Goal: Task Accomplishment & Management: Manage account settings

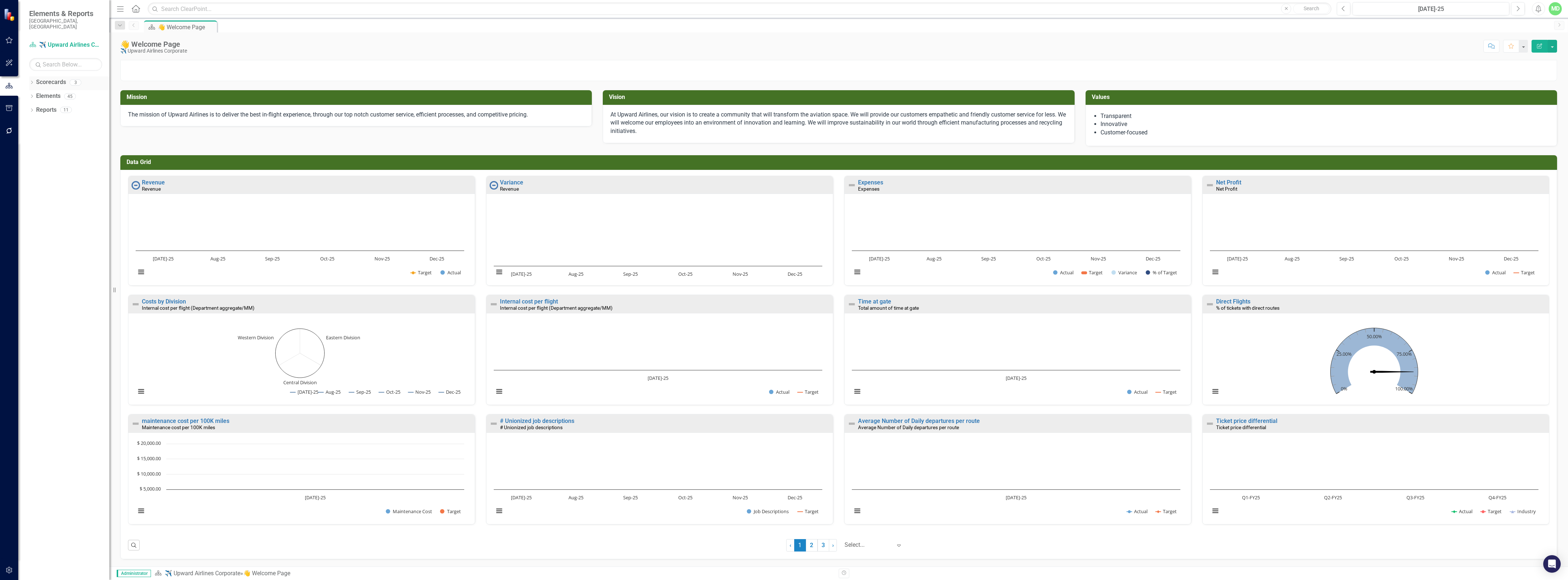
click at [51, 79] on link "Scorecards" at bounding box center [51, 82] width 29 height 9
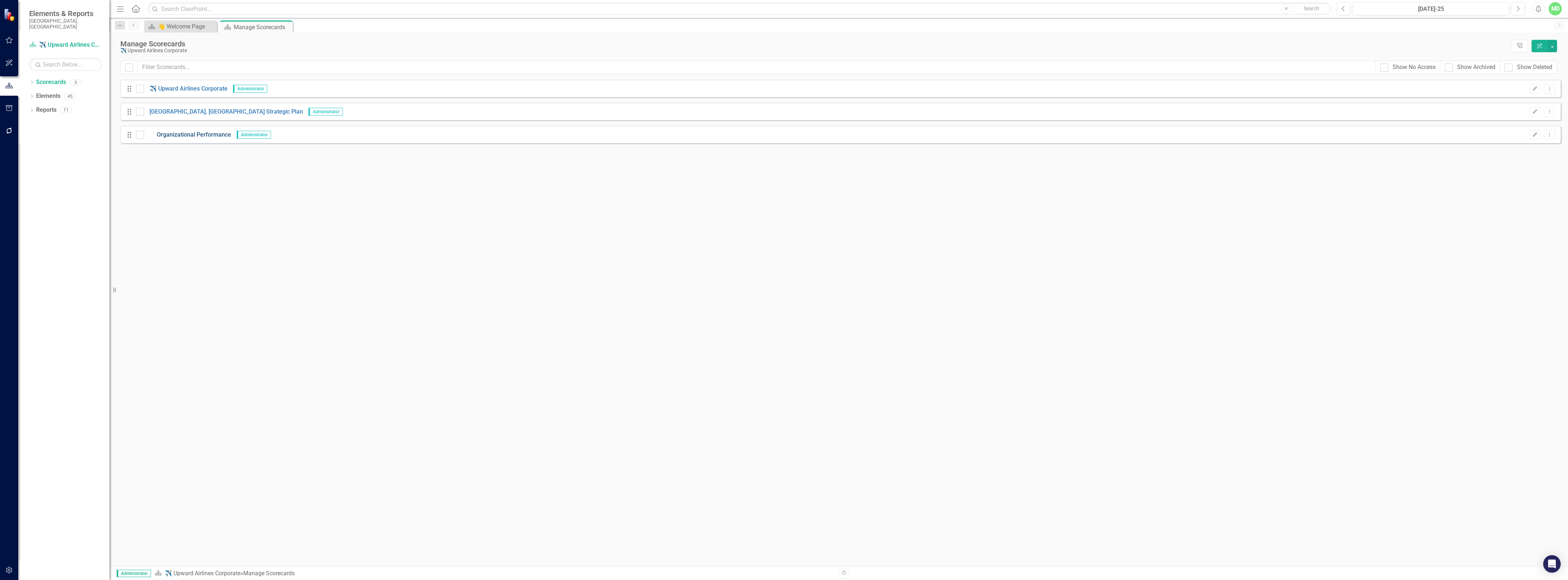
click at [205, 133] on link "Organizational Performance" at bounding box center [188, 135] width 87 height 9
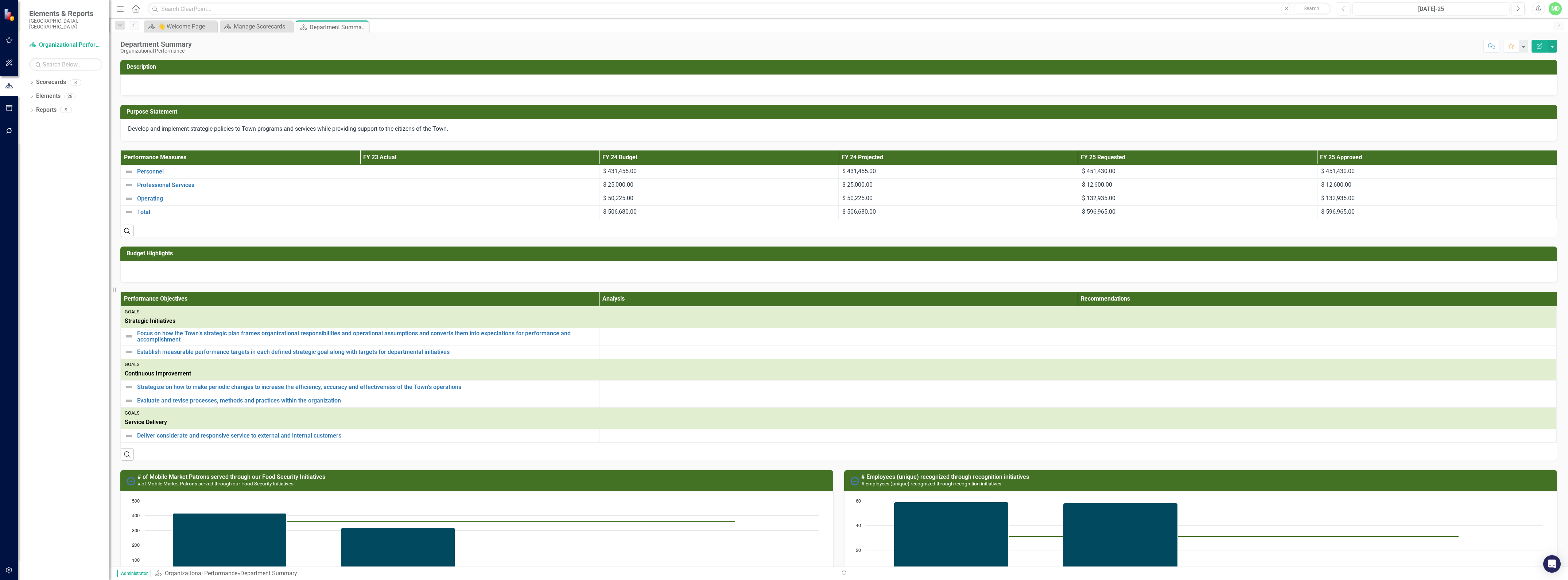
click at [150, 156] on th "Performance Measures" at bounding box center [241, 157] width 240 height 14
click at [146, 154] on th "Performance Measures Sort Ascending" at bounding box center [241, 157] width 240 height 14
click at [131, 229] on icon "Search" at bounding box center [127, 230] width 8 height 7
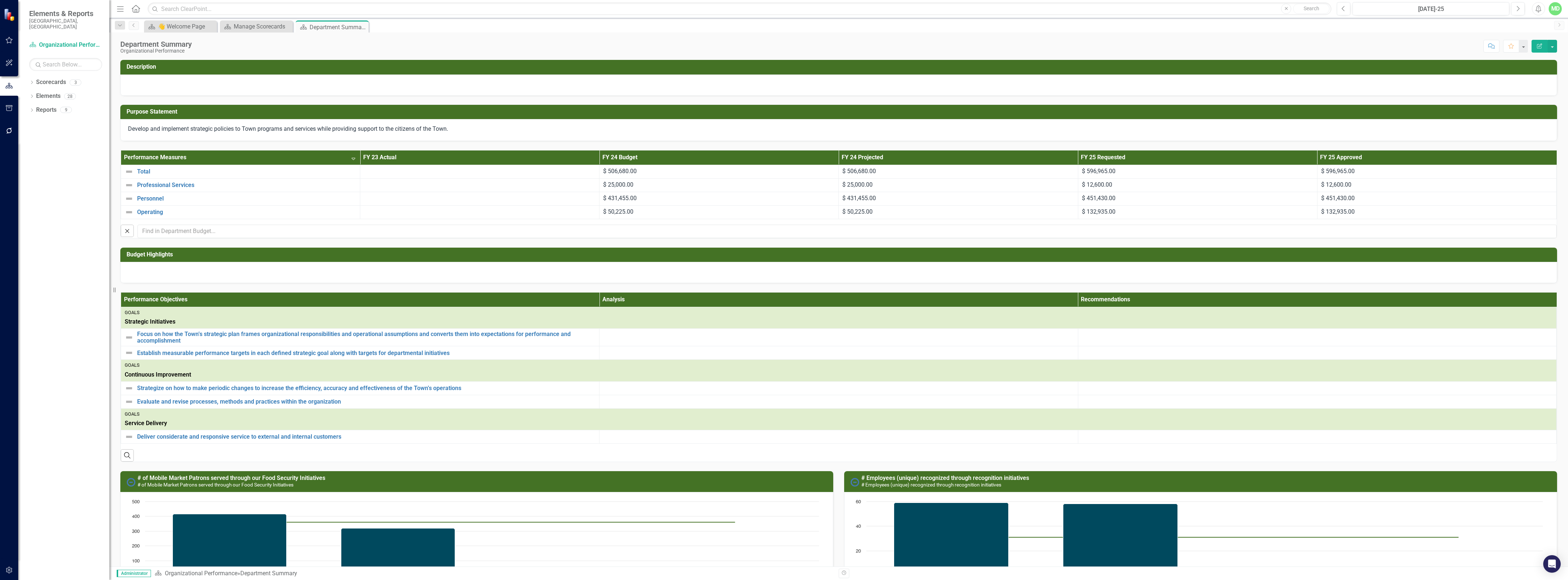
click at [148, 157] on th "Performance Measures Sort Descending" at bounding box center [241, 157] width 240 height 14
click at [135, 155] on th "Performance Measures" at bounding box center [241, 157] width 240 height 14
click at [1553, 9] on div "MD" at bounding box center [1555, 8] width 13 height 13
click at [1527, 79] on link "Settings System Setup" at bounding box center [1533, 78] width 58 height 14
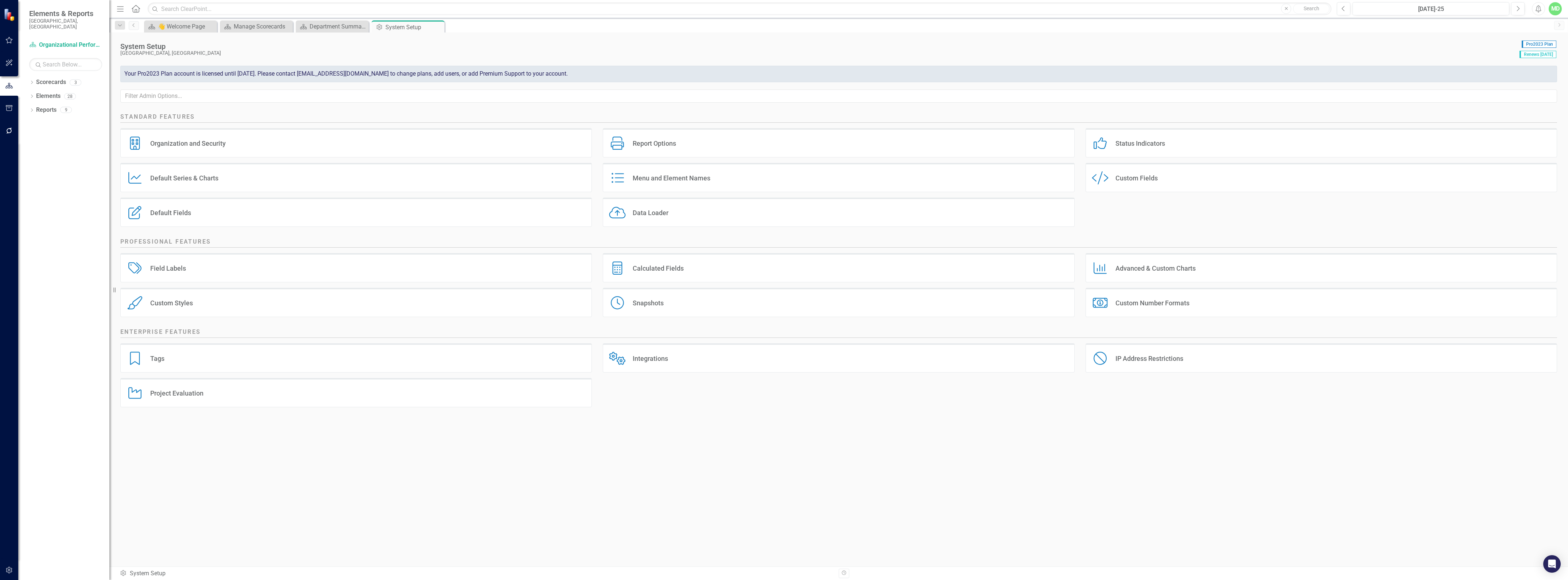
click at [1126, 182] on div "Custom Fields" at bounding box center [1137, 178] width 42 height 9
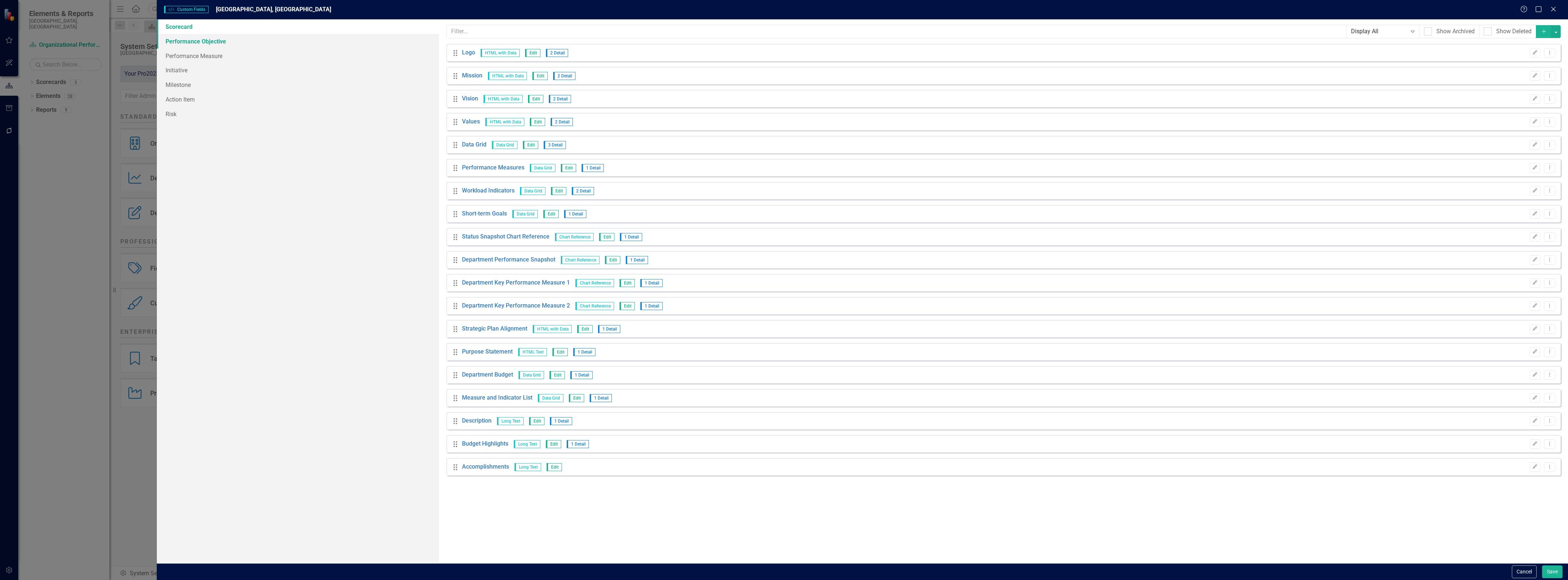
click at [194, 44] on link "Performance Objective" at bounding box center [298, 41] width 282 height 15
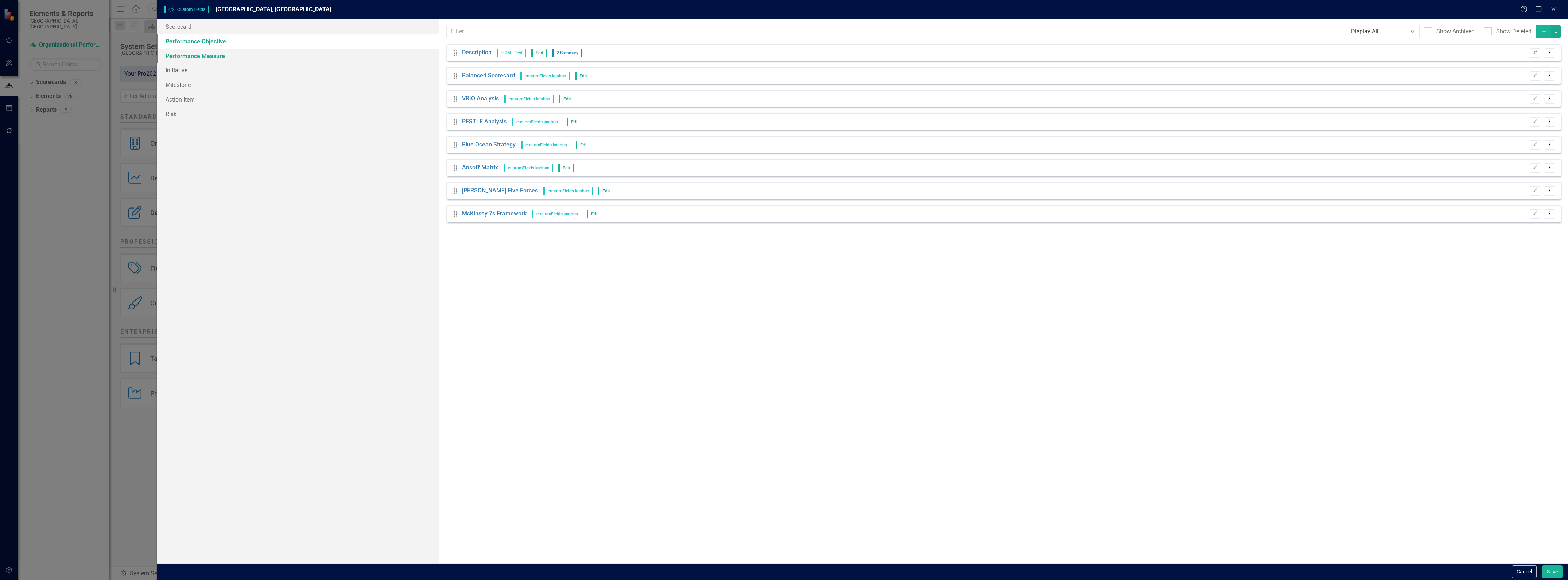
click at [187, 57] on link "Performance Measure" at bounding box center [298, 55] width 282 height 15
click at [189, 39] on link "Performance Objective" at bounding box center [298, 41] width 282 height 15
click at [177, 70] on link "Initiative" at bounding box center [298, 70] width 282 height 15
click at [179, 87] on link "Milestone" at bounding box center [298, 85] width 282 height 15
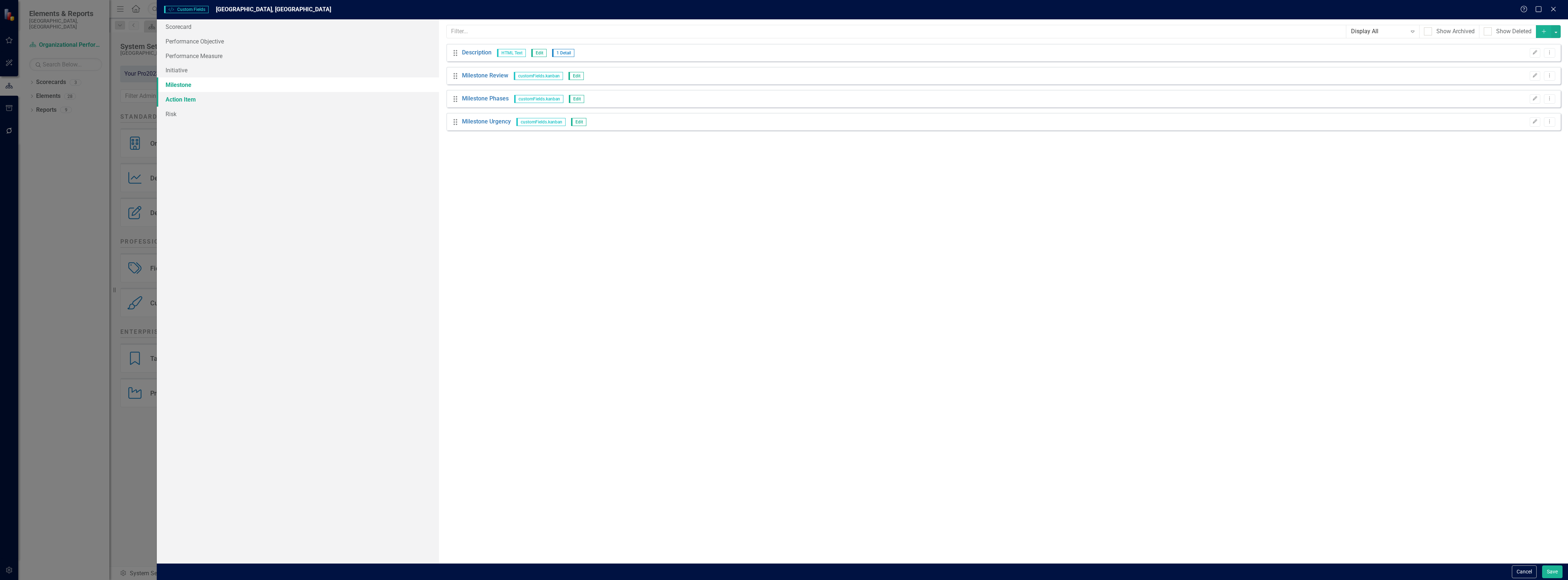
click at [182, 97] on link "Action Item" at bounding box center [298, 99] width 282 height 15
click at [173, 112] on link "Risk" at bounding box center [298, 113] width 282 height 15
click at [174, 28] on link "Scorecard" at bounding box center [298, 27] width 282 height 15
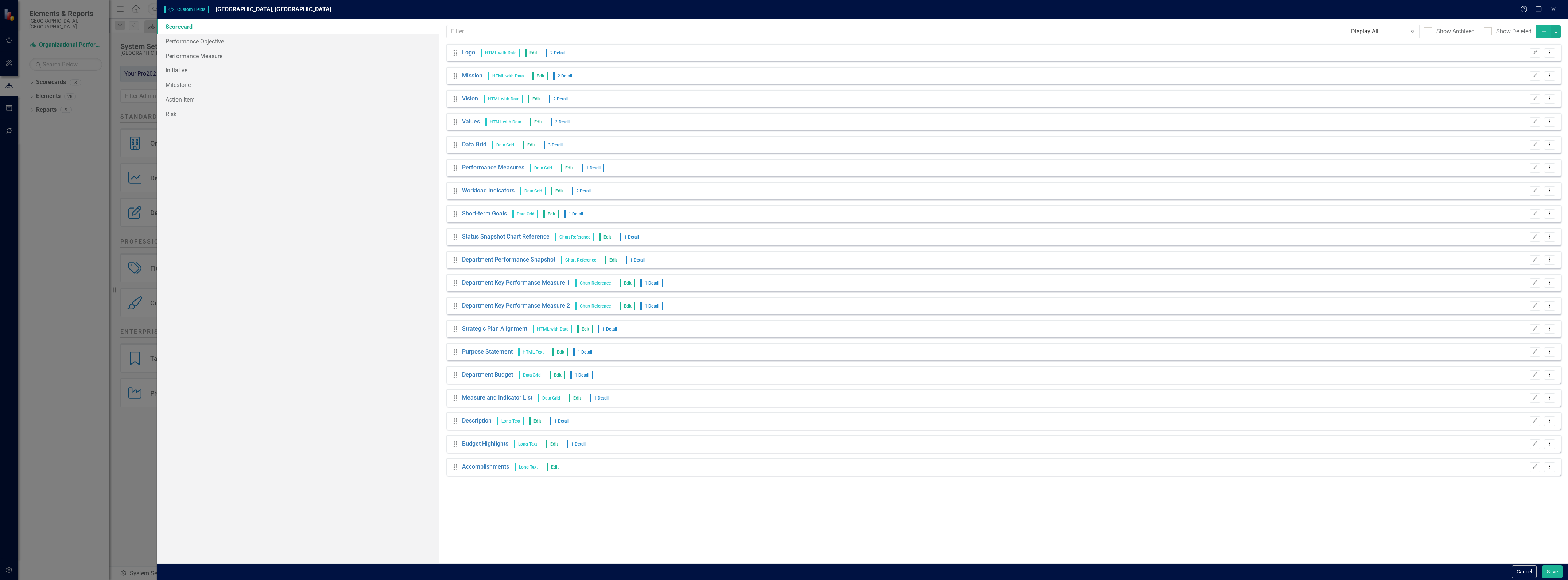
click at [542, 168] on span "Data Grid" at bounding box center [542, 168] width 26 height 8
click at [1536, 167] on icon "Edit" at bounding box center [1536, 167] width 6 height 4
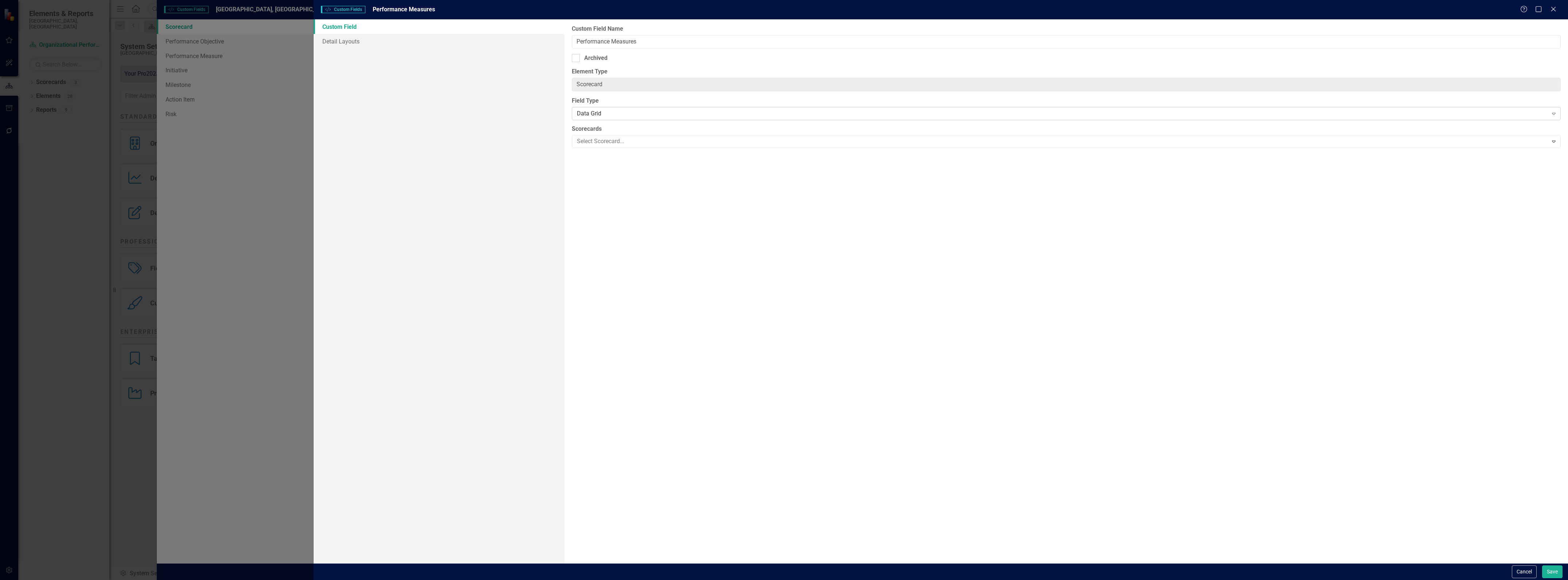
click at [1554, 113] on icon at bounding box center [1554, 114] width 4 height 2
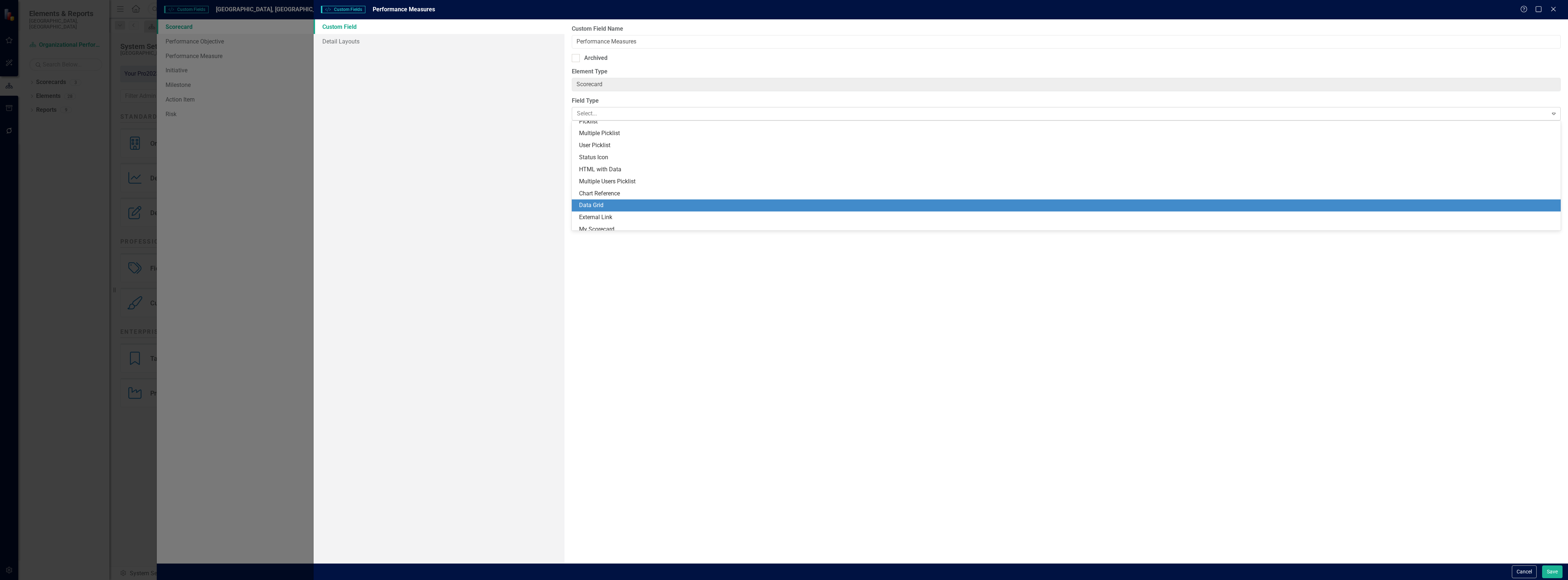
scroll to position [154, 0]
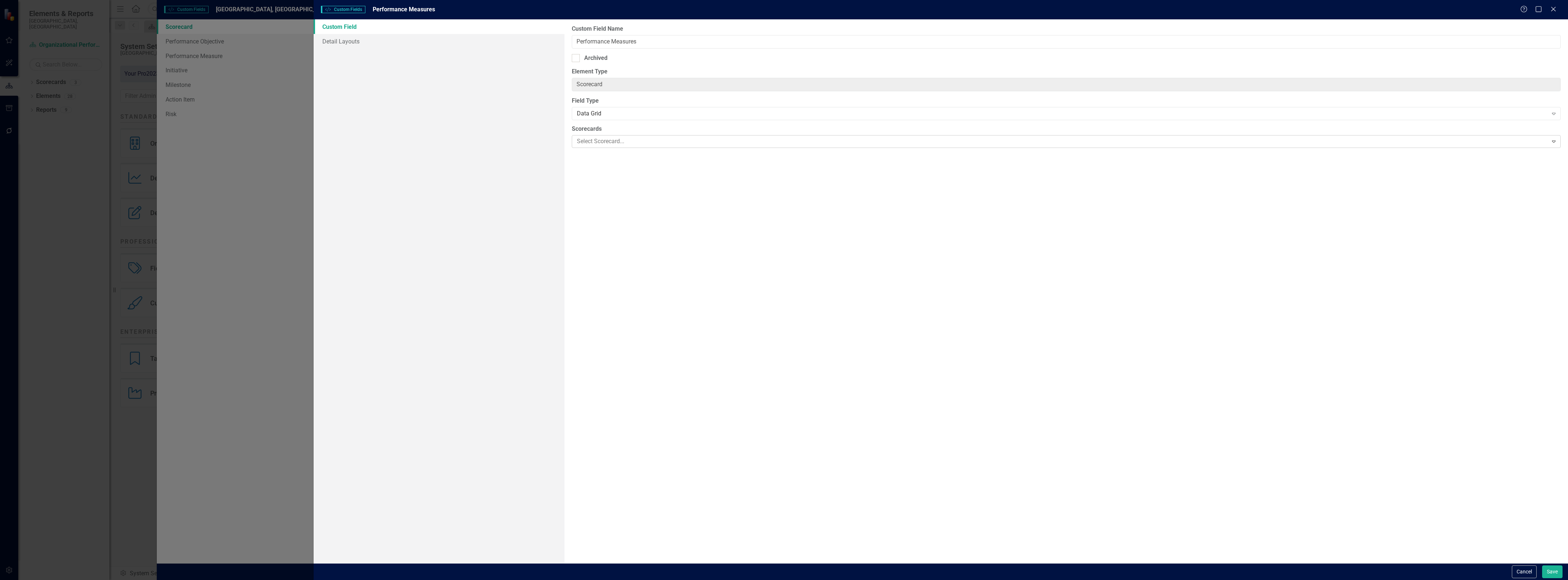
click at [1553, 141] on icon "Expand" at bounding box center [1553, 142] width 7 height 6
click at [674, 37] on input "Performance Measures" at bounding box center [1066, 42] width 989 height 14
click at [346, 42] on link "Detail Layouts" at bounding box center [438, 41] width 251 height 15
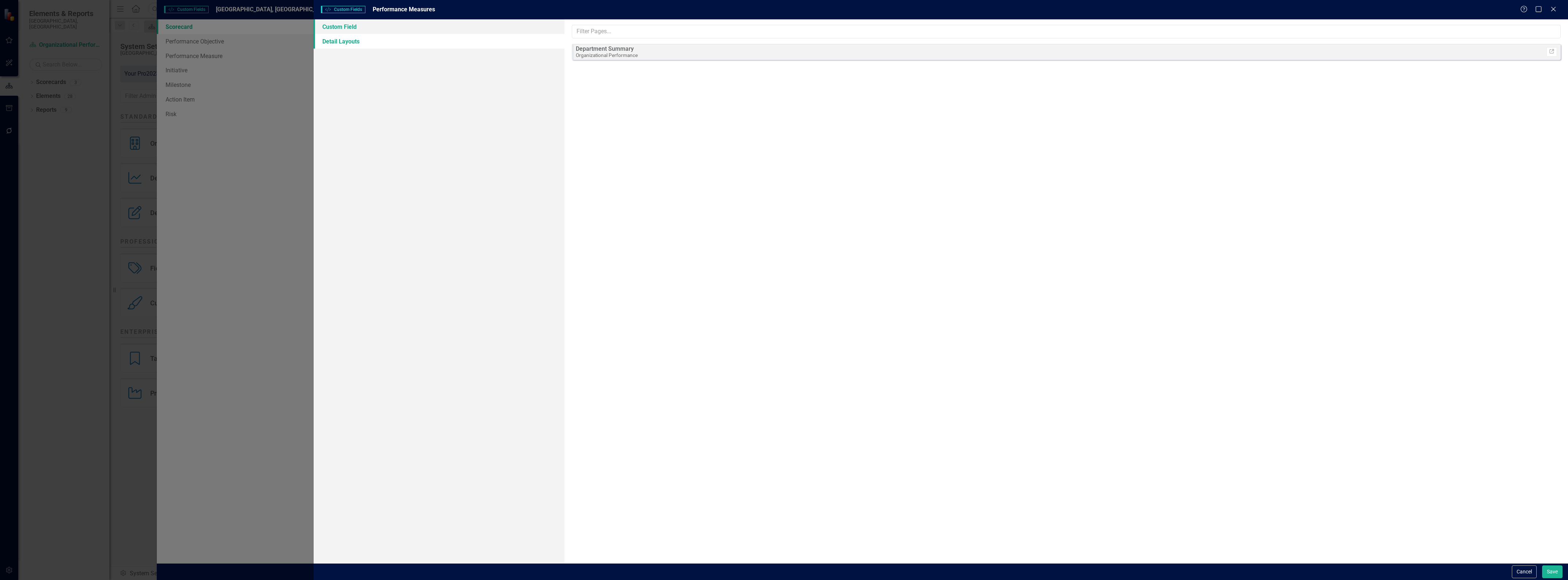
click at [349, 27] on link "Custom Field" at bounding box center [438, 27] width 251 height 15
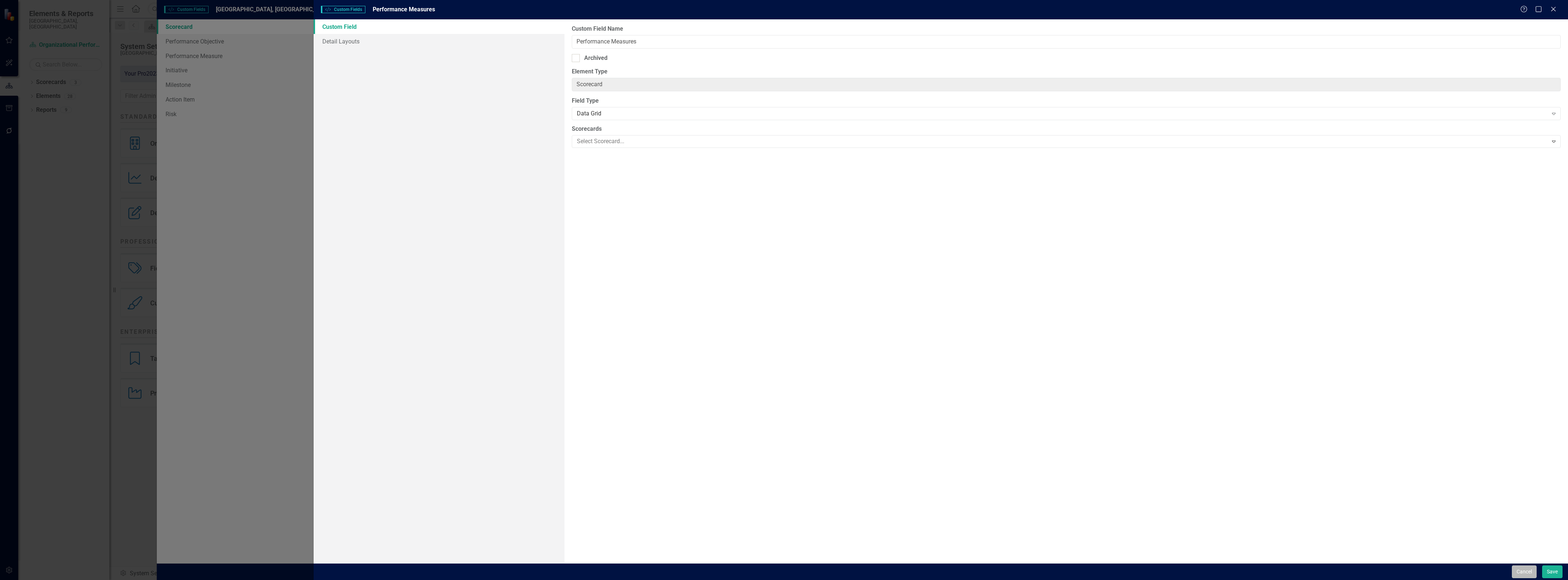
click at [1527, 568] on button "Cancel" at bounding box center [1524, 571] width 25 height 13
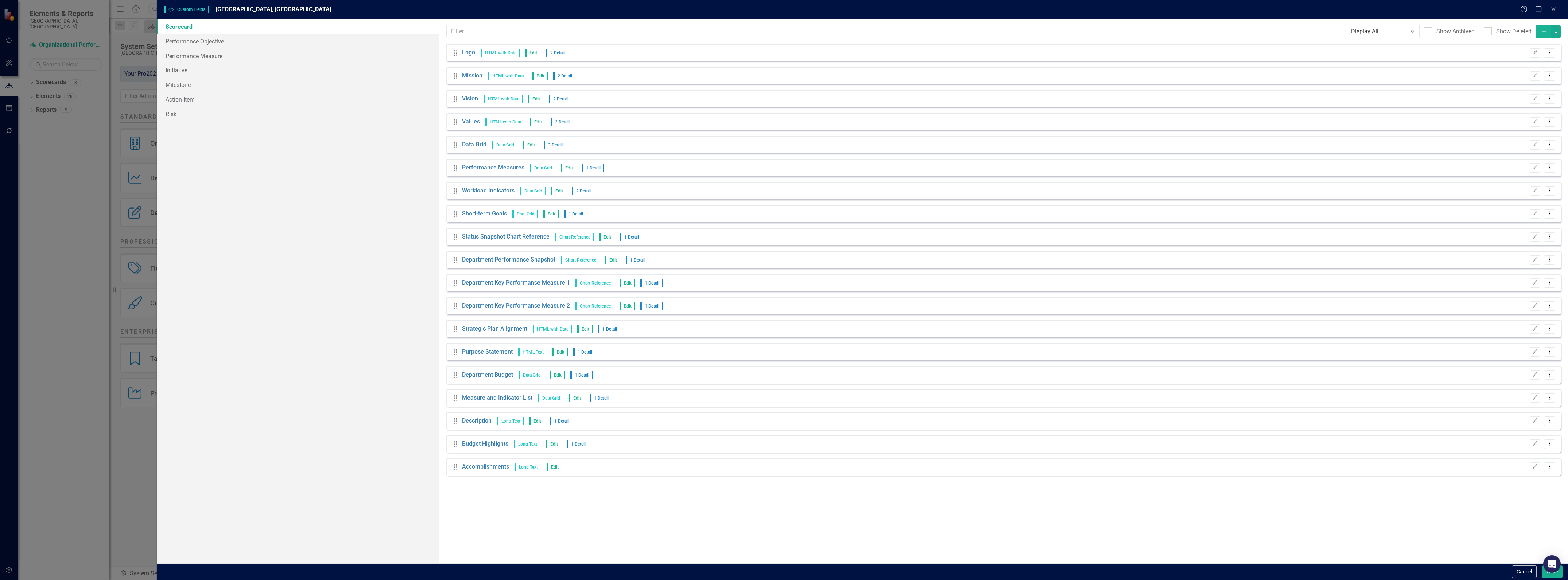
click at [457, 170] on icon "Drag" at bounding box center [456, 167] width 10 height 7
click at [455, 169] on icon "Drag" at bounding box center [456, 167] width 10 height 7
click at [1549, 165] on icon "Dropdown Menu" at bounding box center [1549, 167] width 6 height 5
click at [1522, 194] on link "Copy Duplicate Custom Field" at bounding box center [1516, 194] width 78 height 14
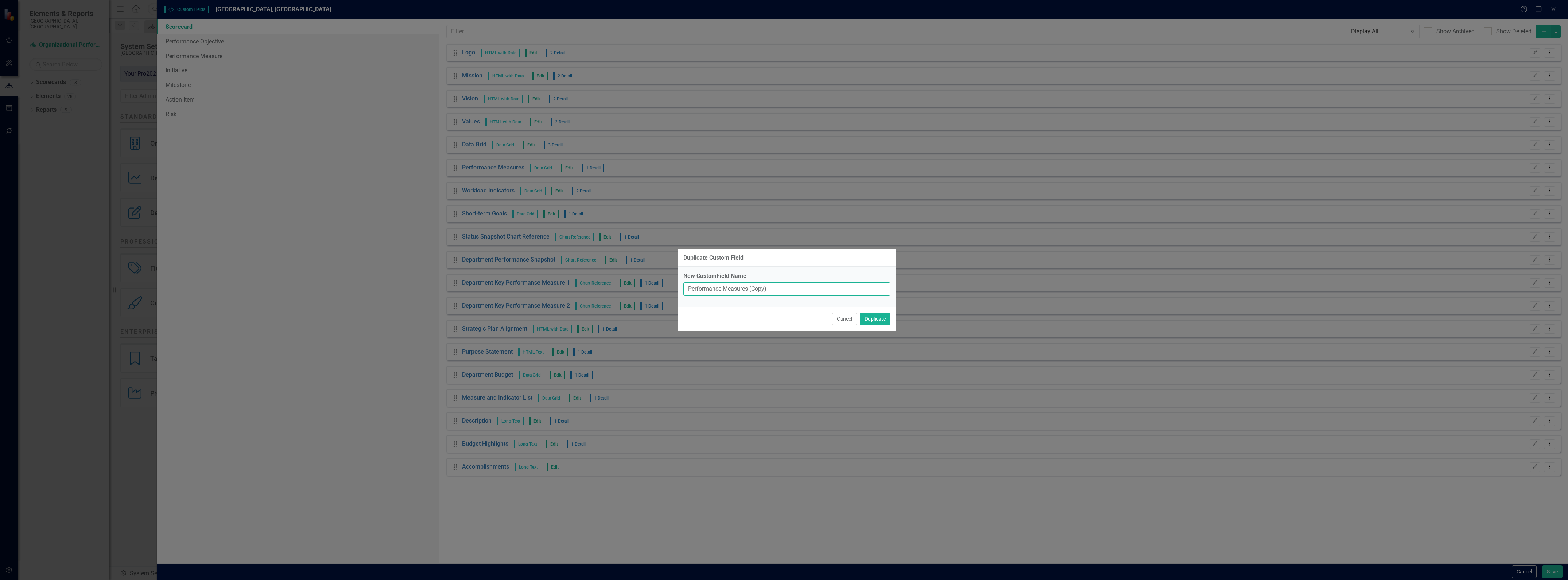
click at [701, 288] on input "Performance Measures (Copy)" at bounding box center [787, 289] width 207 height 14
click at [728, 288] on input "Category Measures (Copy)" at bounding box center [787, 289] width 207 height 14
click at [690, 286] on input "Category" at bounding box center [787, 289] width 207 height 14
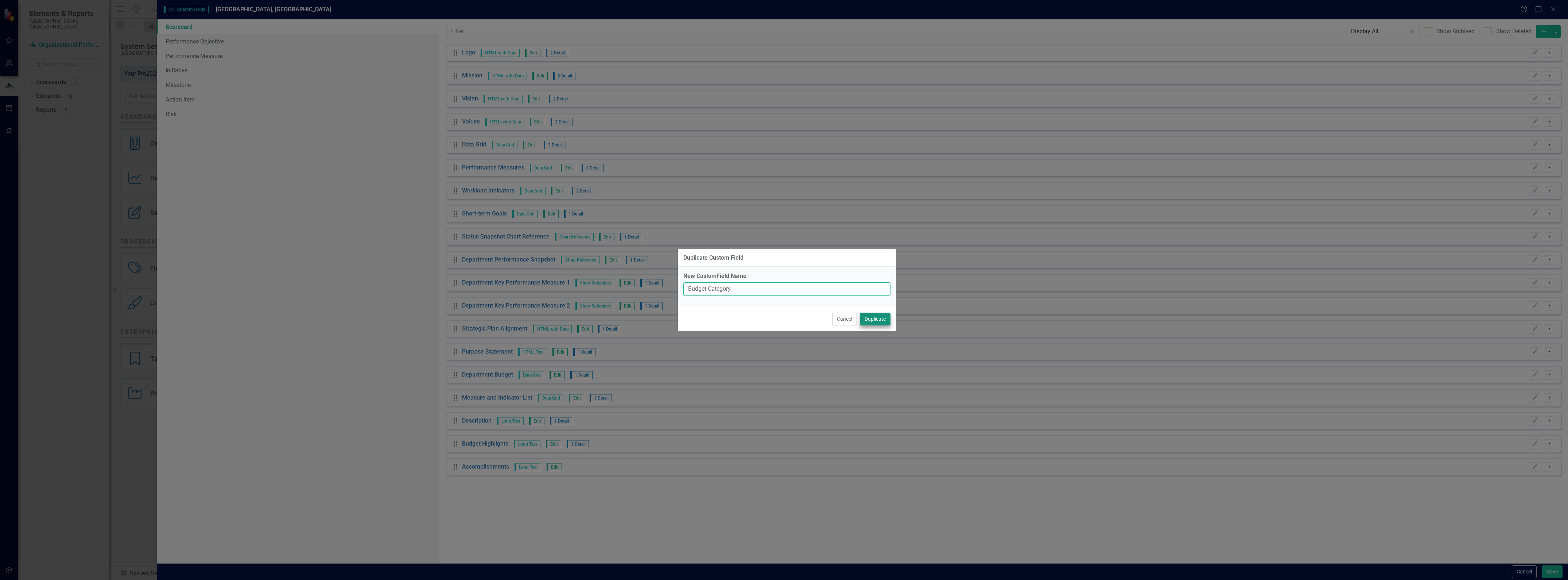
type input "Budget Category"
click at [873, 319] on button "Duplicate" at bounding box center [874, 319] width 30 height 13
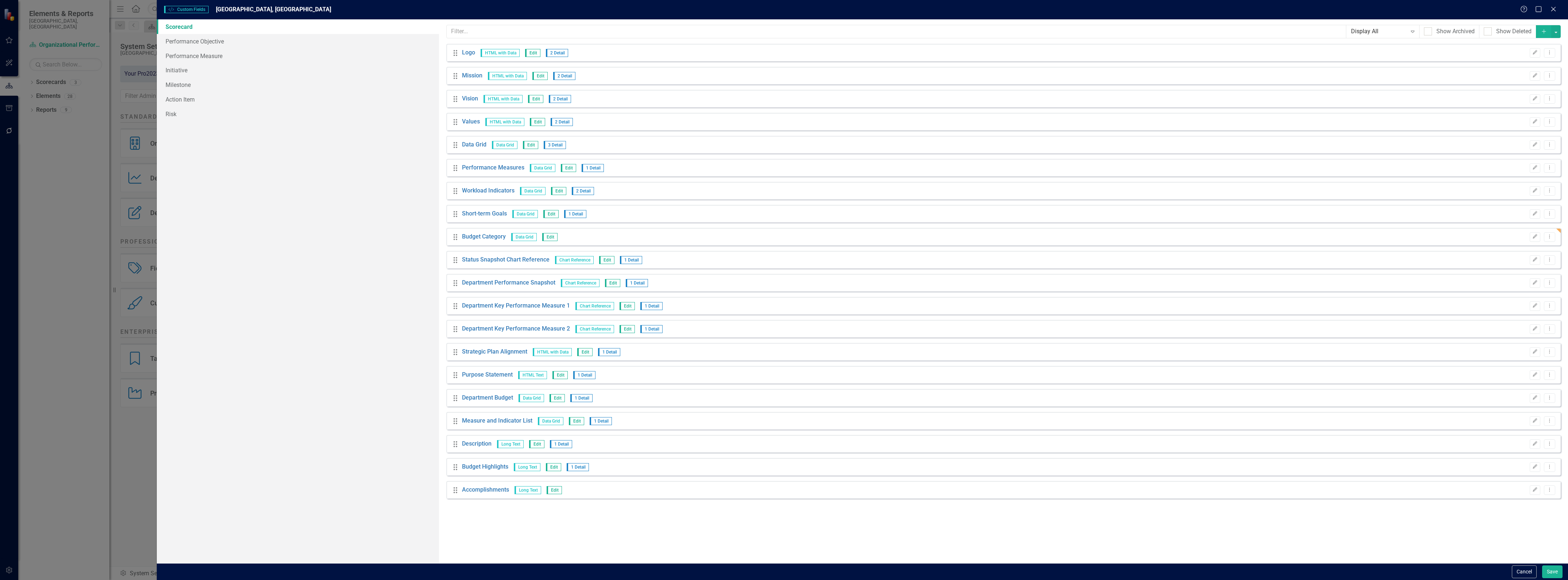
click at [611, 169] on div "Drag Performance Measures Data Grid Edit 1 Detail Edit Dropdown Menu" at bounding box center [1003, 167] width 1114 height 18
click at [1547, 167] on icon "Dropdown Menu" at bounding box center [1549, 167] width 6 height 5
click at [1538, 166] on button "Edit" at bounding box center [1535, 168] width 11 height 10
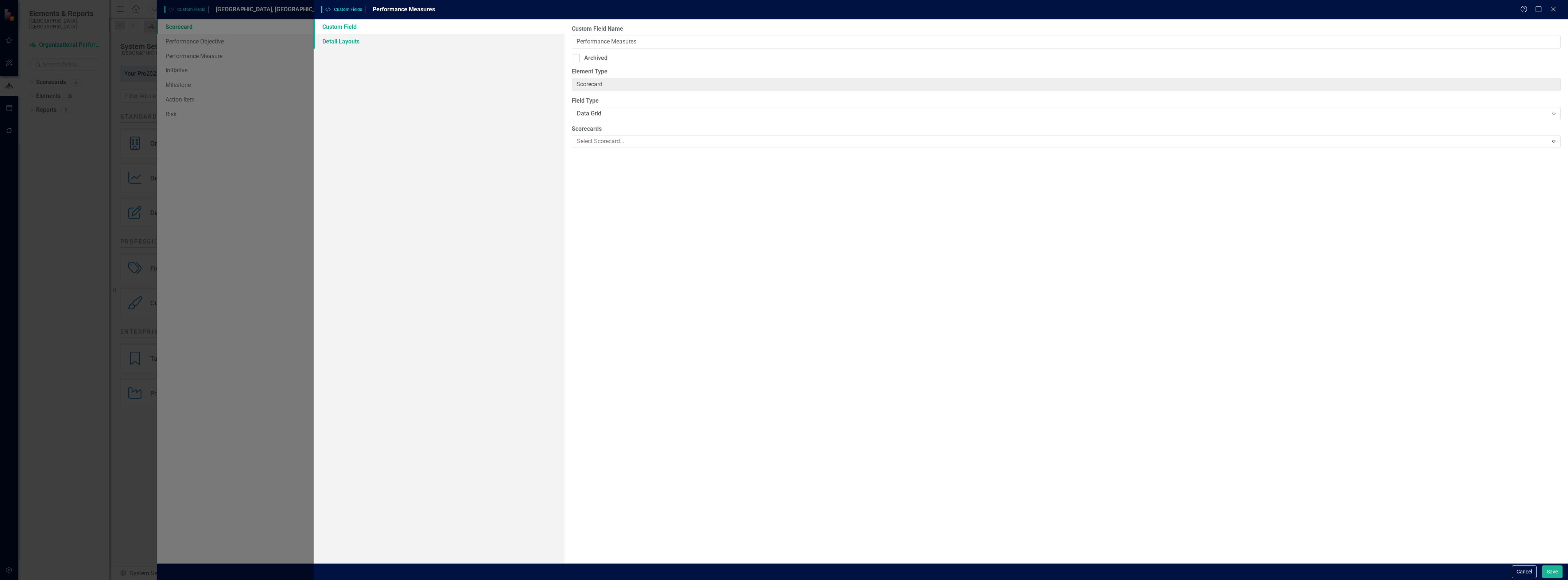
click at [362, 39] on link "Detail Layouts" at bounding box center [438, 41] width 251 height 15
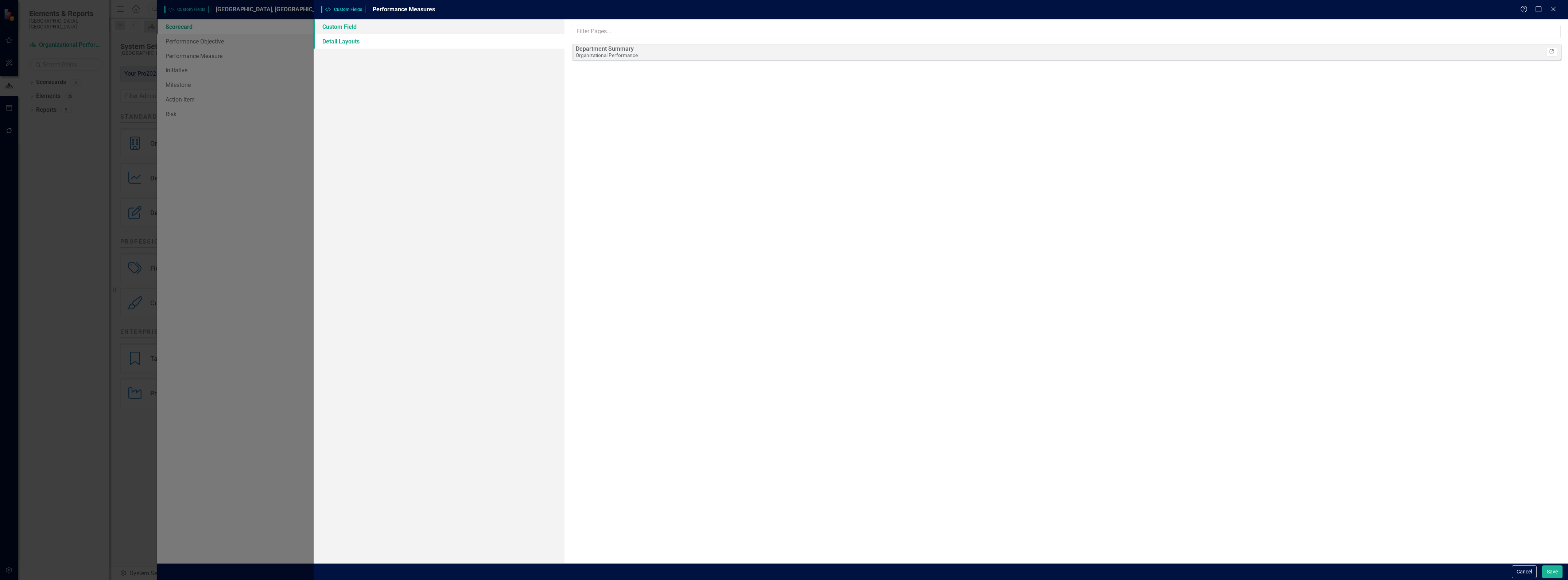
click at [334, 27] on link "Custom Field" at bounding box center [438, 27] width 251 height 15
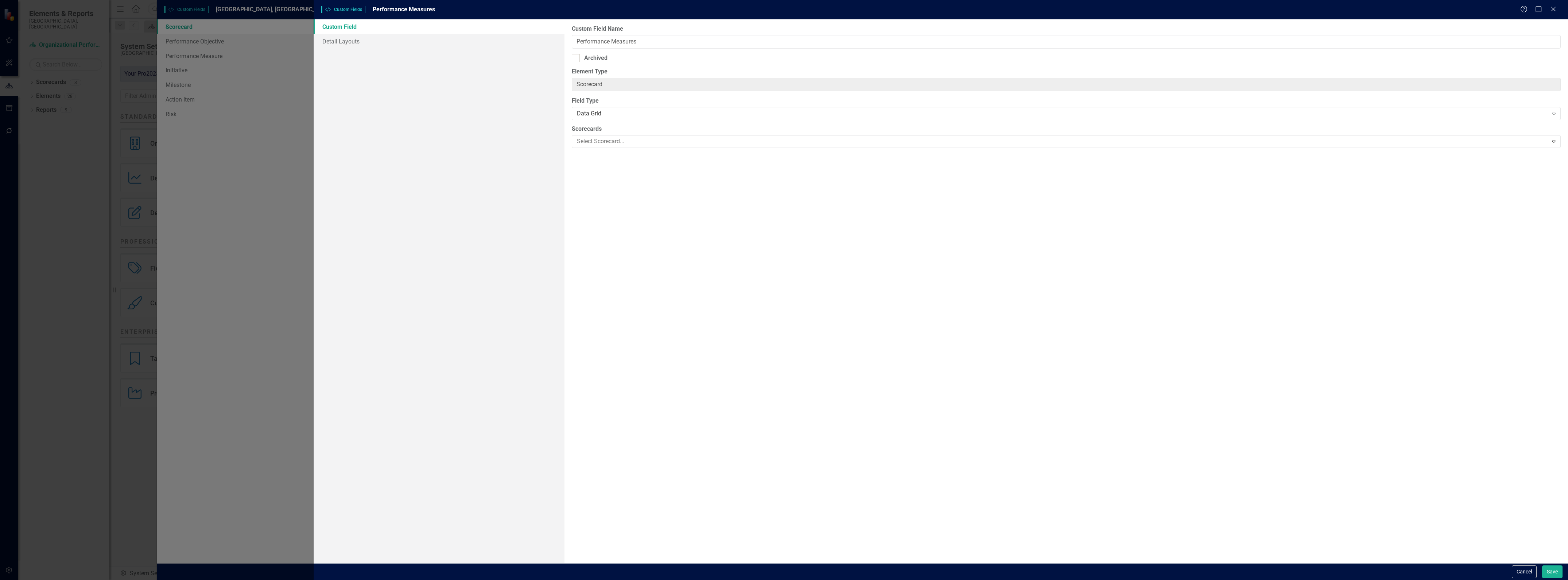
click at [336, 29] on link "Custom Field" at bounding box center [438, 27] width 251 height 15
click at [1512, 570] on button "Cancel" at bounding box center [1524, 571] width 25 height 13
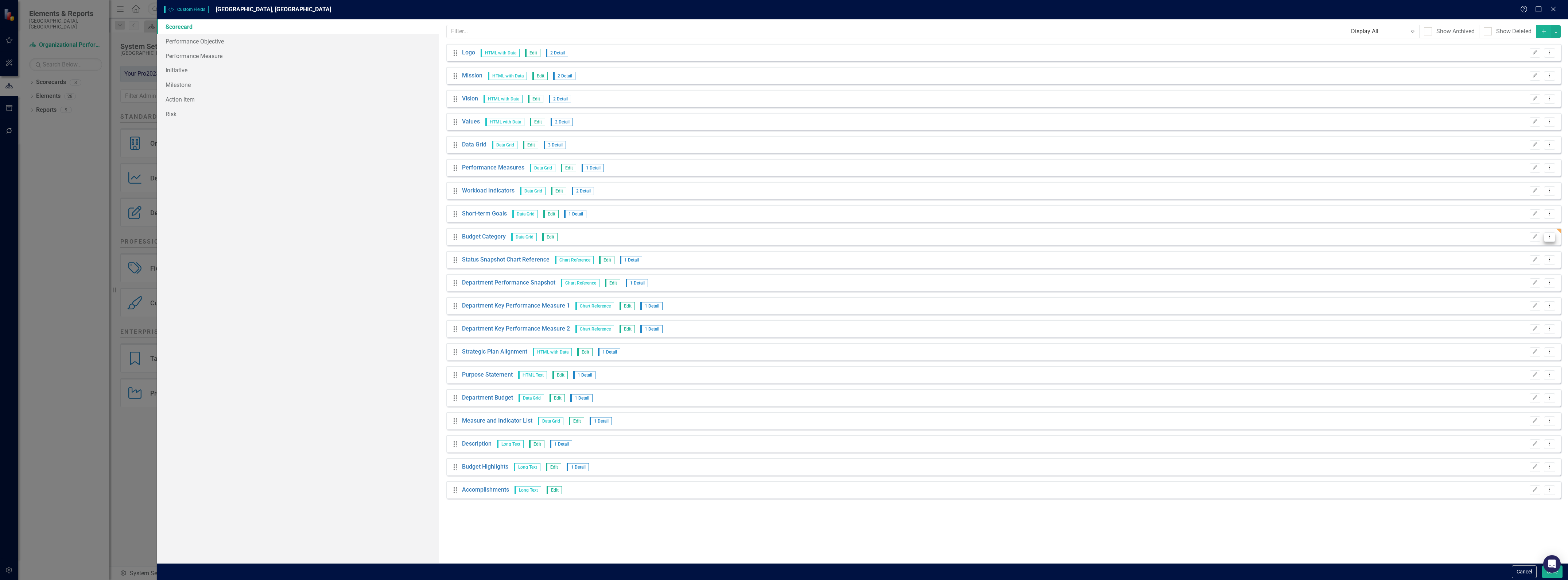
click at [1550, 236] on icon "Dropdown Menu" at bounding box center [1549, 236] width 6 height 5
click at [1520, 245] on link "Edit Edit Custom Field" at bounding box center [1516, 249] width 78 height 14
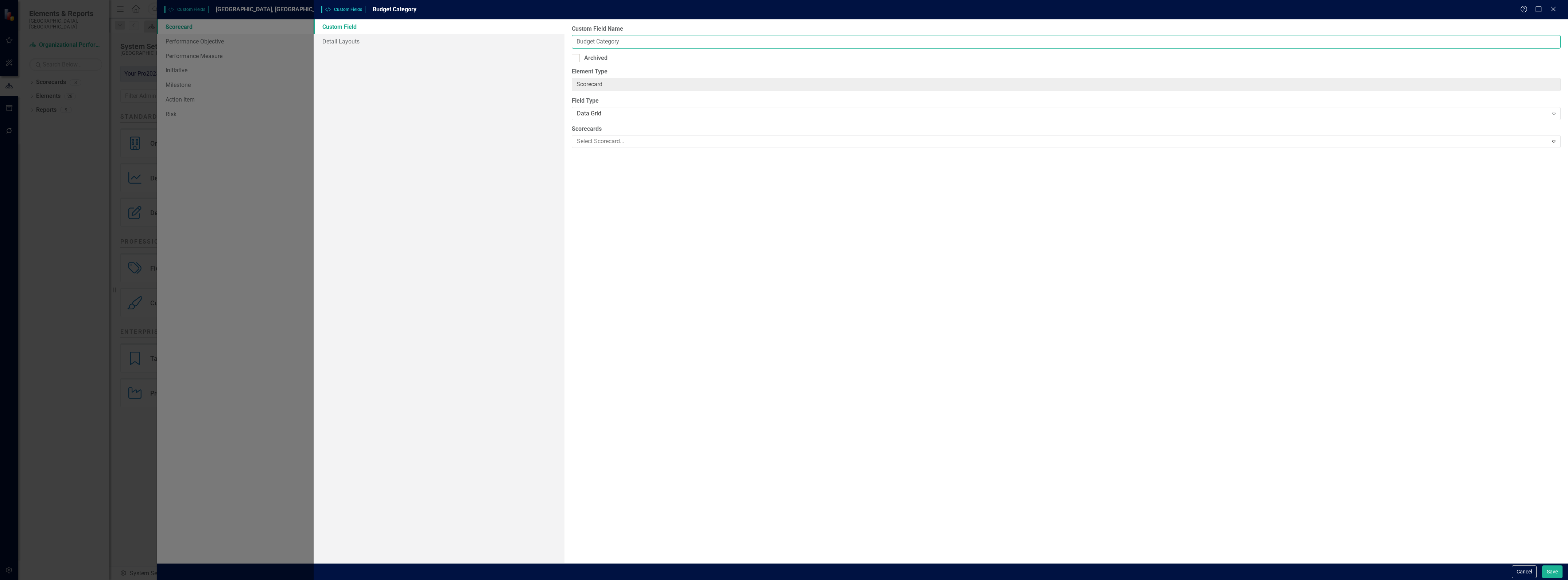
click at [613, 42] on input "Budget Category" at bounding box center [1066, 42] width 989 height 14
type input "Budget Type"
click at [347, 42] on link "Detail Layouts" at bounding box center [438, 41] width 251 height 15
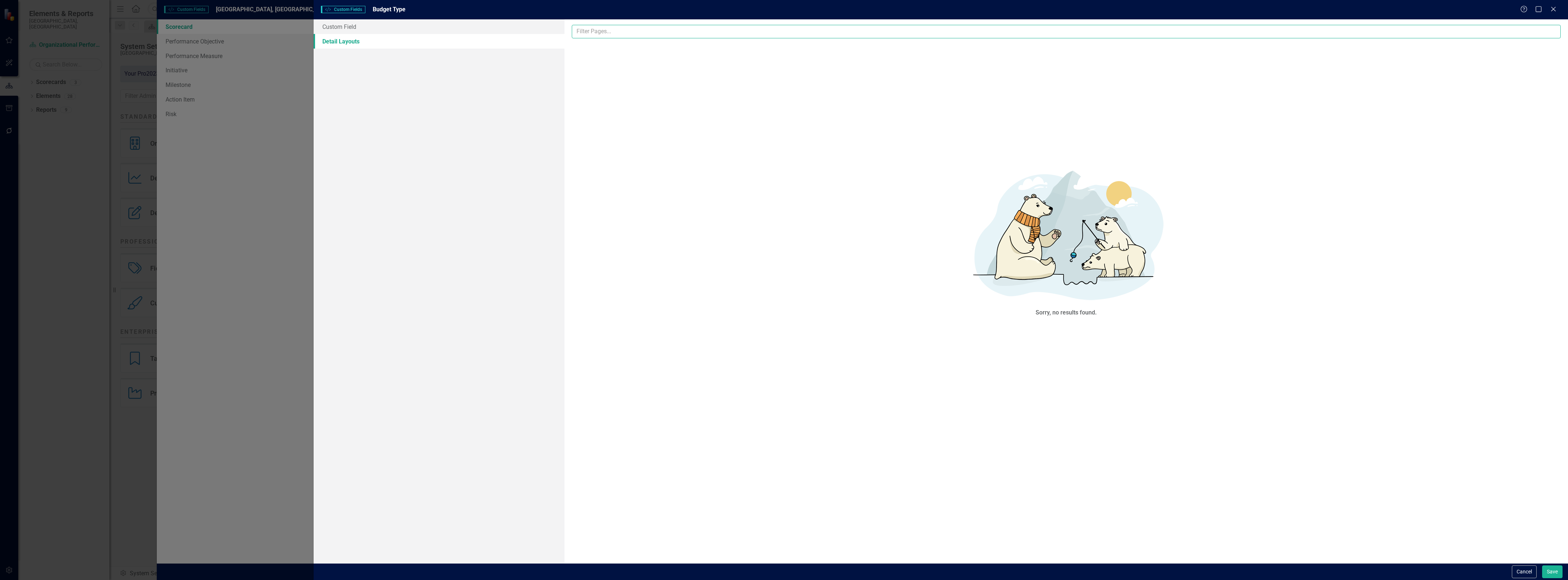
click at [599, 26] on input "text" at bounding box center [1066, 31] width 989 height 14
click at [521, 44] on link "Detail Layouts" at bounding box center [438, 41] width 251 height 15
click at [624, 31] on input "text" at bounding box center [1066, 31] width 989 height 14
click at [348, 29] on link "Custom Field" at bounding box center [438, 27] width 251 height 15
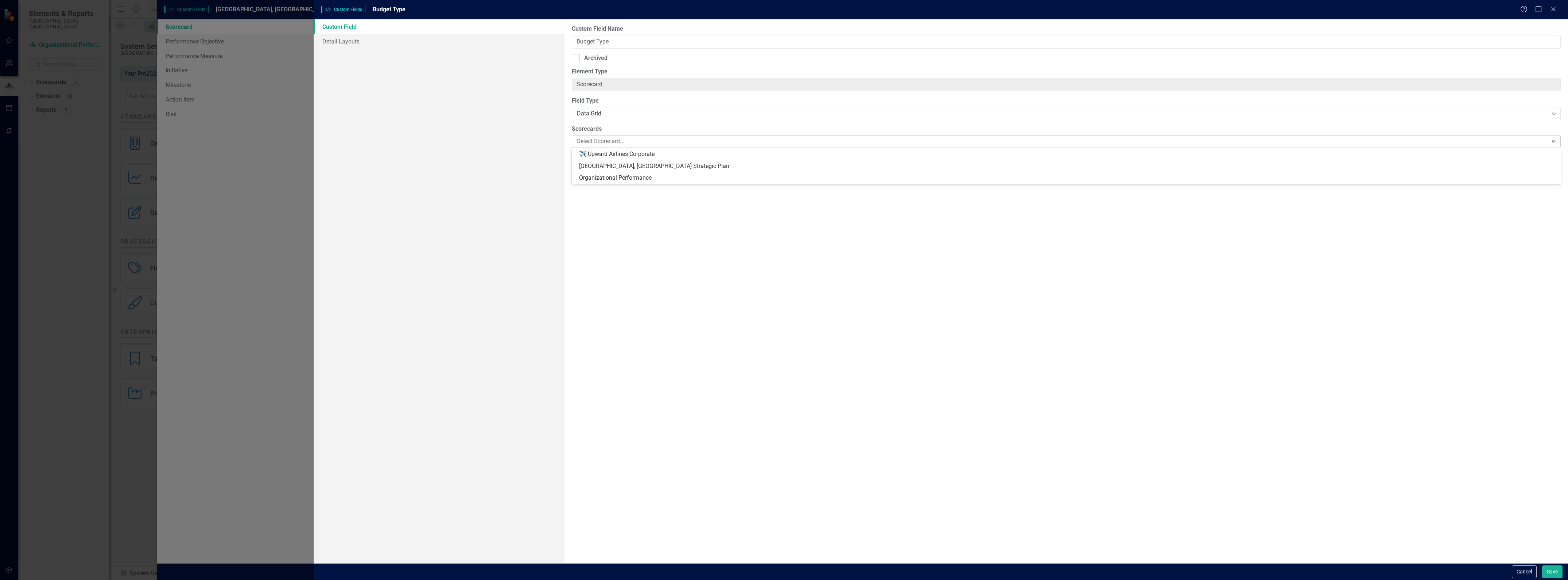
click at [644, 139] on div at bounding box center [1061, 142] width 975 height 10
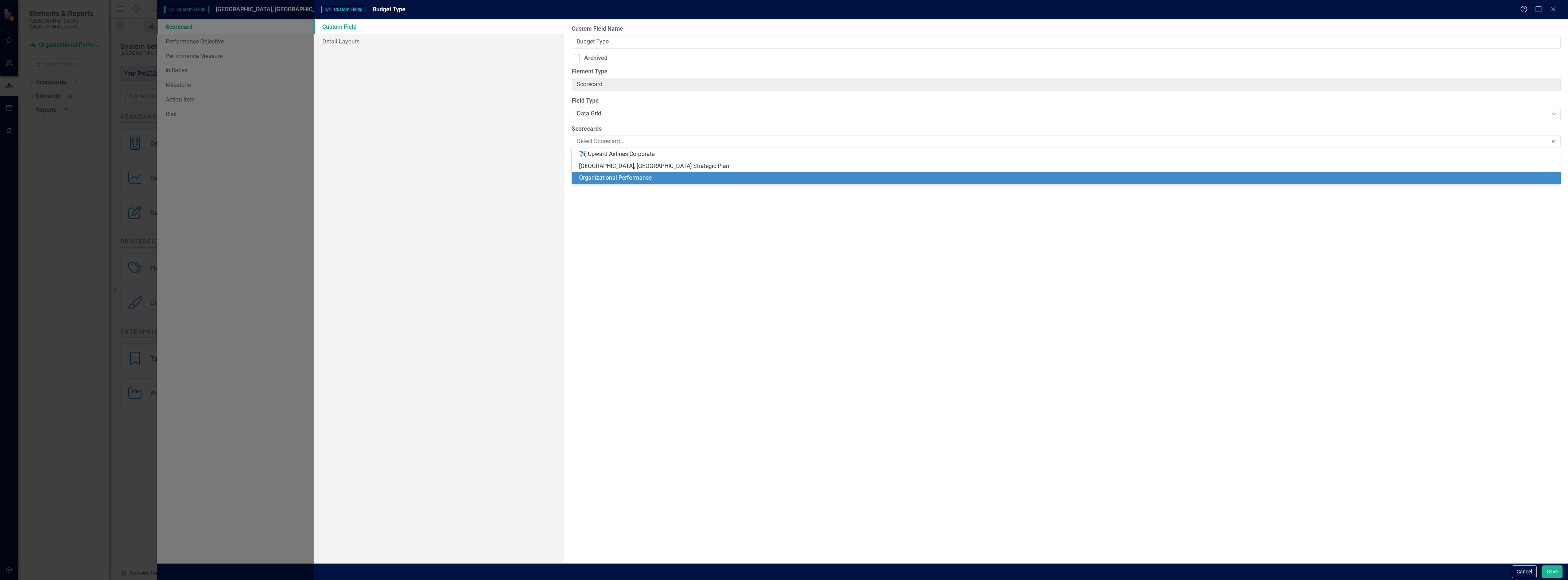
click at [615, 176] on div "Organizational Performance" at bounding box center [1068, 178] width 978 height 9
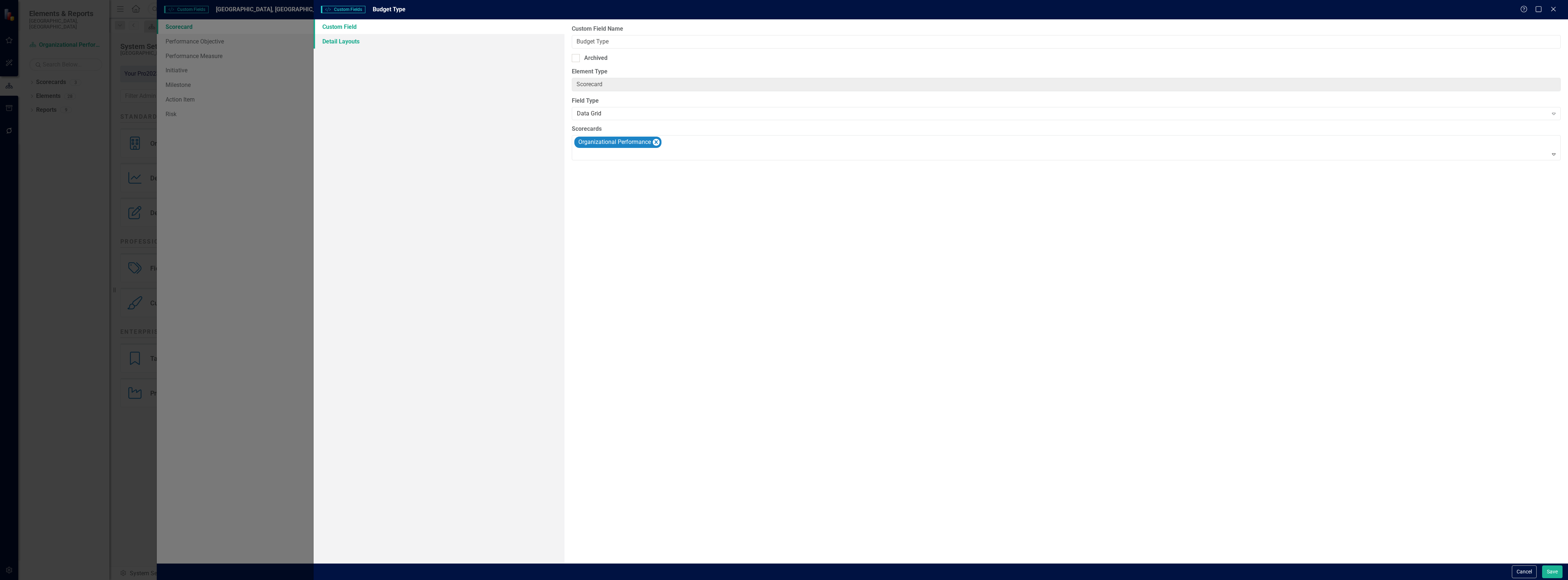
click at [339, 35] on link "Detail Layouts" at bounding box center [438, 41] width 251 height 15
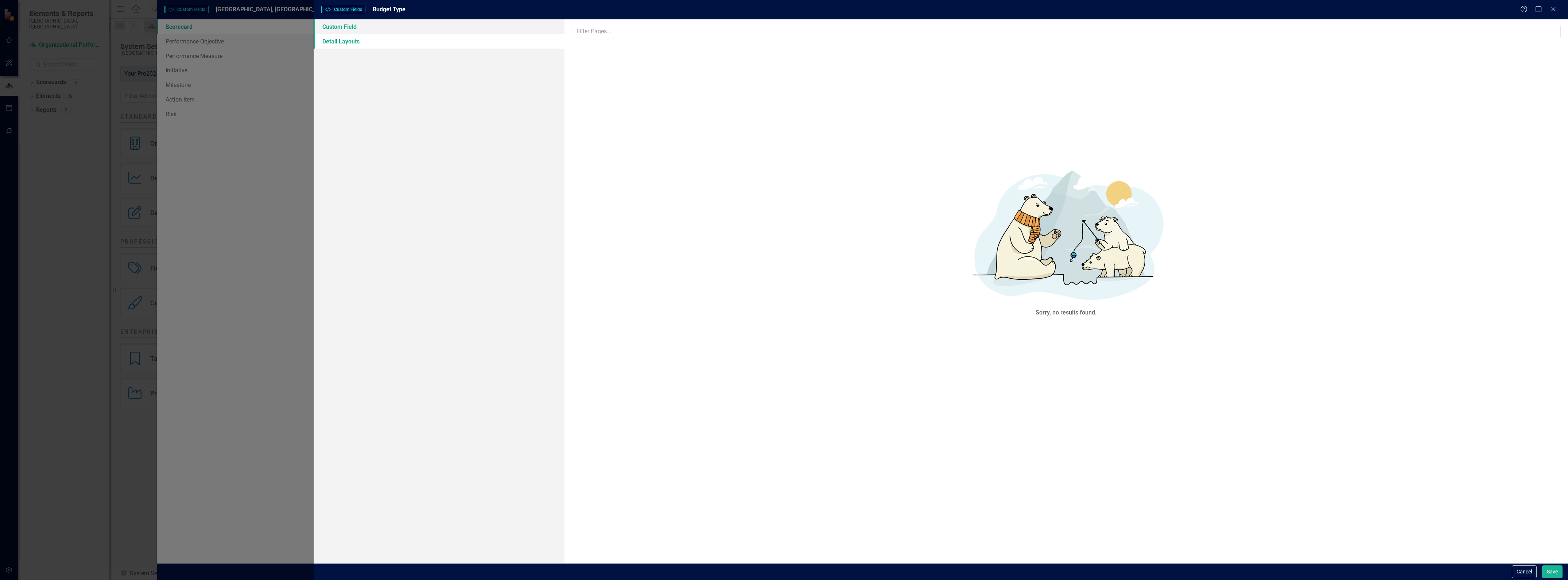
click at [344, 28] on link "Custom Field" at bounding box center [438, 27] width 251 height 15
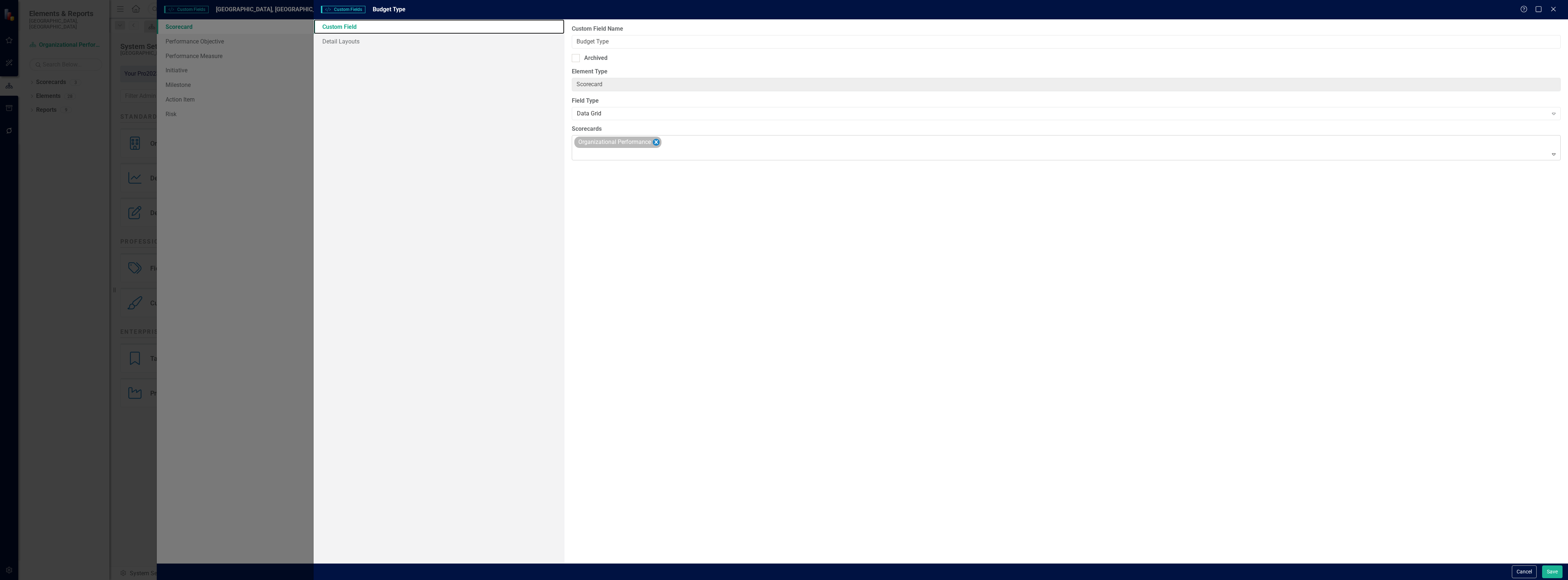
click at [657, 142] on icon "Remove Organizational Performance" at bounding box center [655, 143] width 3 height 4
click at [1556, 572] on button "Save" at bounding box center [1552, 571] width 21 height 13
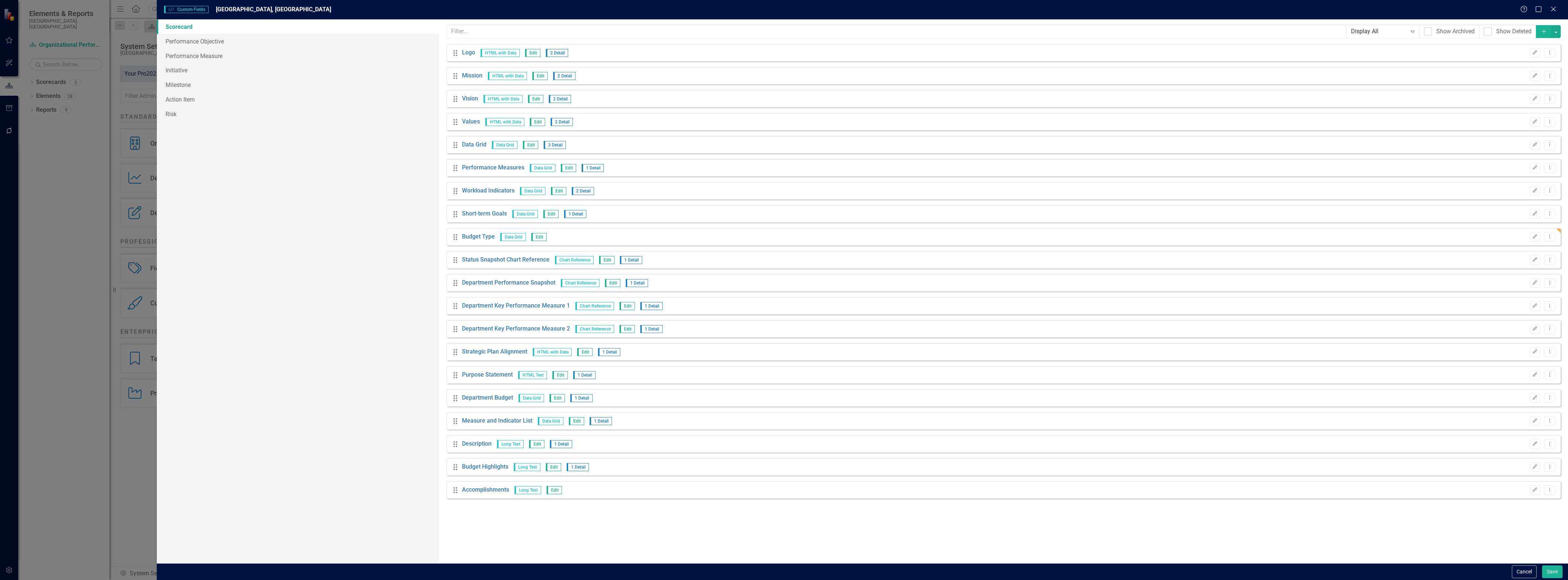
click at [98, 133] on div "Custom Style Custom Fields Wake Forest, NC Help Maximize Close Scorecard Perfor…" at bounding box center [784, 290] width 1568 height 580
click at [1546, 569] on button "Save" at bounding box center [1552, 571] width 21 height 13
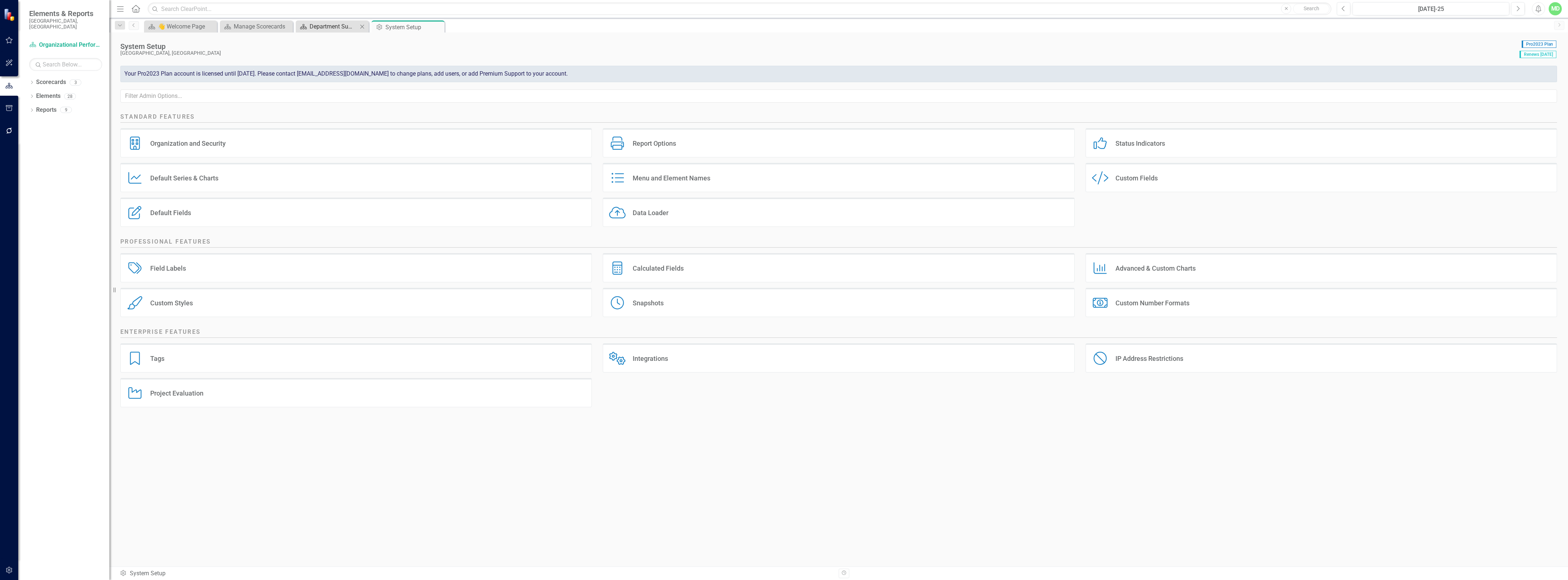
click at [323, 29] on div "Department Summary" at bounding box center [333, 26] width 48 height 9
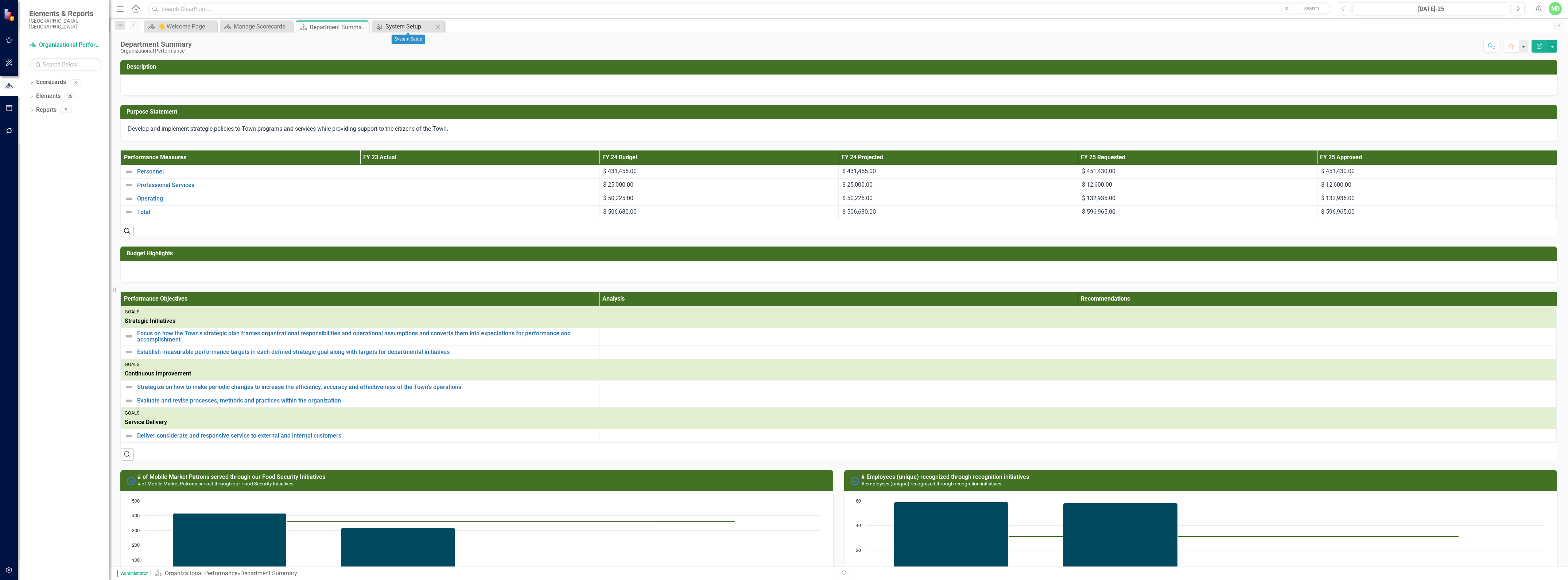
click at [397, 25] on div "System Setup" at bounding box center [409, 26] width 48 height 9
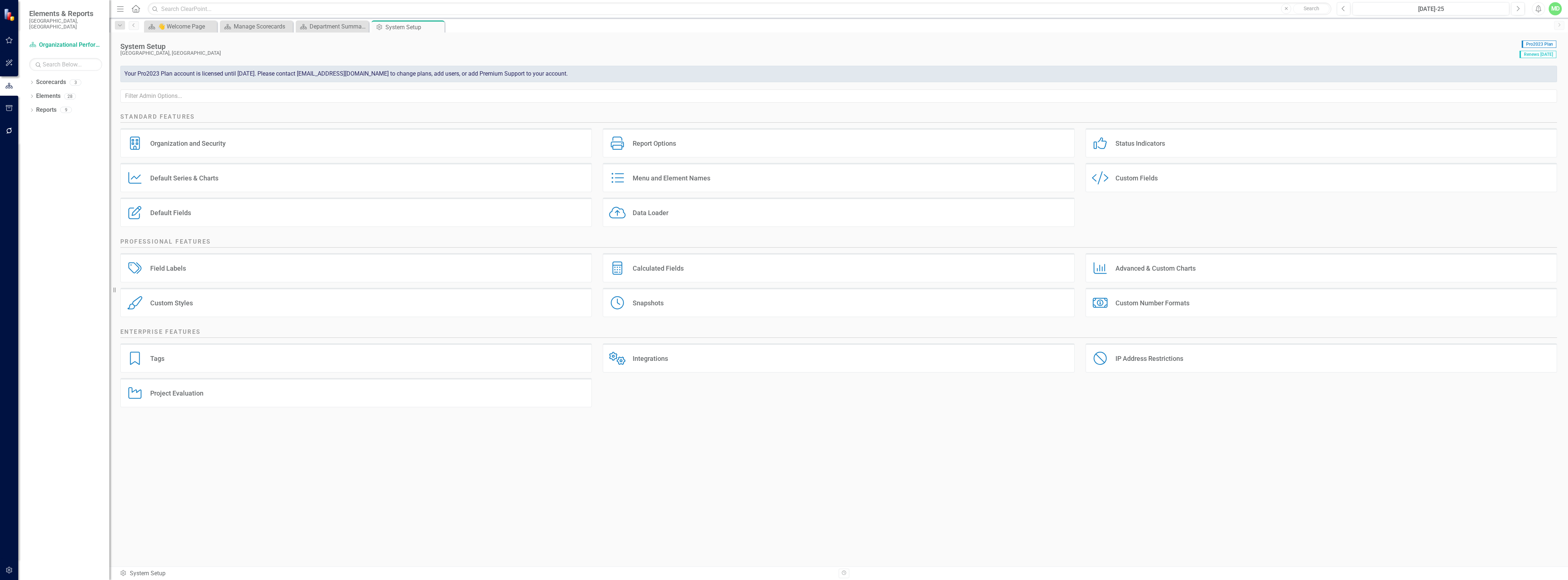
click at [187, 176] on div "Default Series & Charts" at bounding box center [184, 178] width 68 height 9
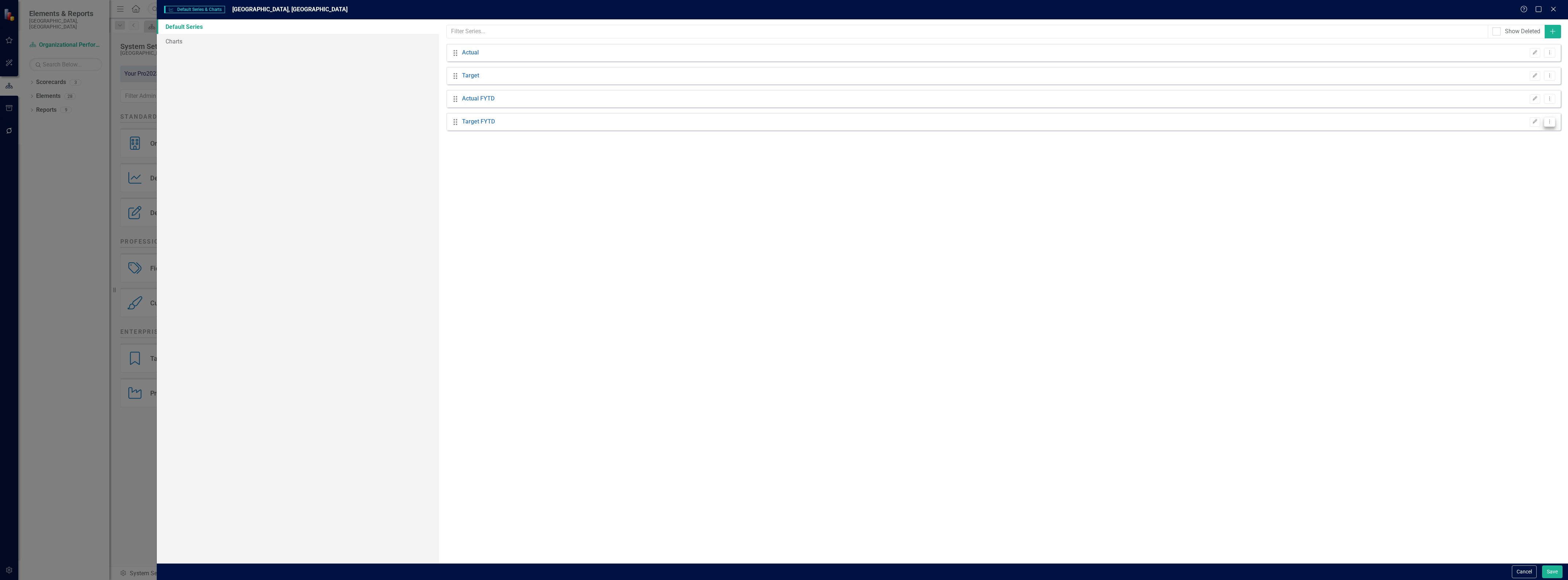
click at [1552, 119] on button "Dropdown Menu" at bounding box center [1550, 122] width 12 height 10
click at [1409, 123] on div "Drag Target FYTD Edit Dropdown Menu" at bounding box center [1003, 122] width 1114 height 18
click at [1535, 120] on icon "Edit" at bounding box center [1536, 121] width 6 height 4
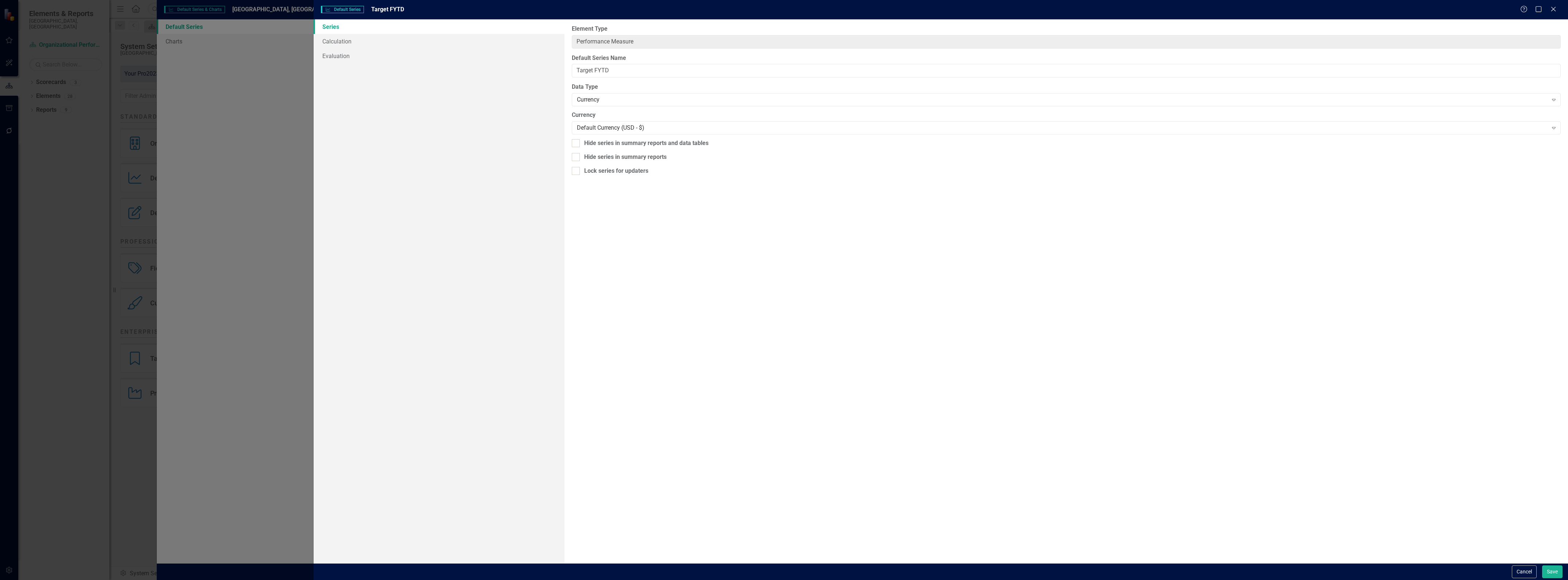
click at [249, 58] on div "Default Series Default Series Target FYTD Help Maximize Close Series Calculatio…" at bounding box center [784, 290] width 1568 height 580
click at [1552, 8] on icon "Close" at bounding box center [1553, 9] width 9 height 7
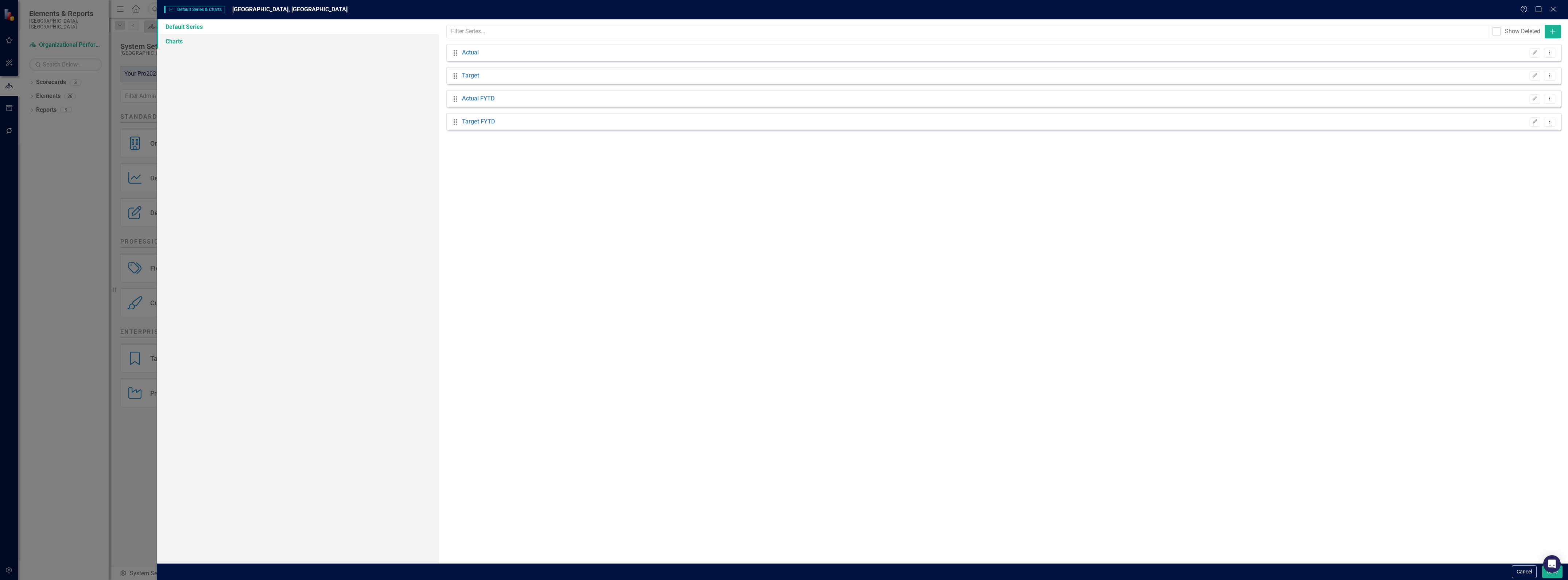
click at [179, 41] on link "Charts" at bounding box center [298, 41] width 282 height 15
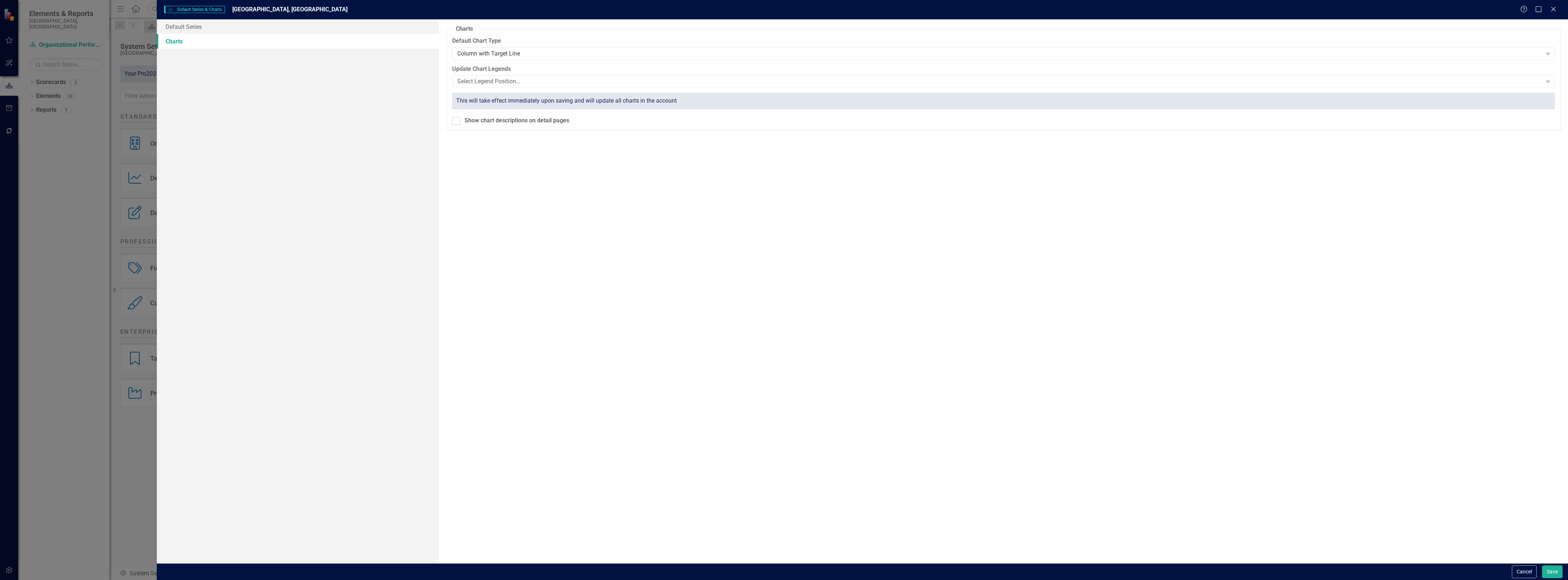
click at [139, 64] on div "Default Series Default Series & Charts Wake Forest, NC Help Maximize Close Defa…" at bounding box center [784, 290] width 1568 height 580
click at [1521, 571] on button "Cancel" at bounding box center [1524, 571] width 25 height 13
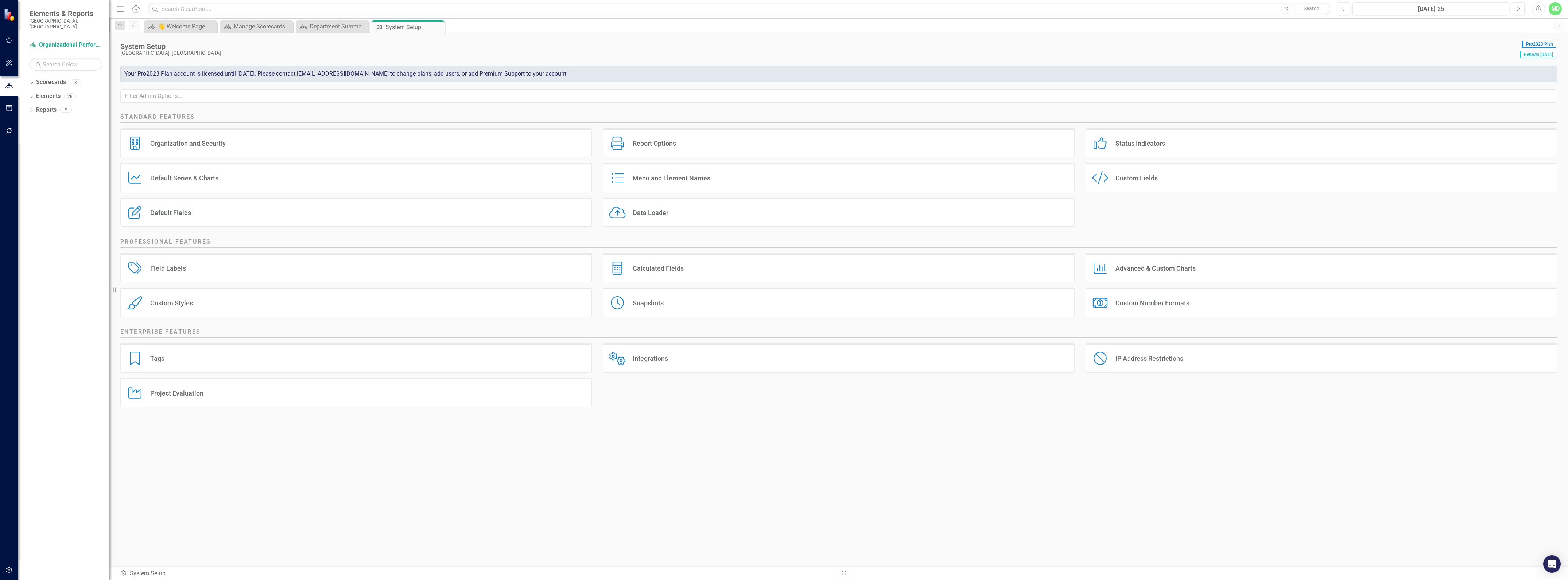
click at [1146, 266] on div "Advanced & Custom Charts" at bounding box center [1156, 267] width 81 height 9
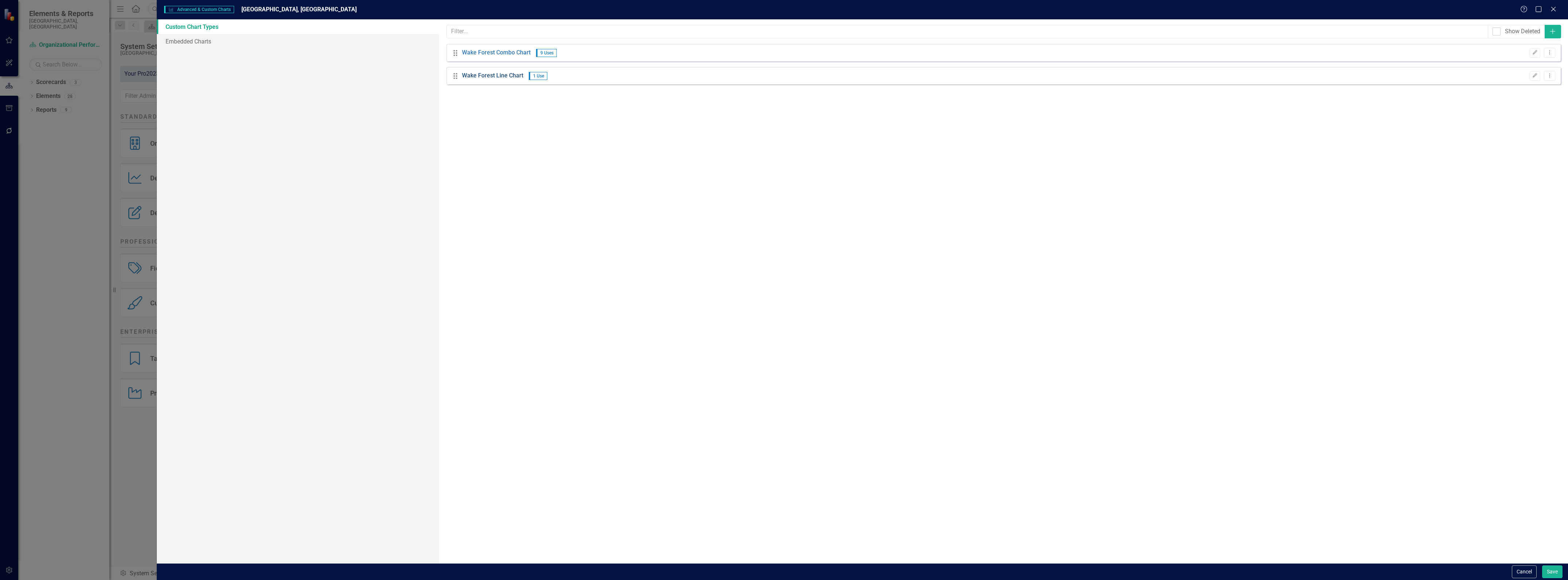
click at [484, 78] on link "Wake Forest Line Chart" at bounding box center [492, 76] width 61 height 9
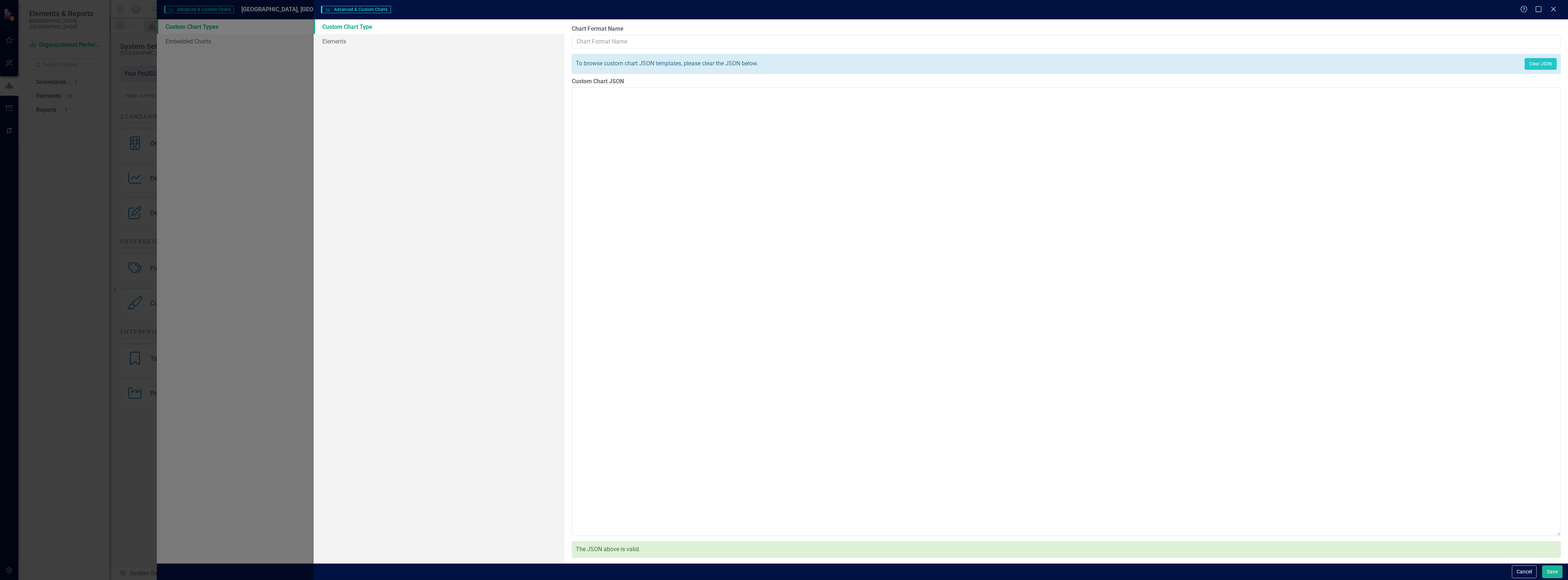
type input "Wake Forest Line Chart"
type textarea "{ "colors": [ "#1D85C8", "#F9AC5A", "#D32F2F", "#159278", "#27245E" ], "chart":…"
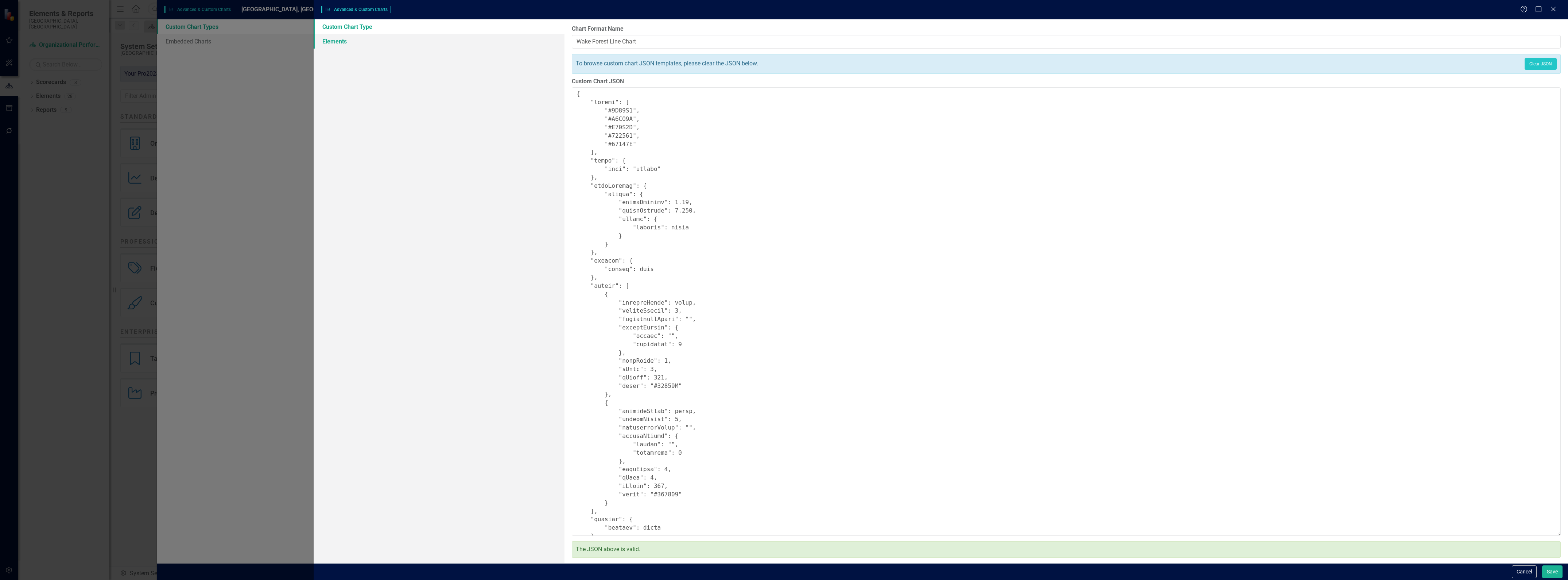
click at [327, 41] on link "Elements" at bounding box center [438, 41] width 251 height 15
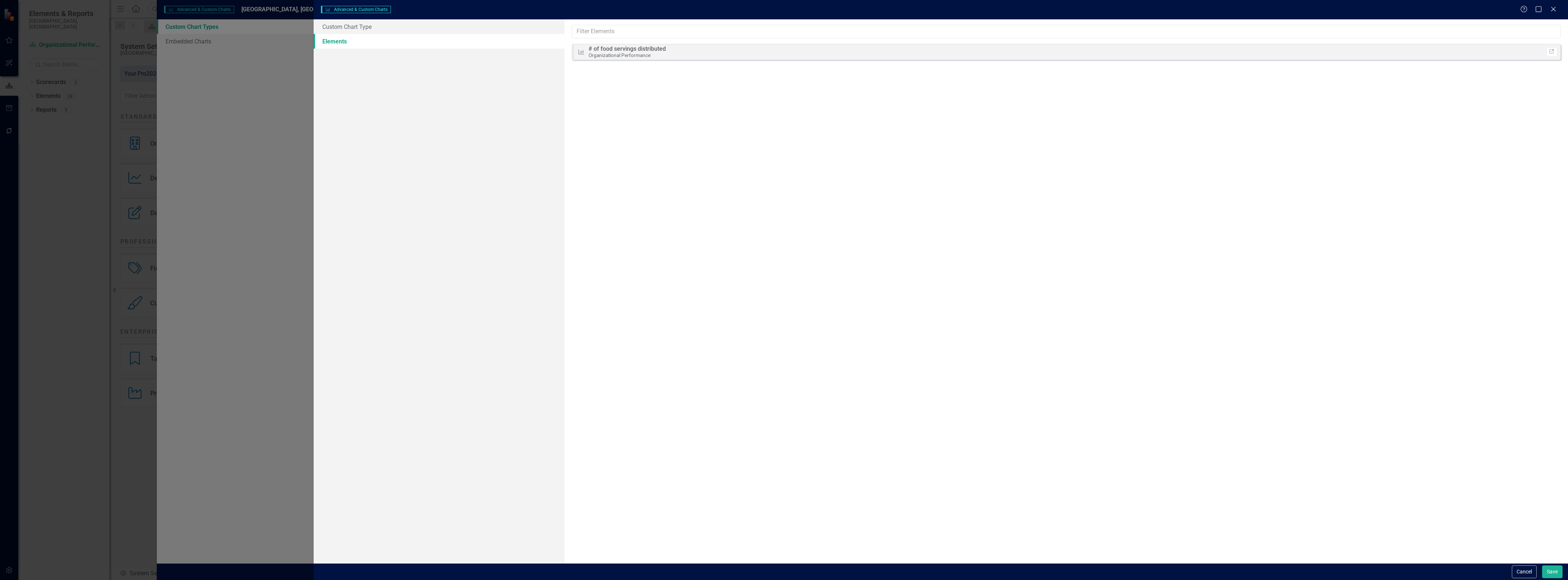
click at [247, 76] on div "Charts Advanced & Custom Charts Help Maximize Close Custom Chart Type Elements …" at bounding box center [784, 290] width 1568 height 580
click at [260, 57] on div "Charts Advanced & Custom Charts Help Maximize Close Custom Chart Type Elements …" at bounding box center [784, 290] width 1568 height 580
drag, startPoint x: 1528, startPoint y: 566, endPoint x: 1525, endPoint y: 567, distance: 3.2
click at [1528, 565] on button "Cancel" at bounding box center [1524, 571] width 25 height 13
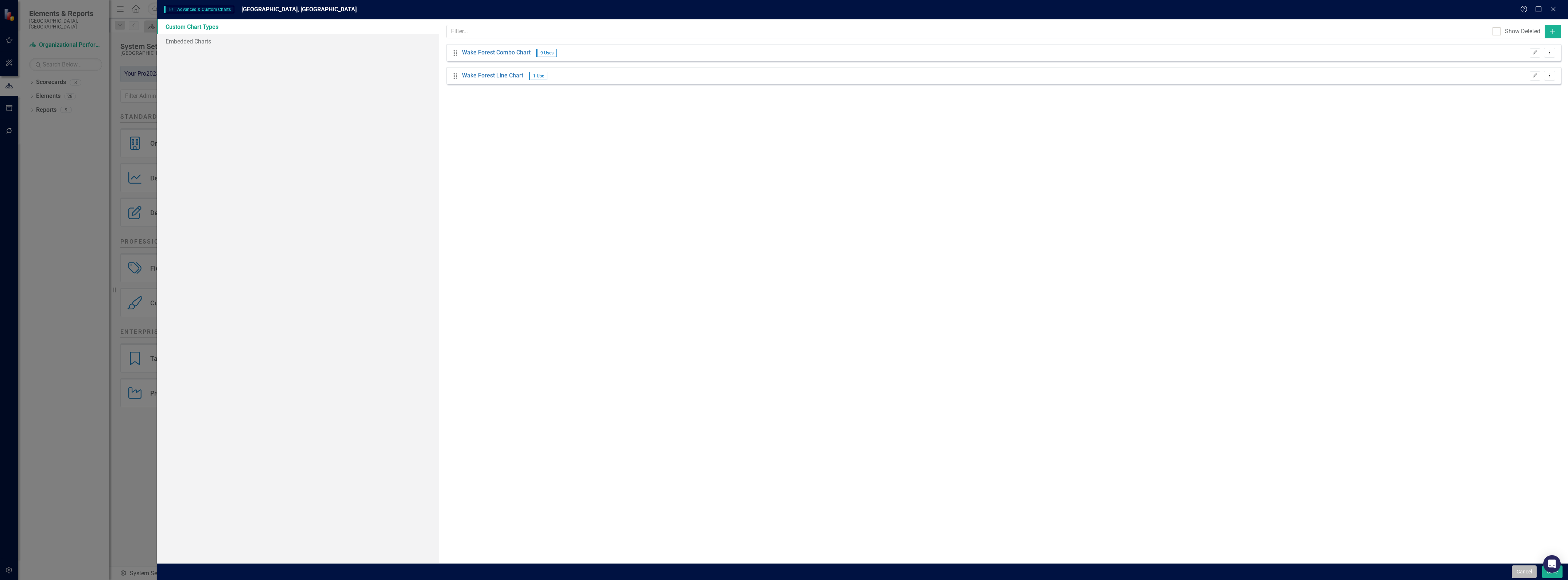
click at [1520, 572] on button "Cancel" at bounding box center [1524, 571] width 25 height 13
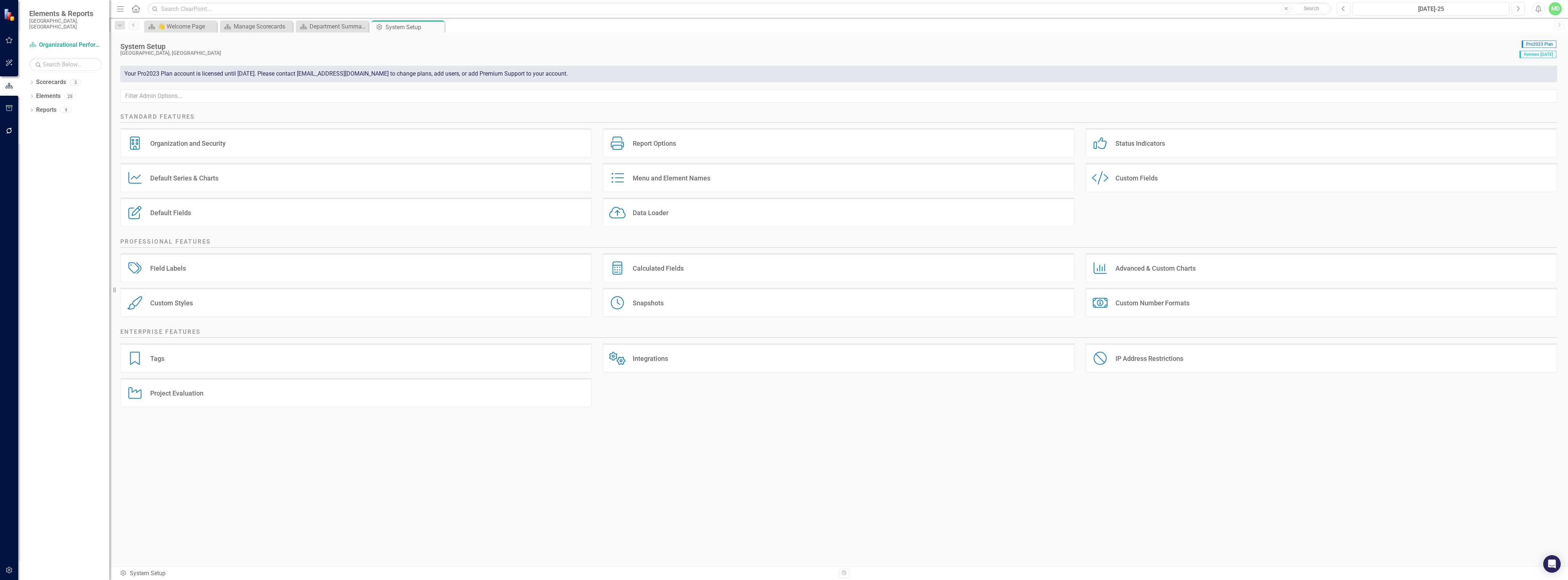
click at [190, 305] on div "Custom Styles" at bounding box center [171, 303] width 42 height 9
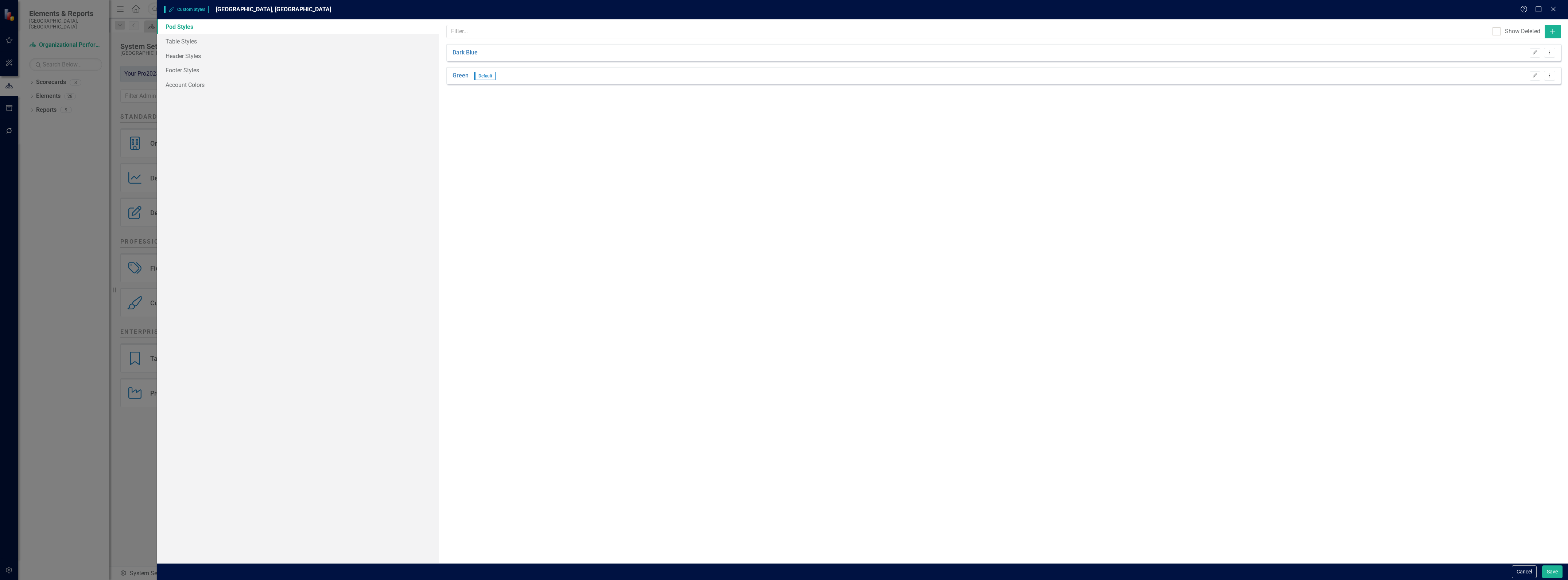
click at [1527, 567] on button "Cancel" at bounding box center [1524, 571] width 25 height 13
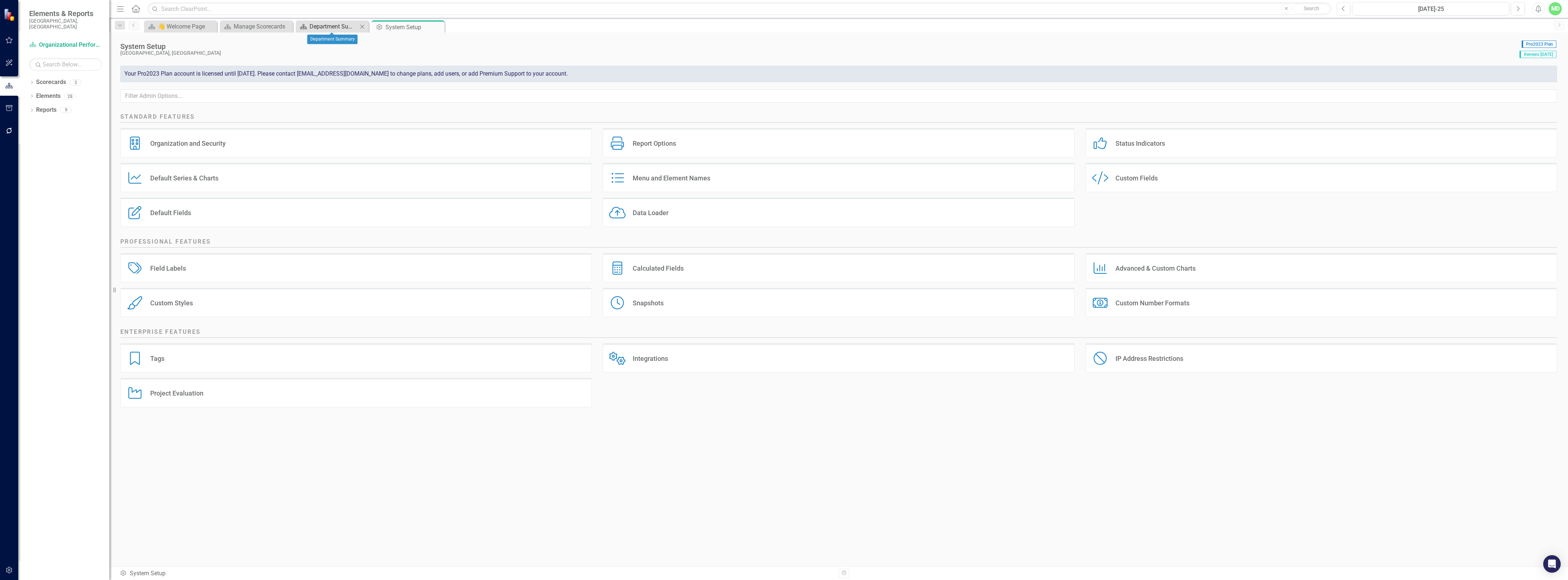
click at [333, 25] on div "Department Summary" at bounding box center [333, 26] width 48 height 9
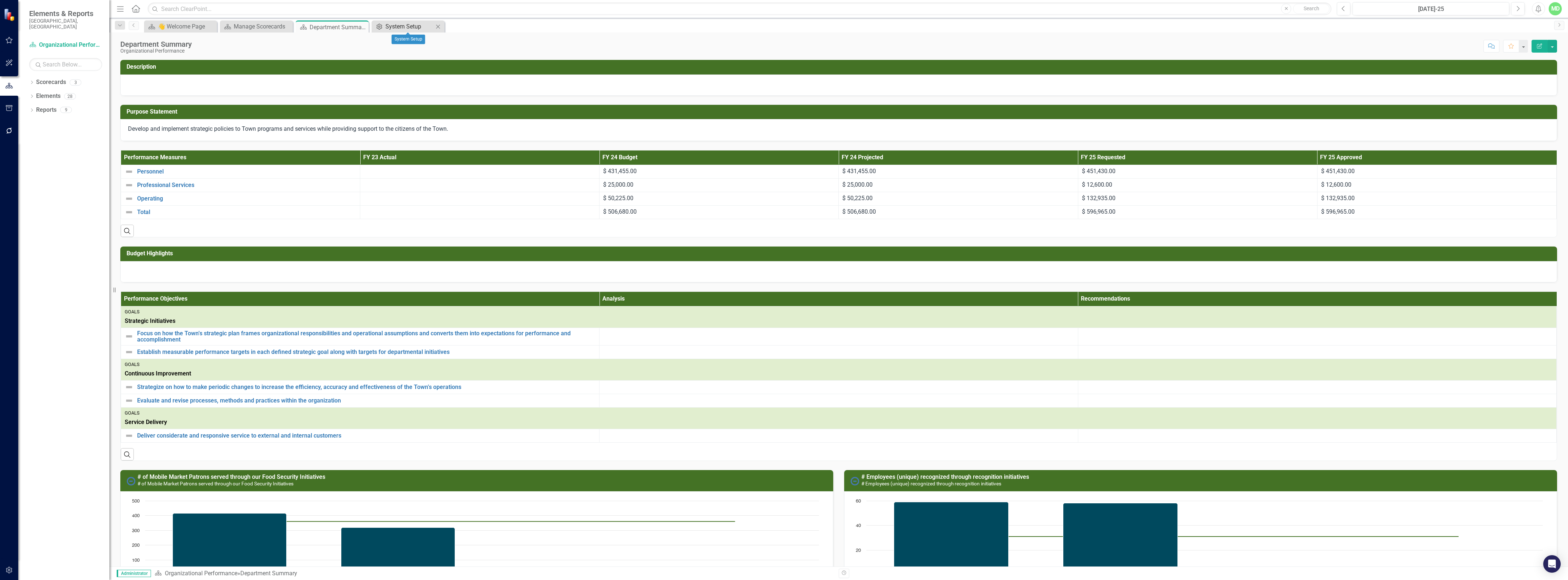
click at [408, 23] on div "System Setup" at bounding box center [409, 26] width 48 height 9
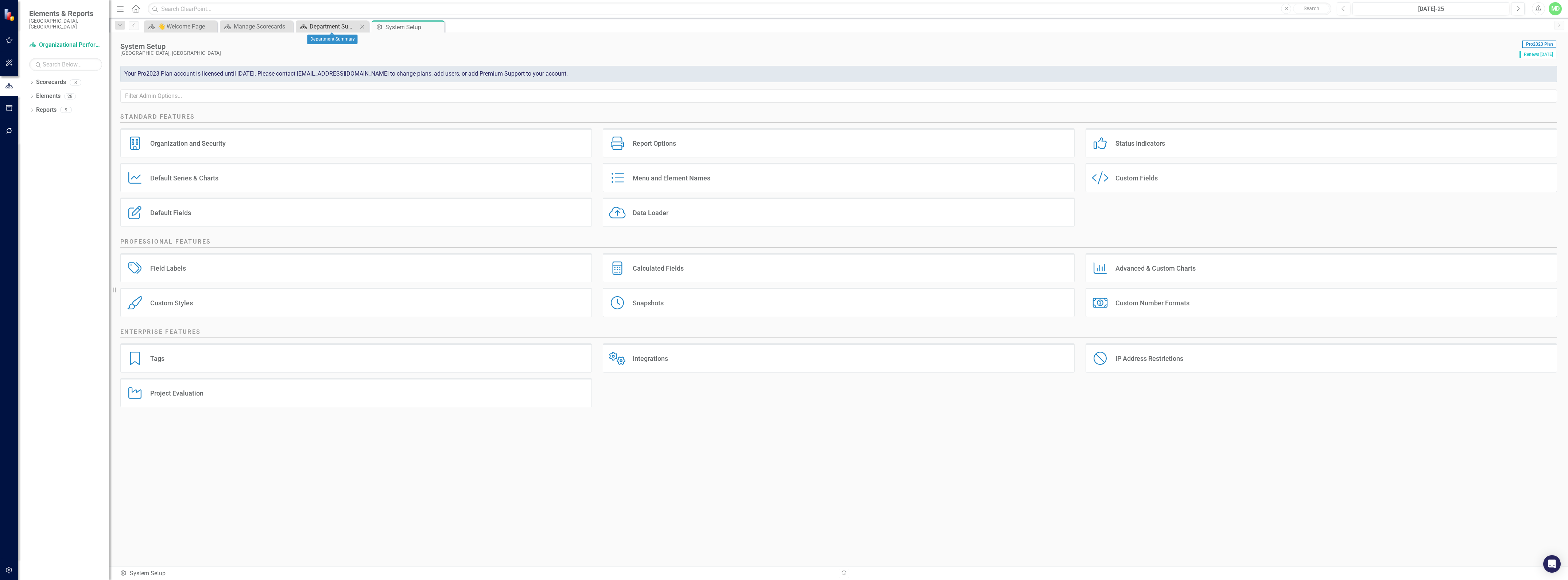
click at [326, 23] on div "Department Summary" at bounding box center [333, 26] width 48 height 9
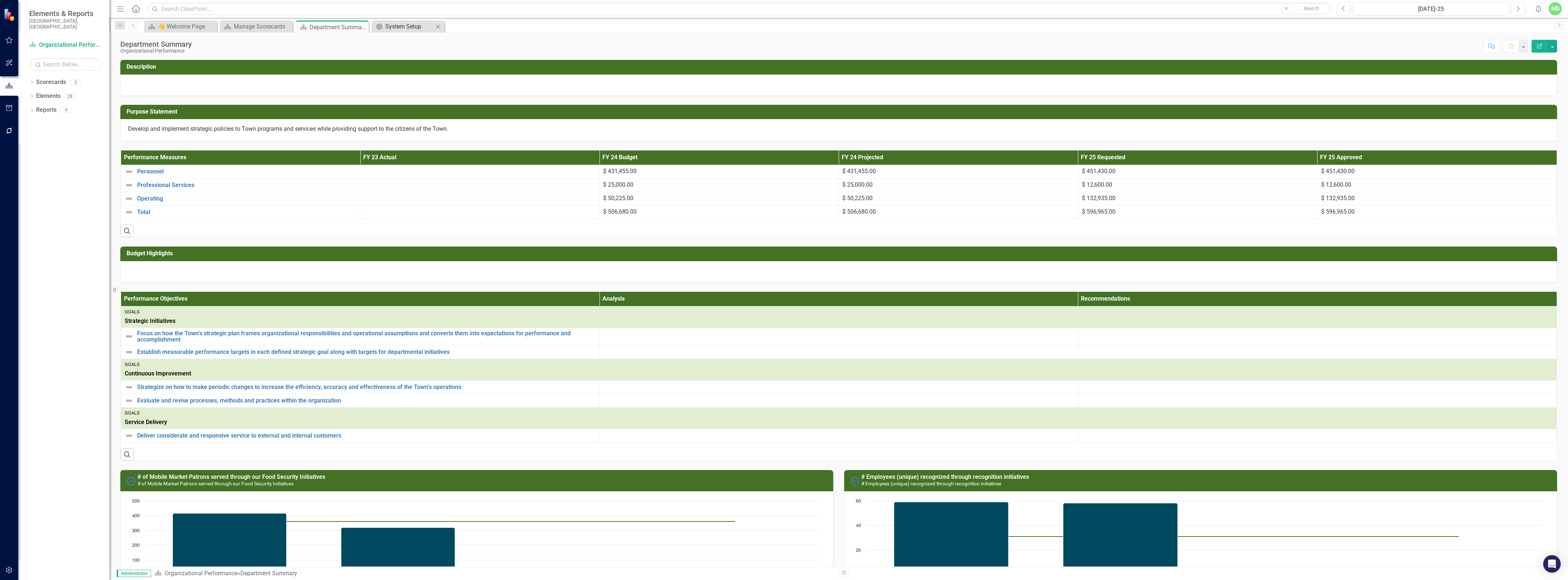
click at [414, 27] on div "System Setup" at bounding box center [409, 26] width 48 height 9
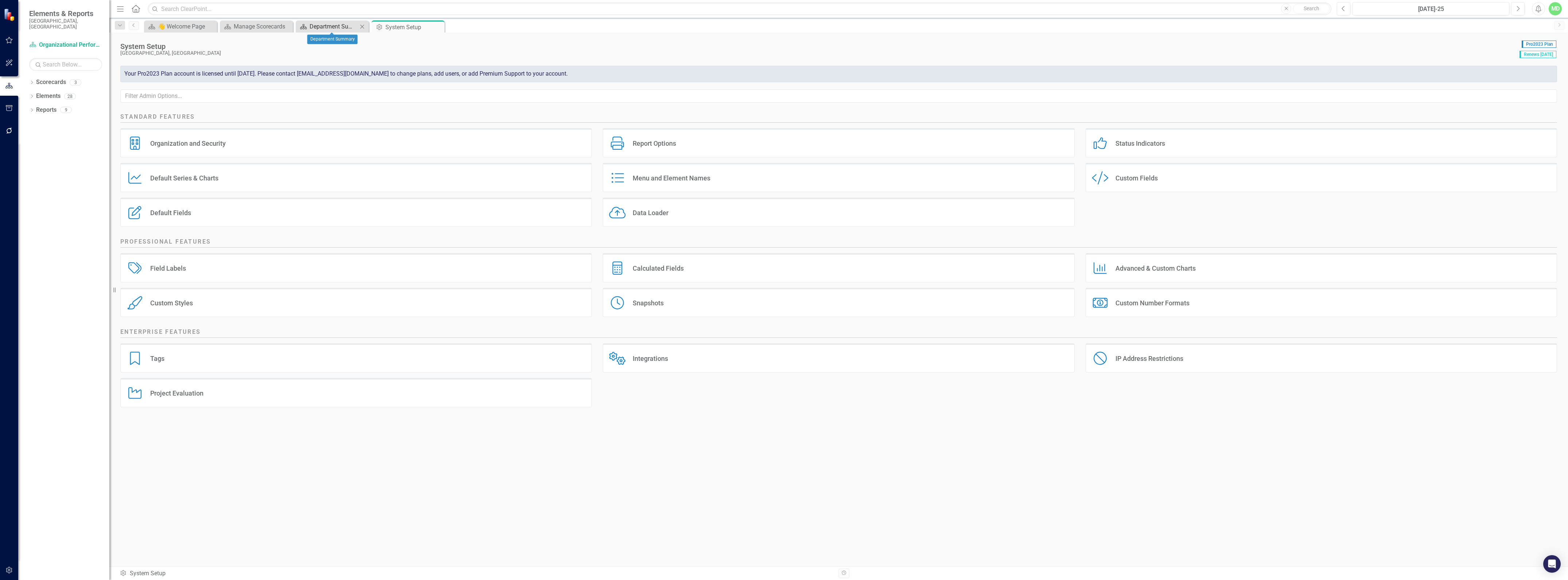
click at [315, 26] on div "Department Summary" at bounding box center [333, 26] width 48 height 9
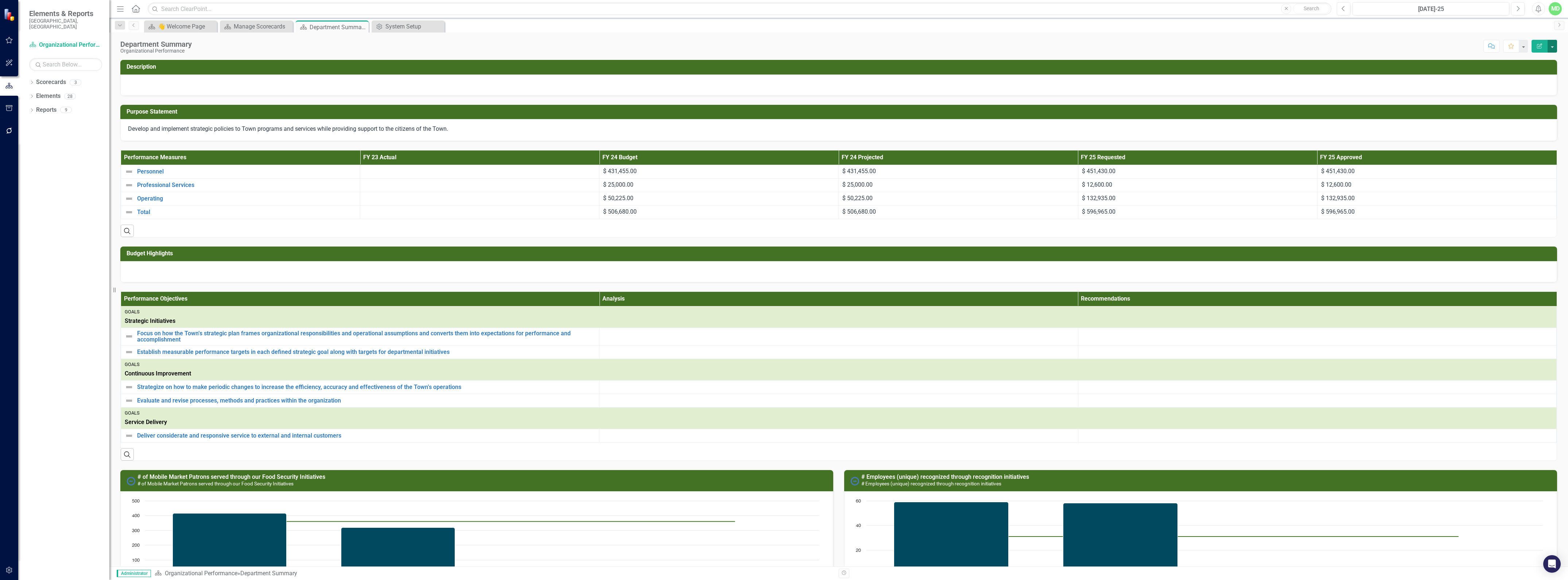
drag, startPoint x: 1553, startPoint y: 42, endPoint x: 1555, endPoint y: 46, distance: 4.5
click at [1555, 46] on button "button" at bounding box center [1553, 45] width 10 height 13
click at [1524, 76] on link "Edit Report Edit Layout" at bounding box center [1528, 74] width 59 height 14
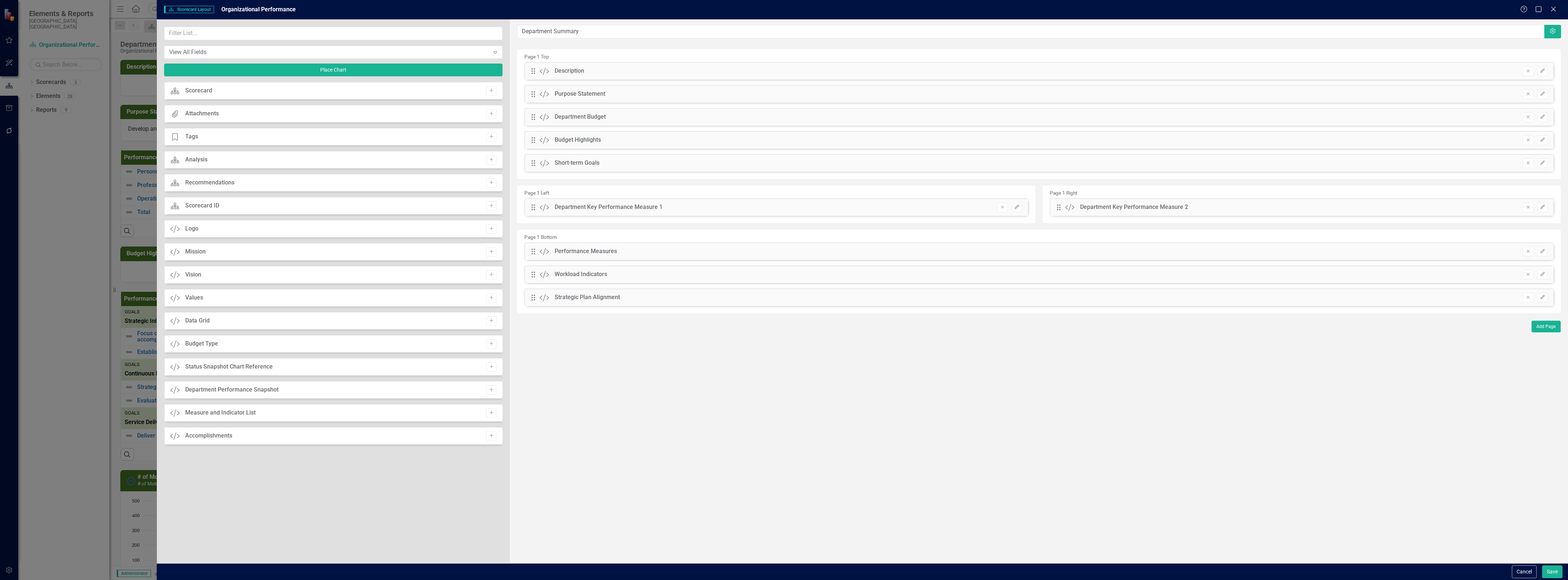
drag, startPoint x: 406, startPoint y: 345, endPoint x: 635, endPoint y: 150, distance: 300.8
click at [635, 150] on div "View All Fields Expand Place Chart Scorecard Scorecard Add Attachments Attachme…" at bounding box center [863, 291] width 1412 height 544
click at [493, 340] on button "Add" at bounding box center [491, 344] width 11 height 10
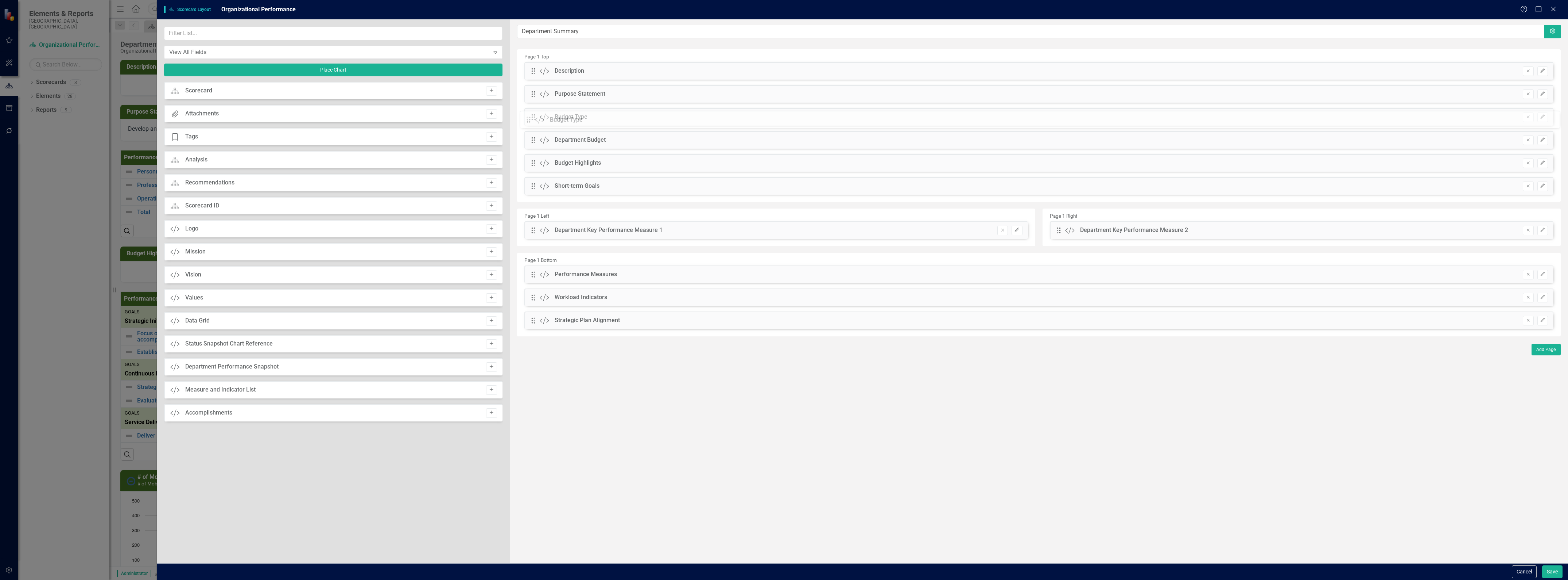
drag, startPoint x: 532, startPoint y: 68, endPoint x: 532, endPoint y: 117, distance: 49.0
click at [1554, 570] on button "Save" at bounding box center [1552, 571] width 21 height 13
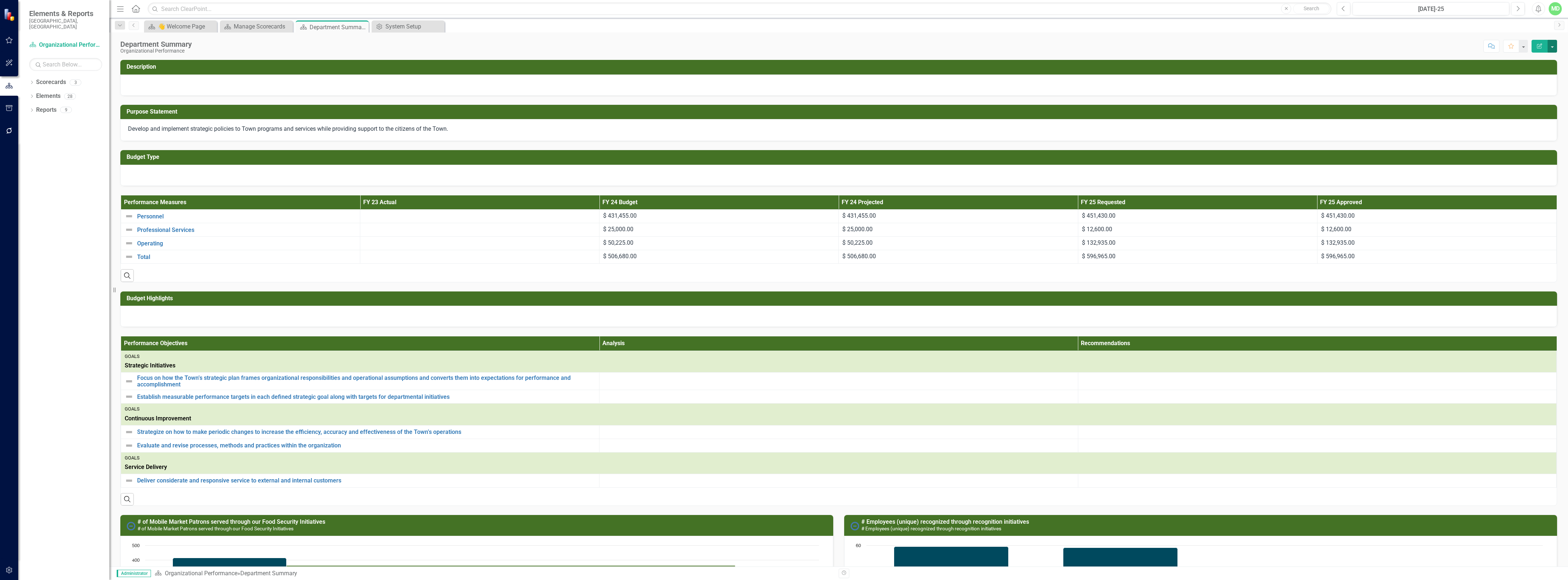
click at [1551, 49] on button "button" at bounding box center [1553, 45] width 10 height 13
click at [1520, 75] on link "Edit Report Edit Layout" at bounding box center [1528, 74] width 59 height 14
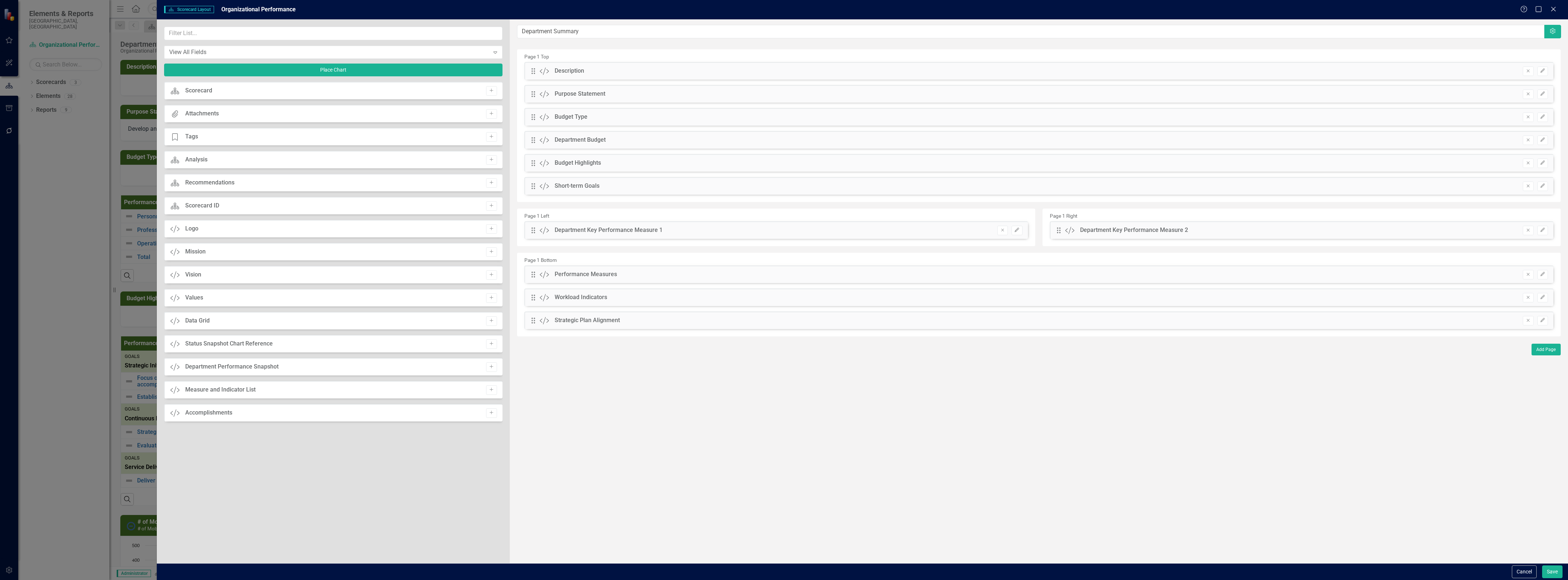
click at [578, 140] on div "Department Budget" at bounding box center [581, 140] width 51 height 9
click at [1543, 138] on icon "Edit" at bounding box center [1543, 140] width 6 height 4
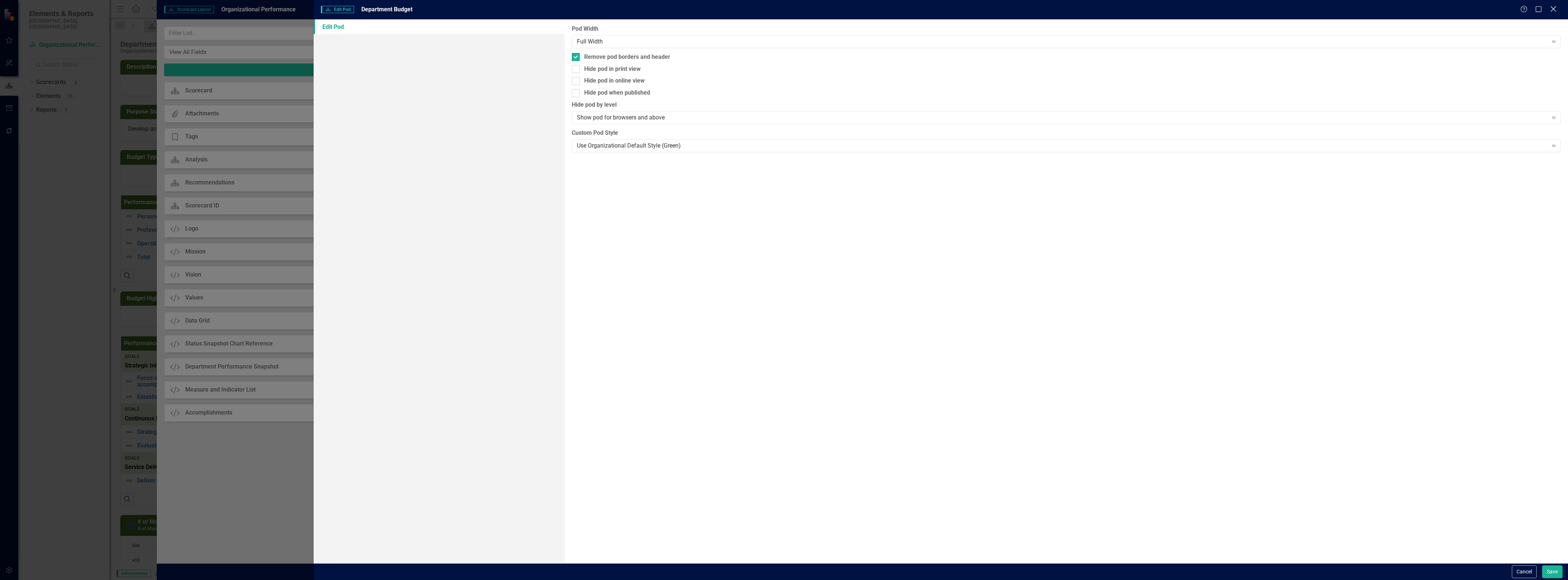
click at [1553, 6] on icon "Close" at bounding box center [1553, 9] width 9 height 7
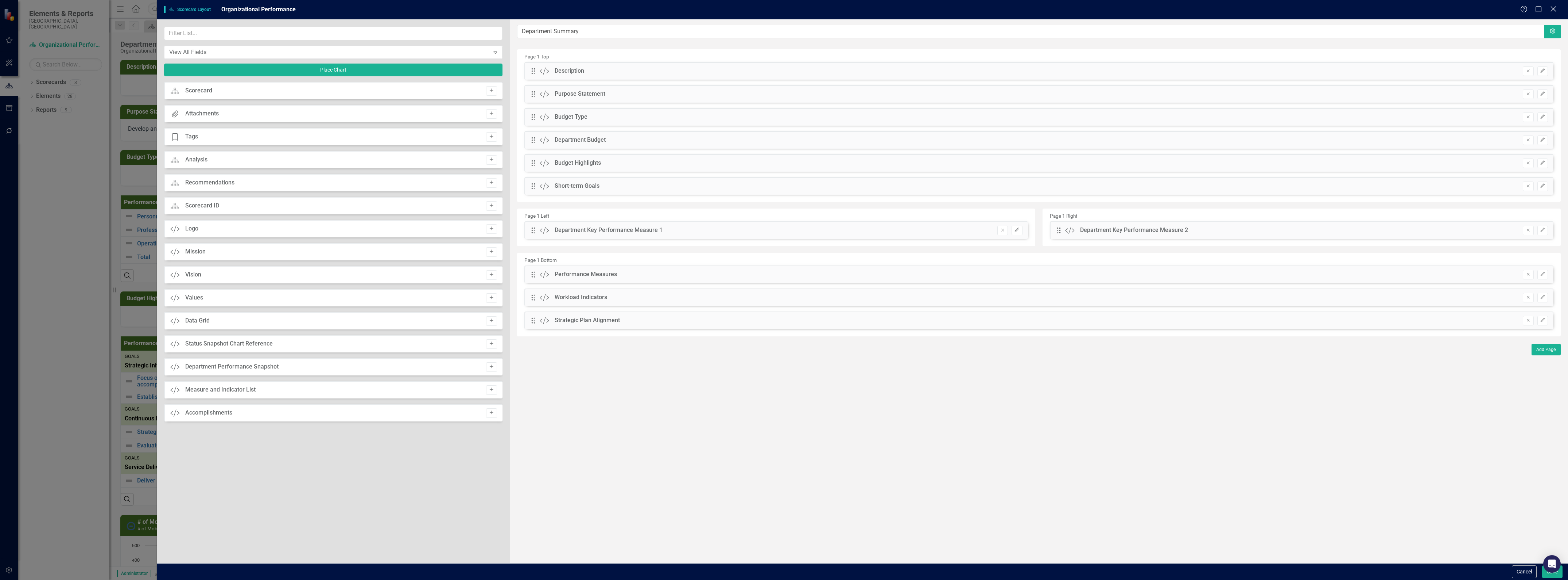
click at [1553, 12] on icon "Close" at bounding box center [1553, 9] width 9 height 7
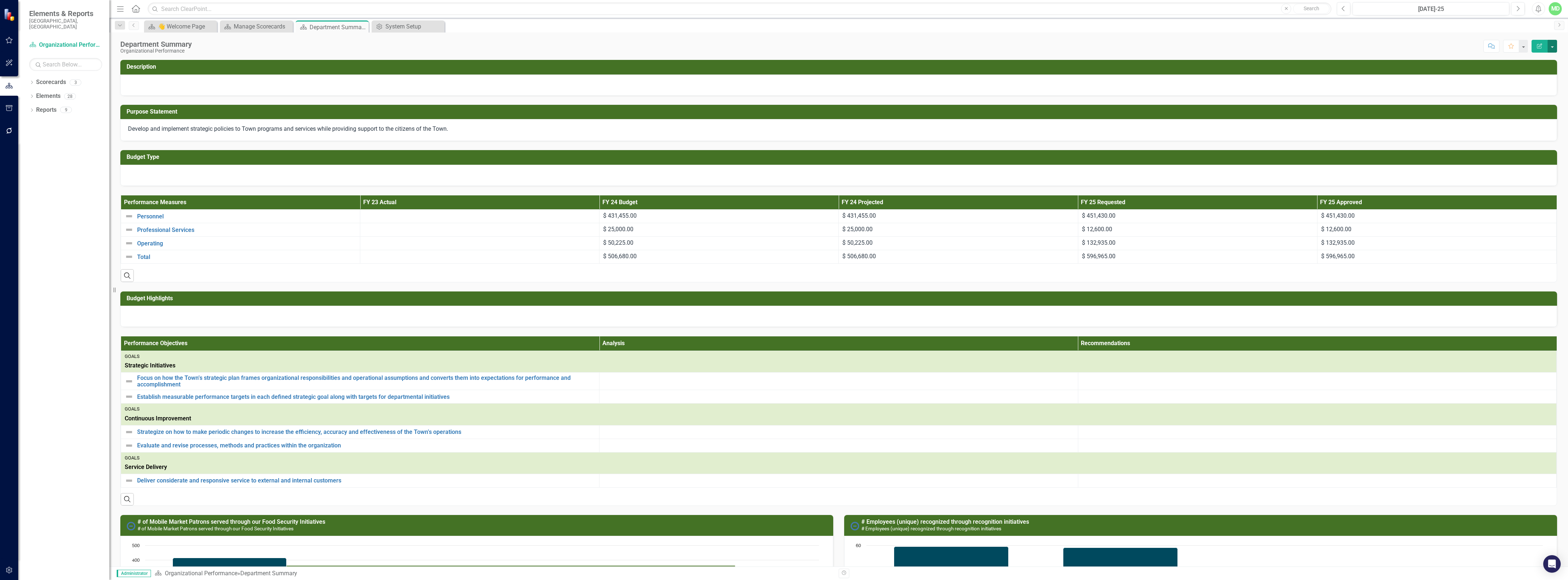
click at [1552, 41] on button "button" at bounding box center [1553, 45] width 10 height 13
click at [1526, 72] on link "Edit Report Edit Layout" at bounding box center [1528, 74] width 59 height 14
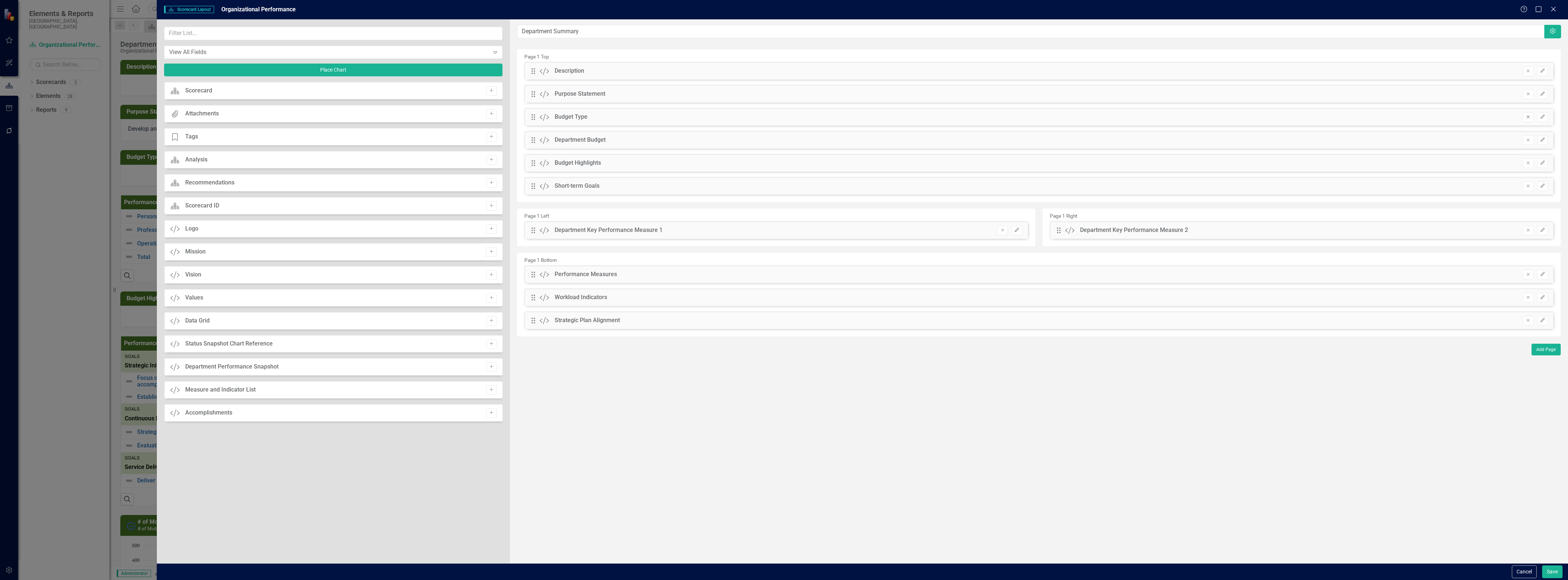
click at [1530, 115] on icon "button" at bounding box center [1528, 116] width 3 height 3
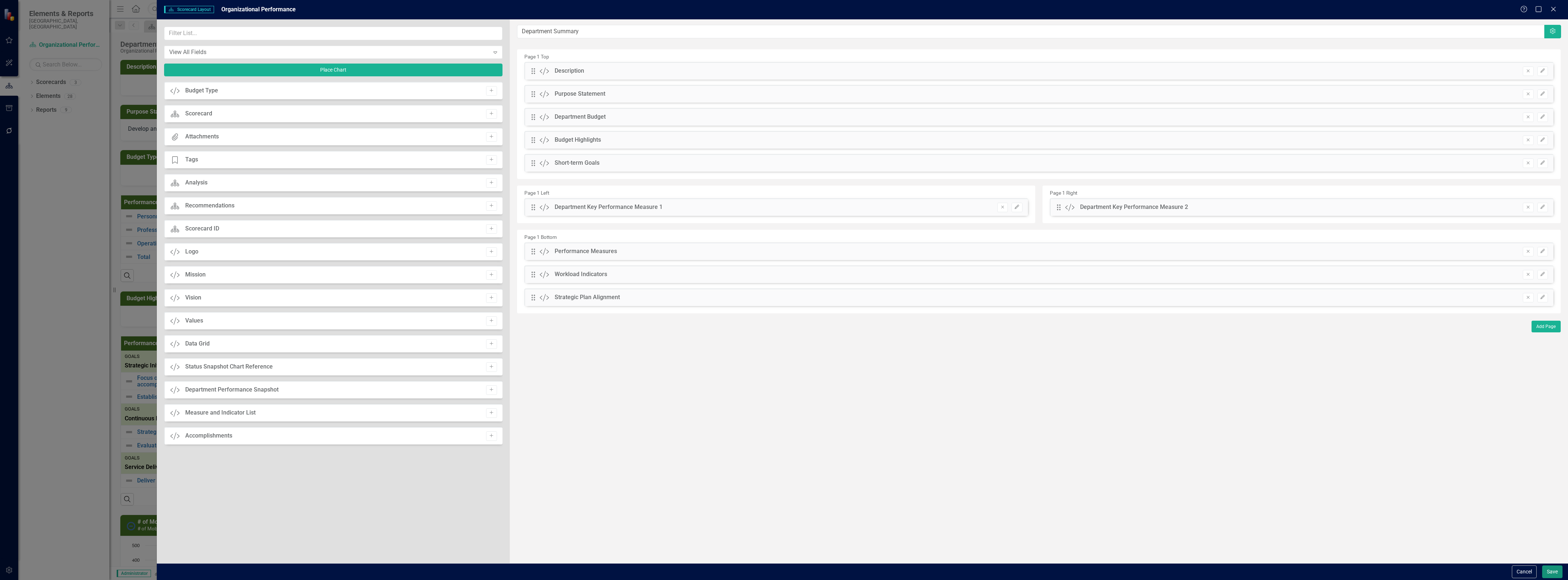
click at [1551, 567] on button "Save" at bounding box center [1552, 571] width 21 height 13
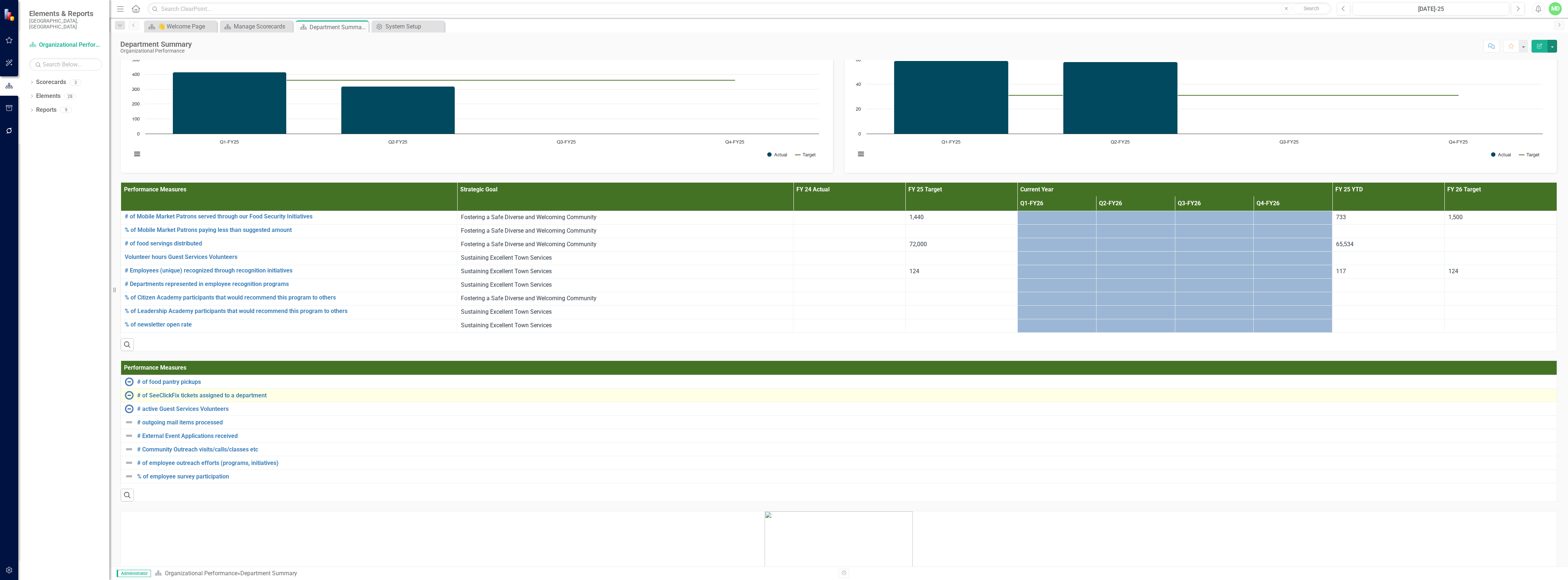
scroll to position [412, 0]
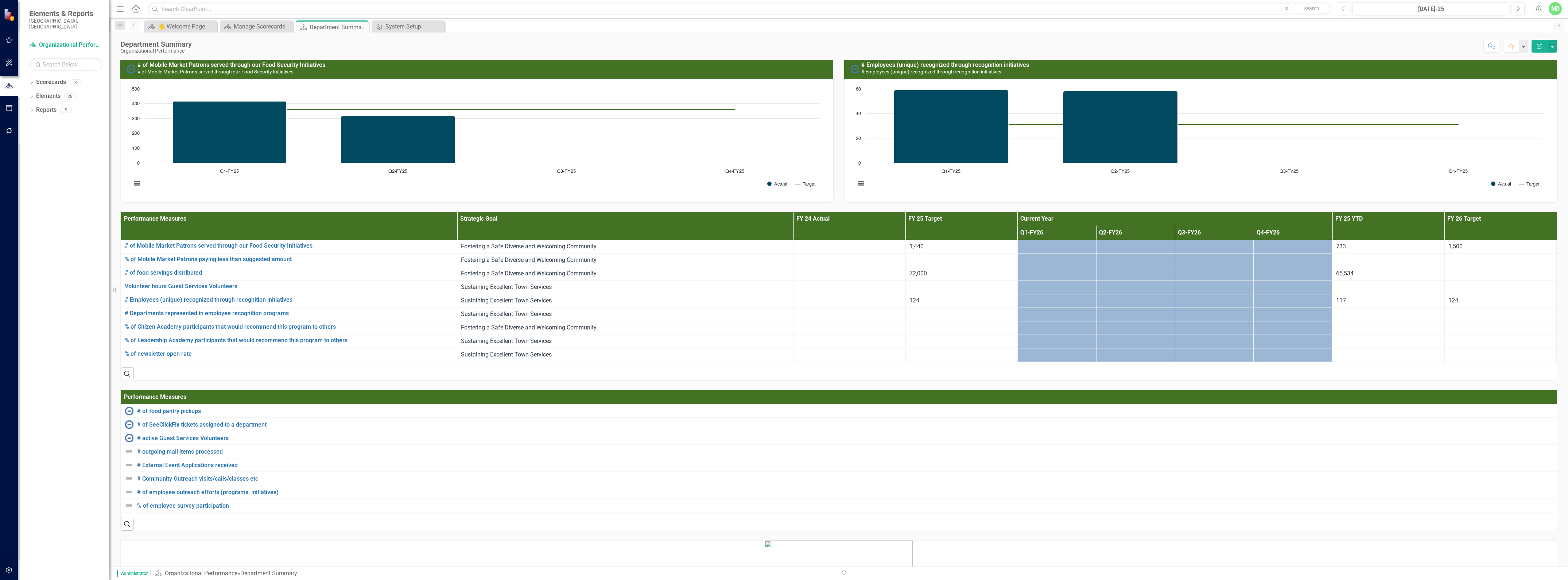
click at [161, 228] on th "Performance Measures" at bounding box center [289, 225] width 336 height 29
click at [39, 92] on link "Elements" at bounding box center [48, 96] width 25 height 9
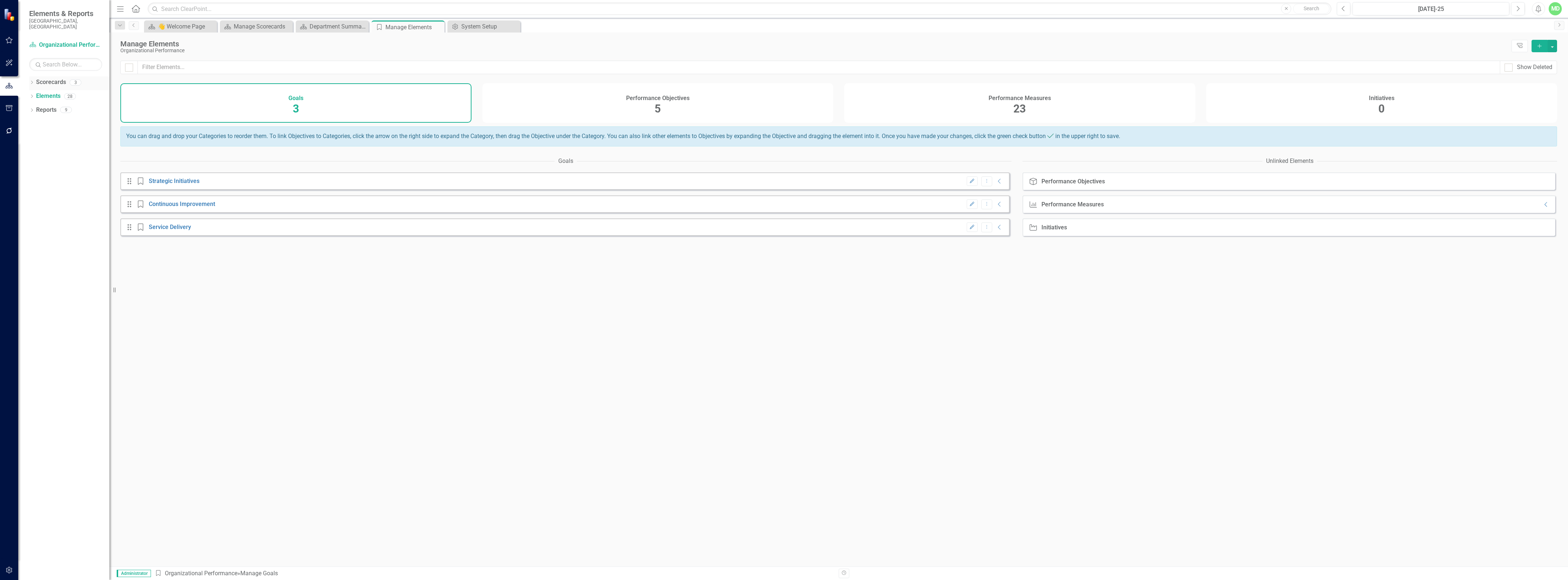
click at [40, 78] on link "Scorecards" at bounding box center [51, 82] width 29 height 9
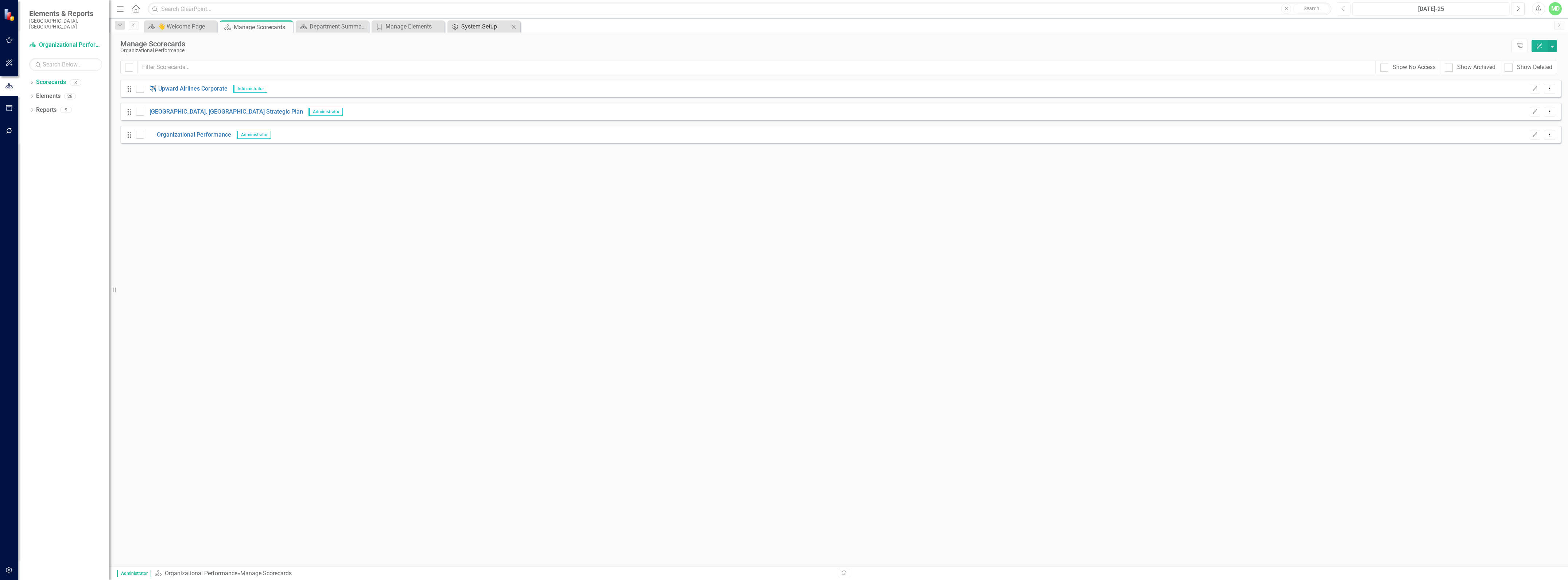
click at [497, 26] on div "System Setup" at bounding box center [485, 26] width 48 height 9
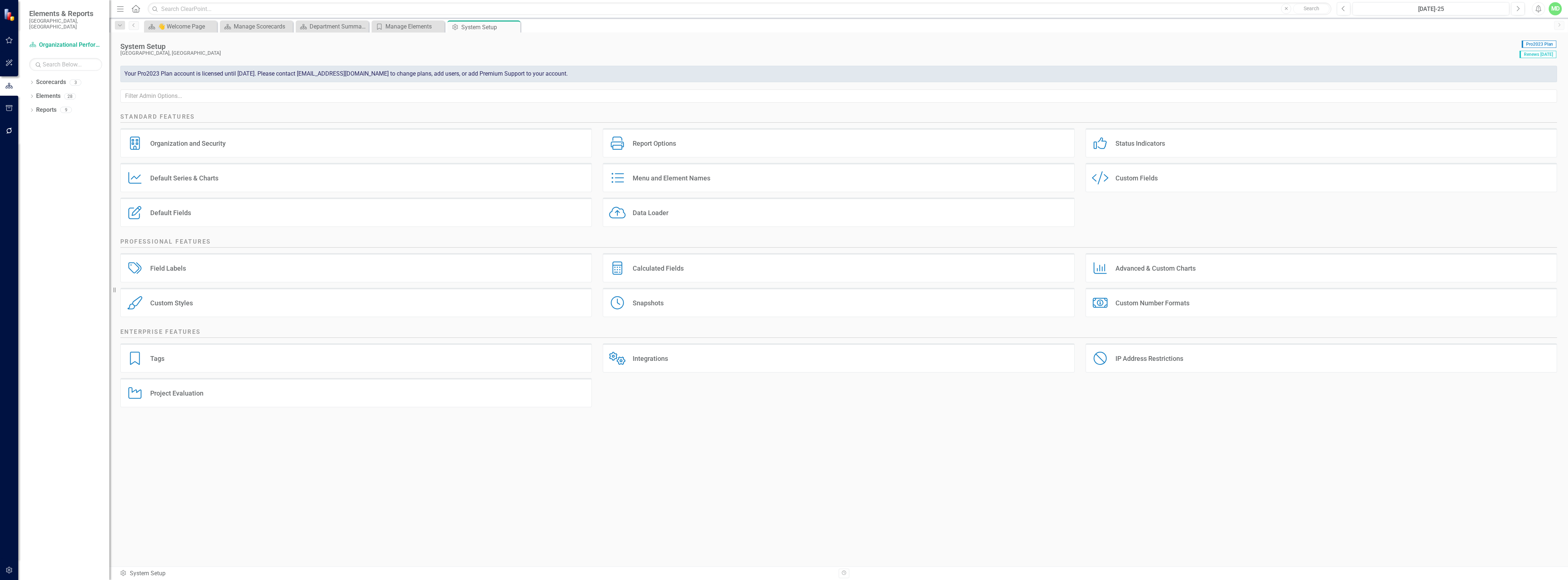
click at [199, 176] on div "Default Series & Charts" at bounding box center [184, 178] width 68 height 9
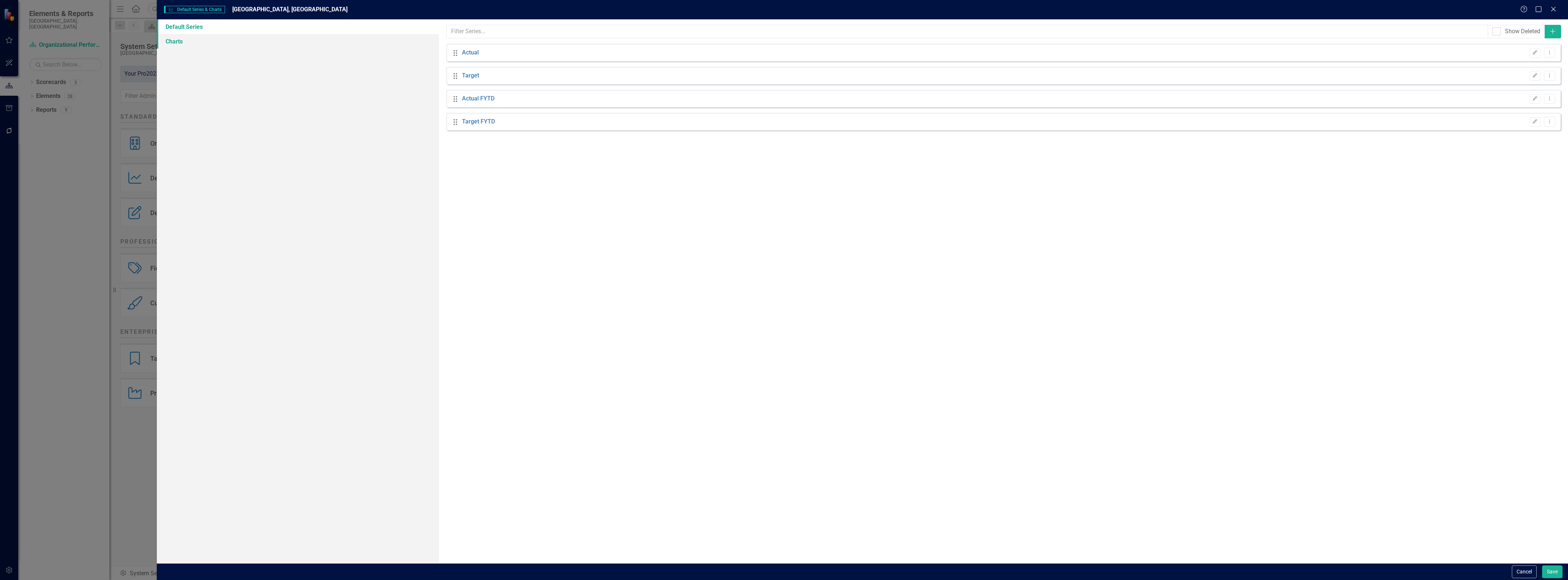
click at [175, 44] on link "Charts" at bounding box center [298, 41] width 282 height 15
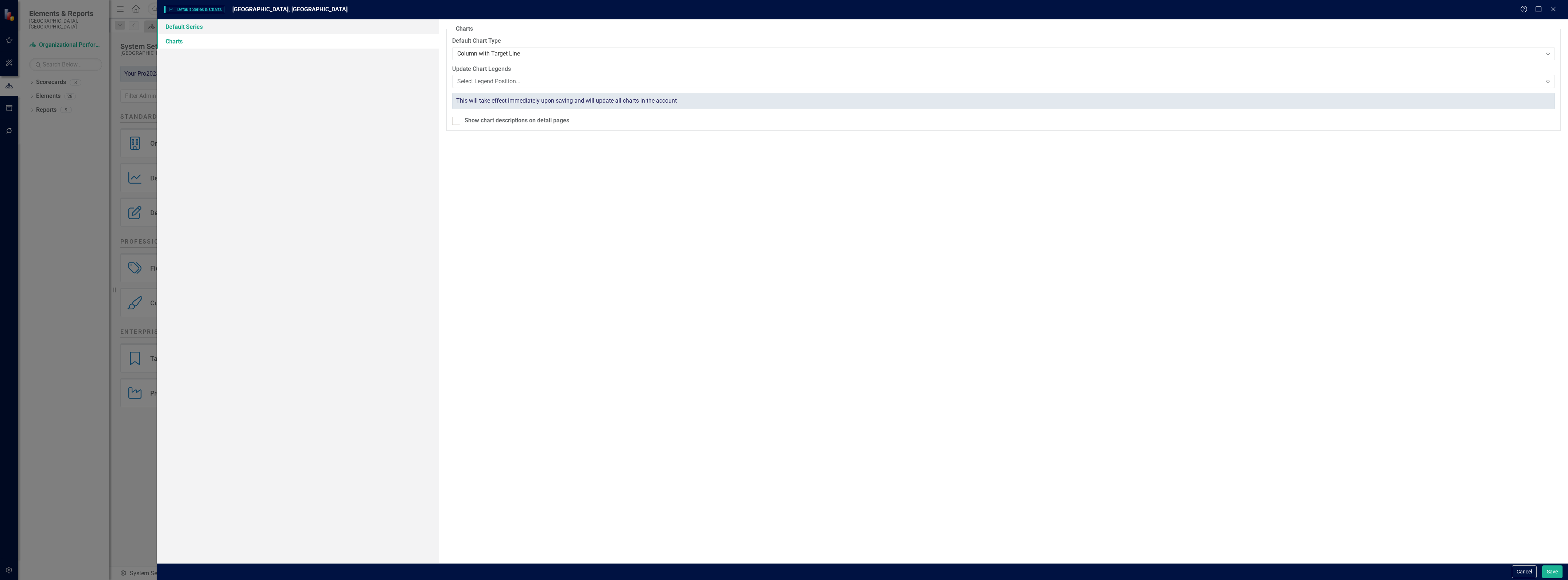
click at [176, 32] on link "Default Series" at bounding box center [298, 27] width 282 height 15
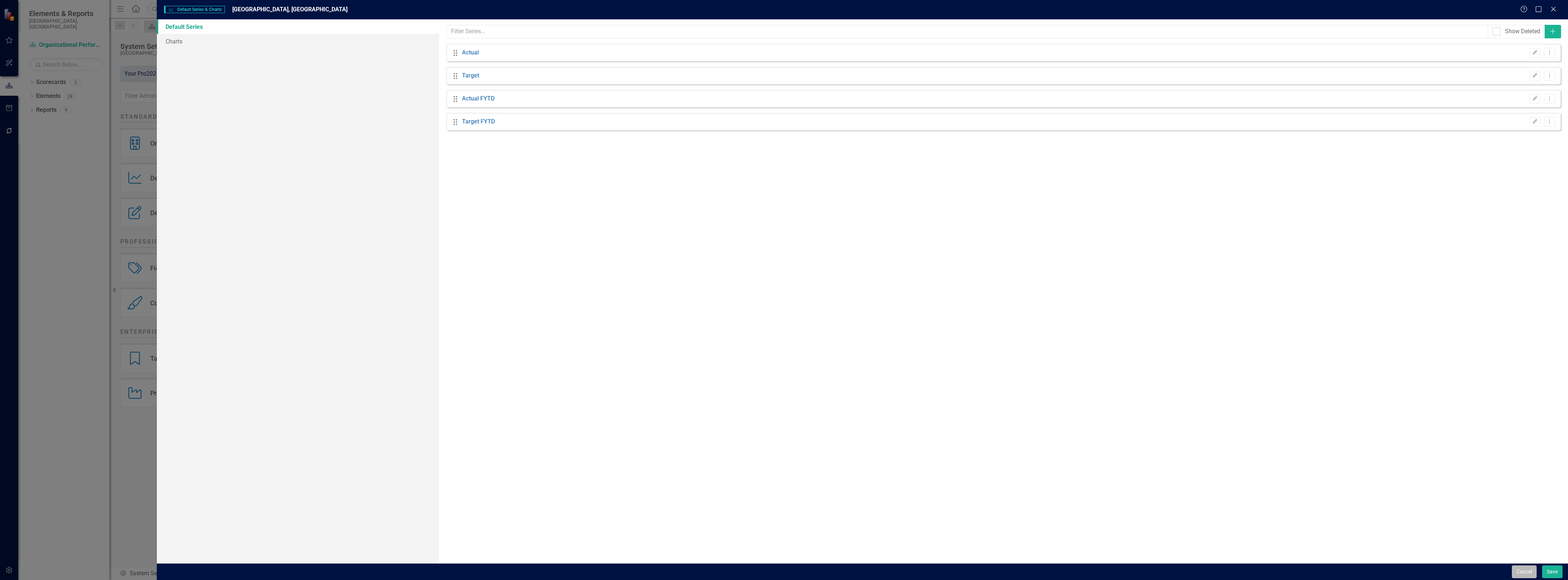
click at [1517, 569] on button "Cancel" at bounding box center [1524, 571] width 25 height 13
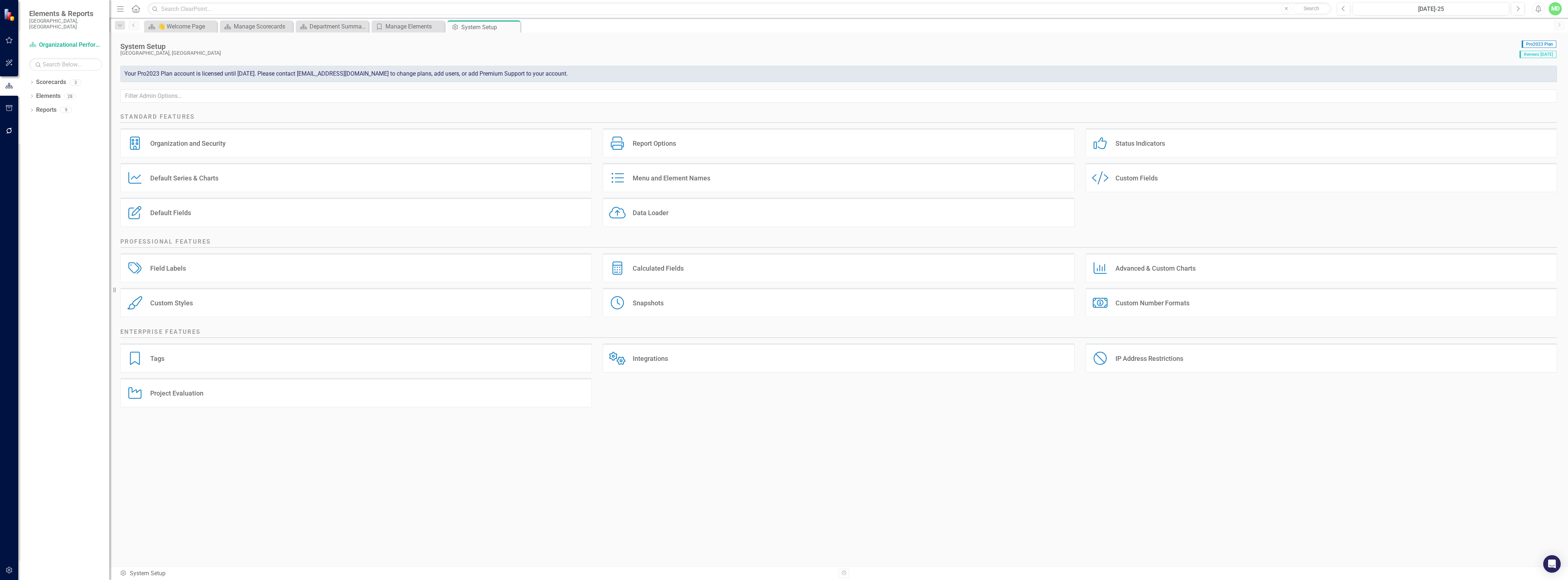
click at [641, 180] on div "Menu and Element Names" at bounding box center [671, 178] width 78 height 9
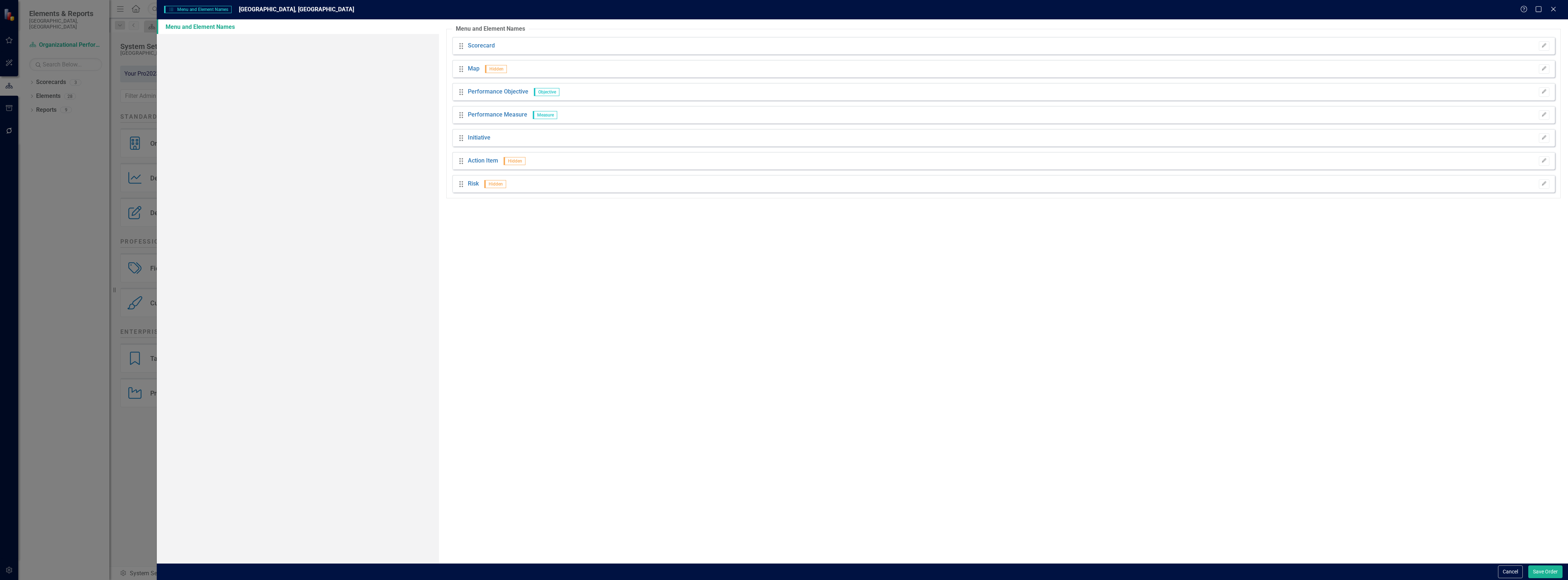
click at [202, 27] on link "Menu and Element Names" at bounding box center [298, 27] width 282 height 15
click at [484, 114] on link "Performance Measure" at bounding box center [497, 114] width 60 height 9
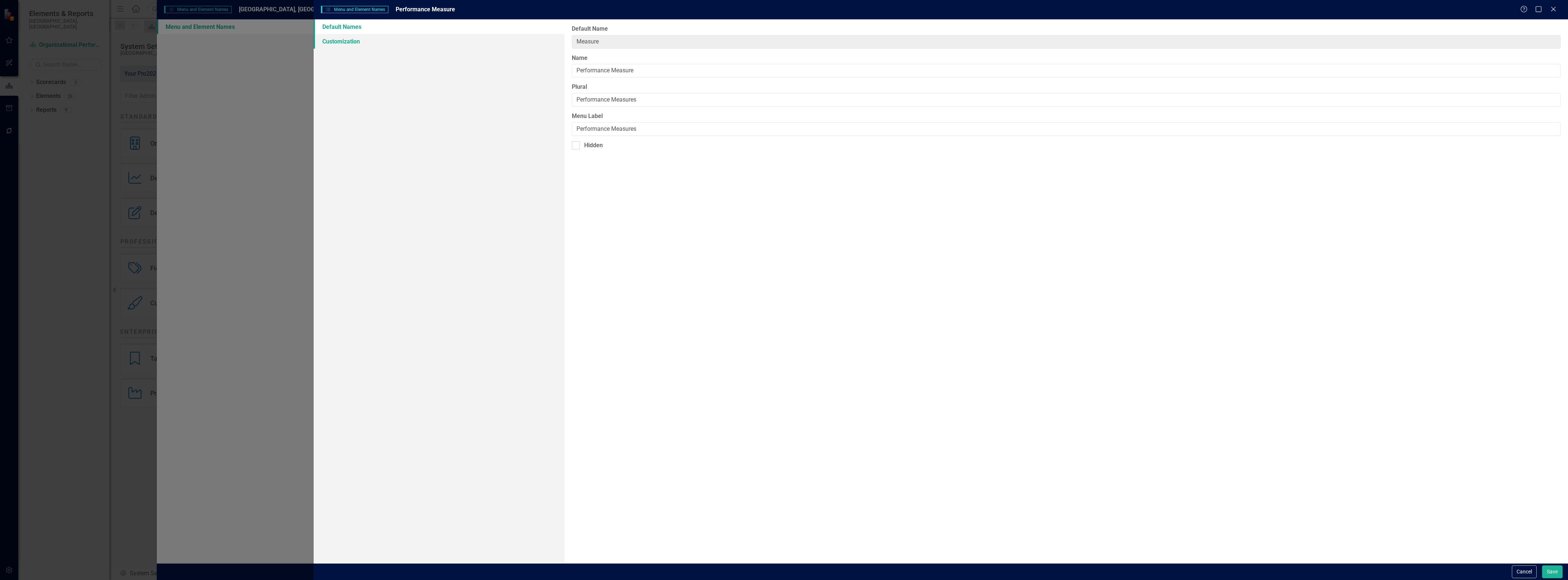
click at [351, 44] on link "Customization" at bounding box center [438, 41] width 251 height 15
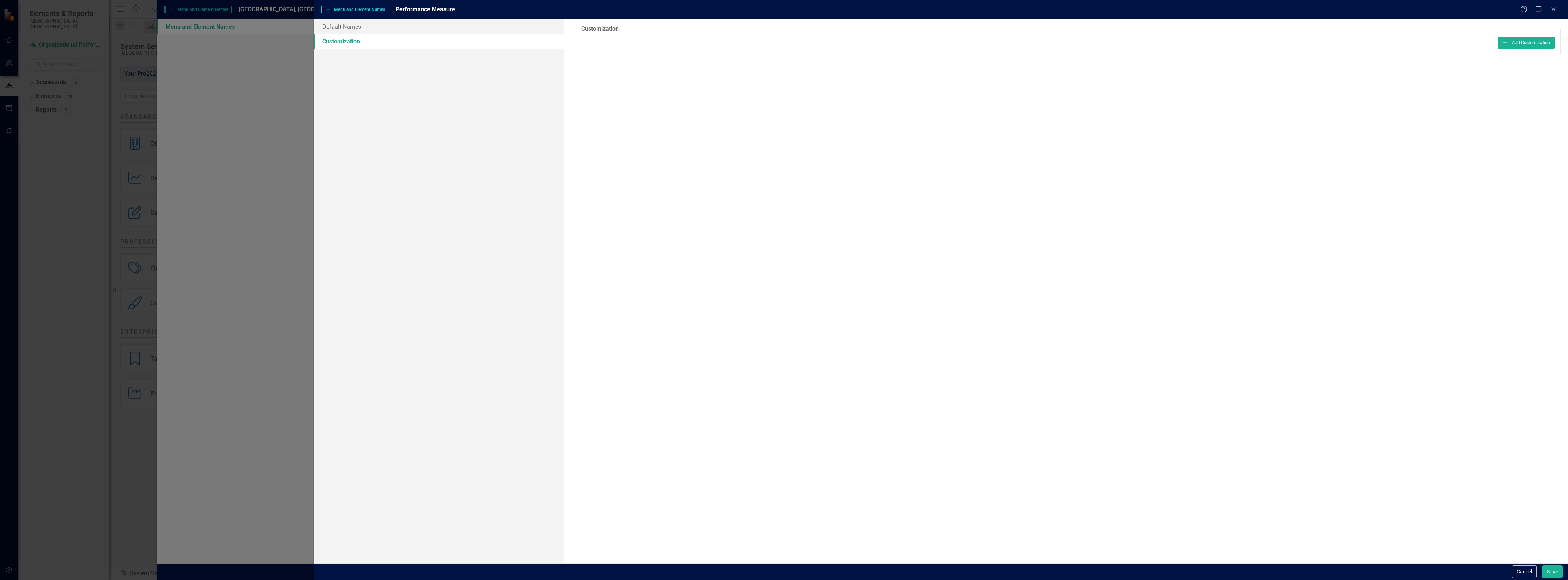
click at [1528, 568] on button "Cancel" at bounding box center [1524, 571] width 25 height 13
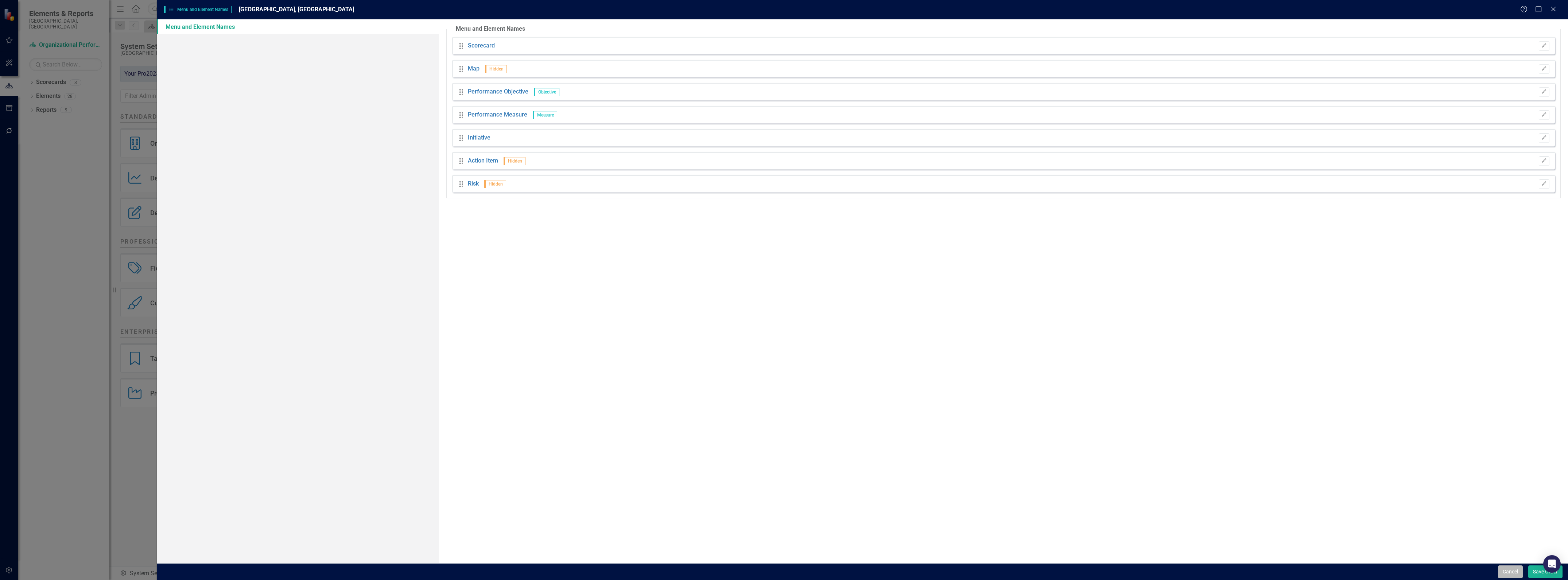
click at [1514, 571] on button "Cancel" at bounding box center [1510, 571] width 25 height 13
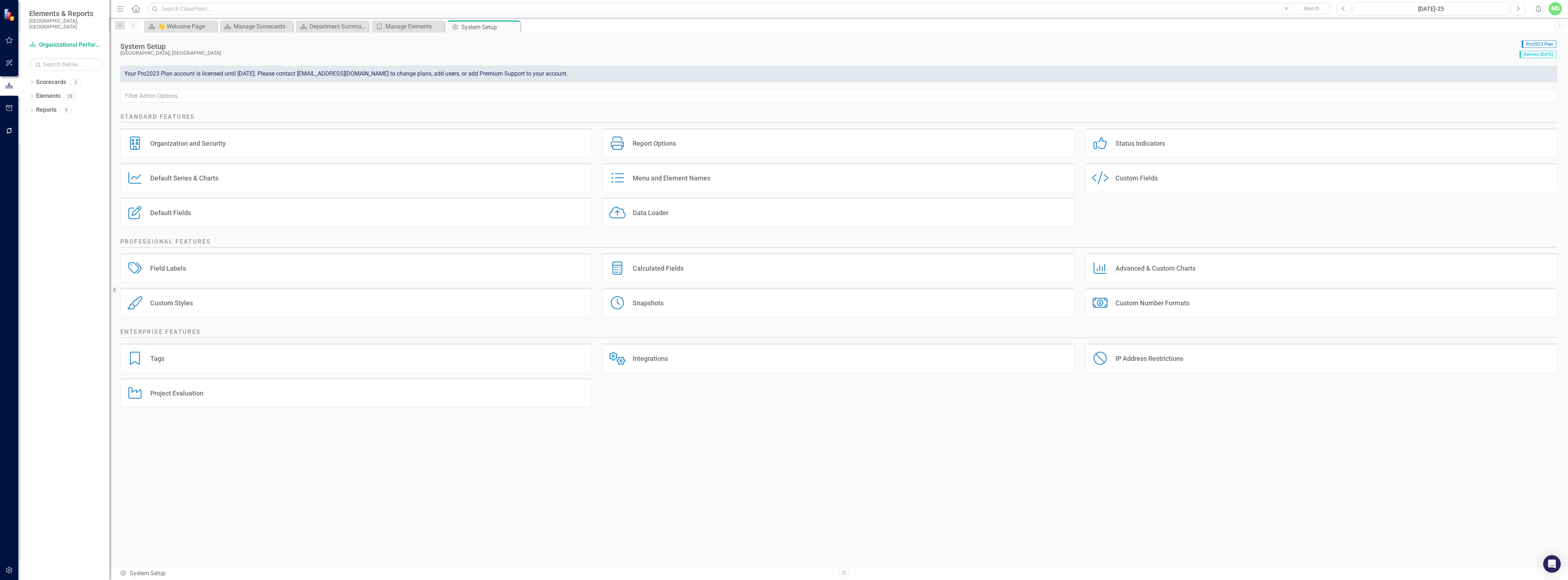
click at [1130, 176] on div "Custom Fields" at bounding box center [1137, 178] width 42 height 9
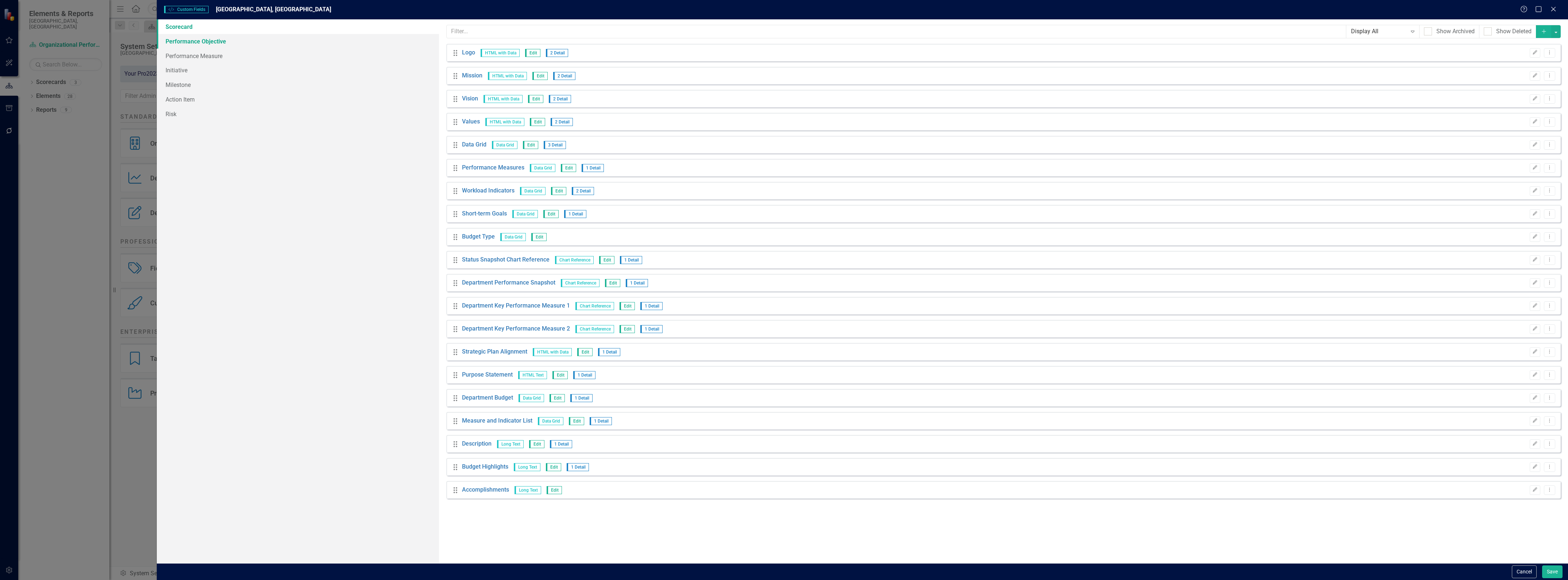
click at [215, 42] on link "Performance Objective" at bounding box center [298, 41] width 282 height 15
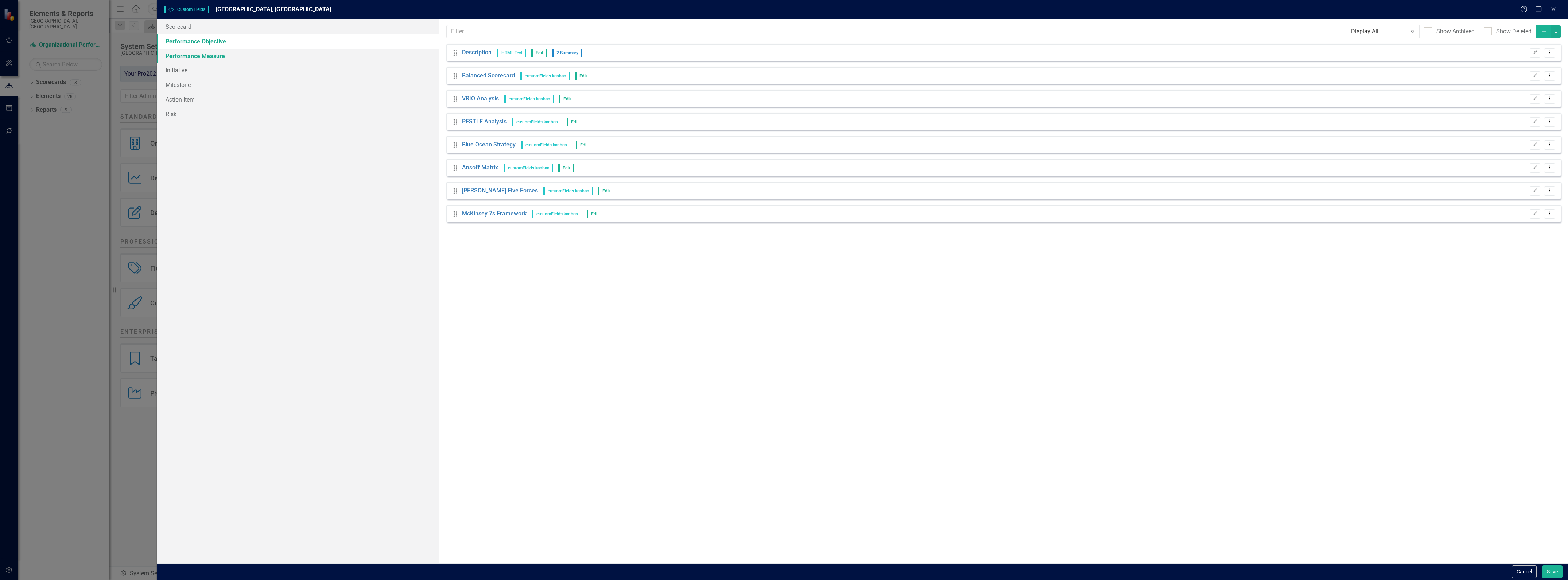
click at [192, 58] on link "Performance Measure" at bounding box center [298, 55] width 282 height 15
click at [176, 72] on link "Initiative" at bounding box center [298, 70] width 282 height 15
click at [178, 87] on link "Milestone" at bounding box center [298, 85] width 282 height 15
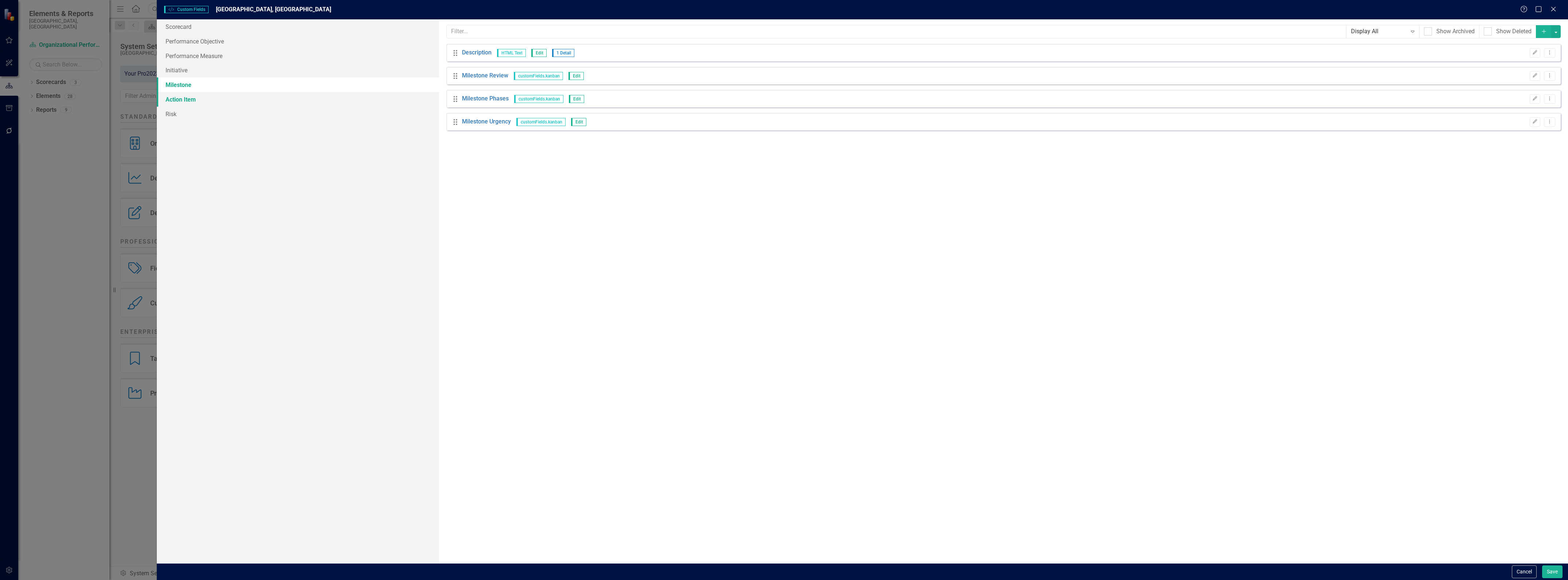
click at [174, 98] on link "Action Item" at bounding box center [298, 99] width 282 height 15
click at [167, 110] on link "Risk" at bounding box center [298, 113] width 282 height 15
click at [191, 42] on link "Performance Objective" at bounding box center [298, 41] width 282 height 15
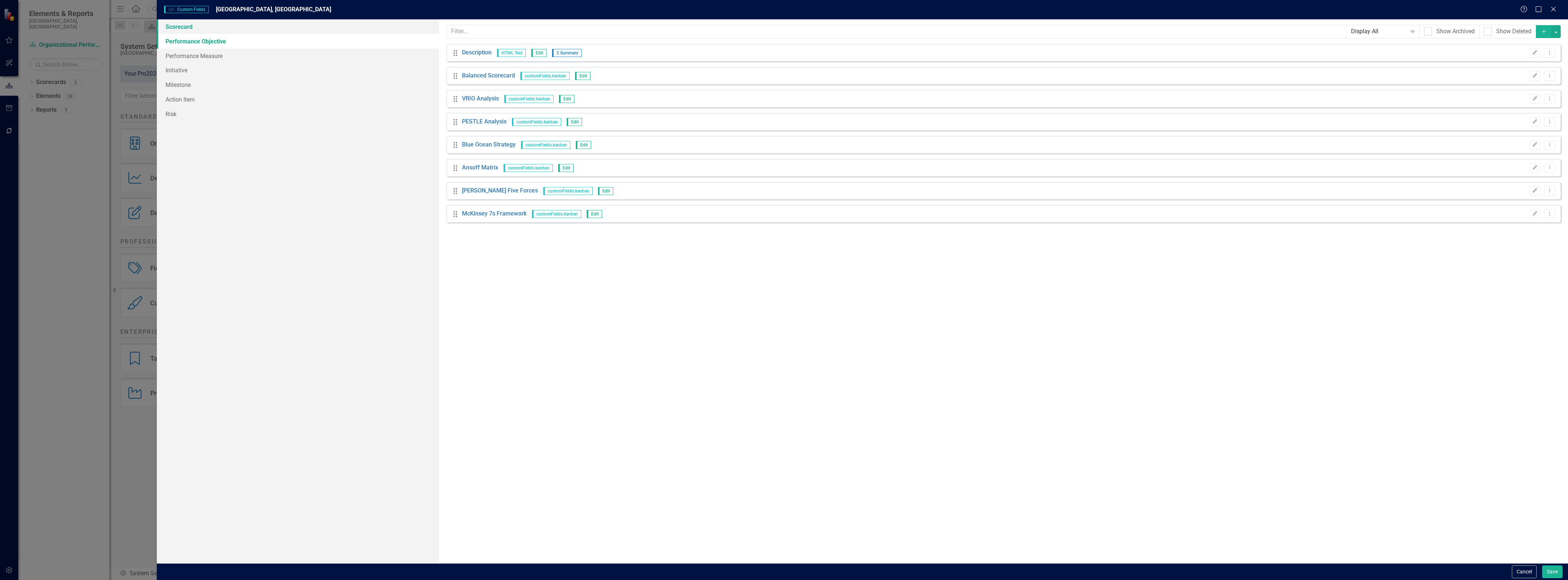
click at [189, 26] on link "Scorecard" at bounding box center [298, 27] width 282 height 15
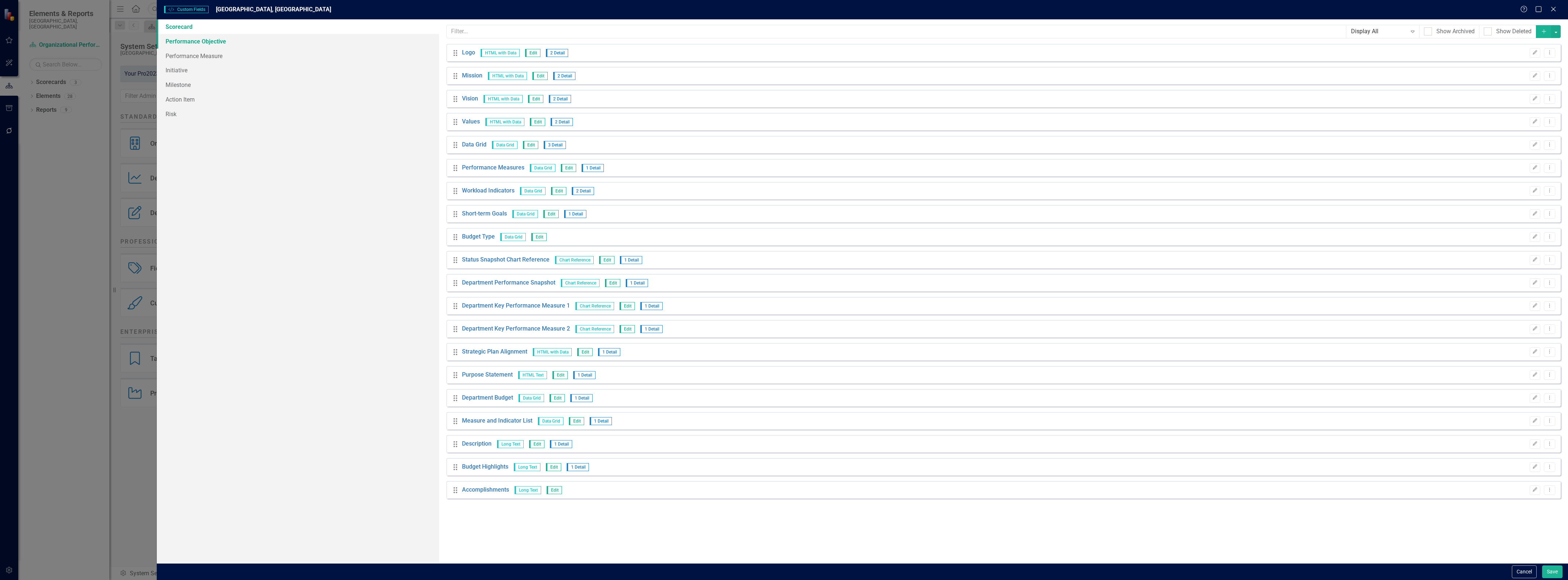
click at [199, 42] on link "Performance Objective" at bounding box center [298, 41] width 282 height 15
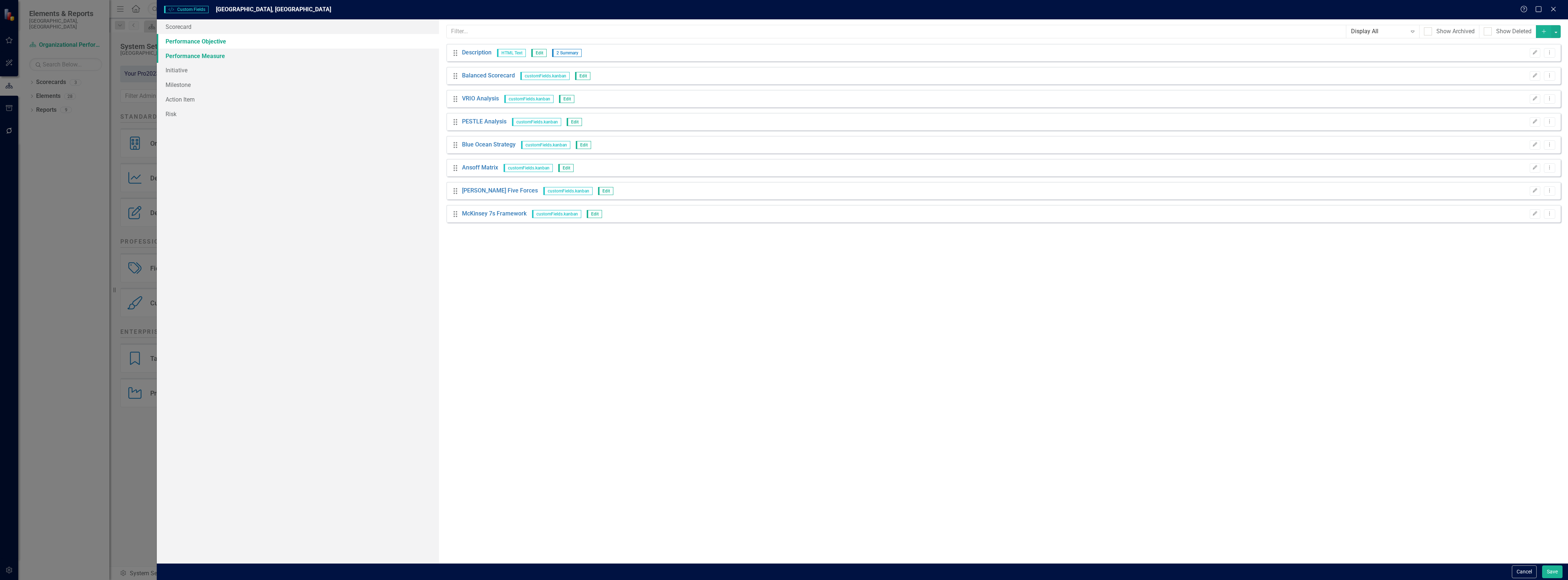
click at [207, 49] on link "Performance Measure" at bounding box center [298, 55] width 282 height 15
click at [176, 74] on link "Initiative" at bounding box center [298, 70] width 282 height 15
click at [1520, 568] on button "Cancel" at bounding box center [1524, 571] width 25 height 13
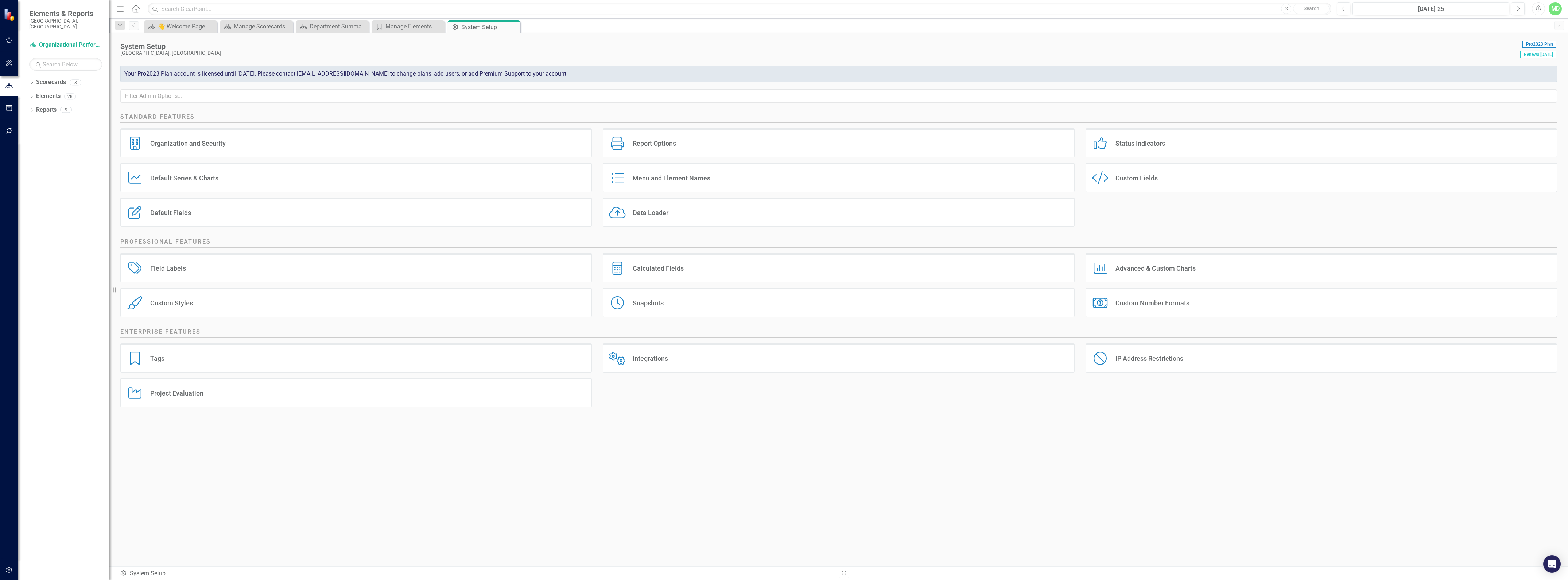
click at [651, 361] on div "Integrations" at bounding box center [650, 358] width 35 height 9
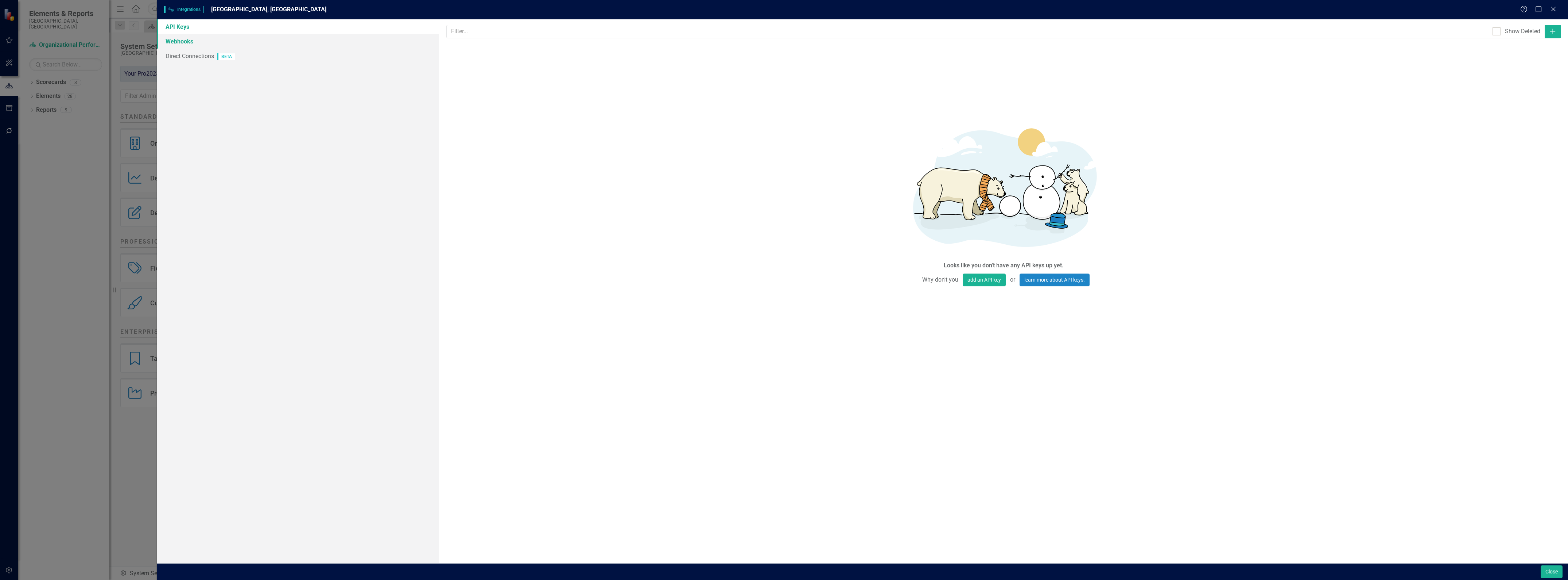
click at [177, 40] on link "Webhooks" at bounding box center [298, 41] width 282 height 15
click at [182, 60] on link "Direct Connections BETA" at bounding box center [298, 55] width 282 height 15
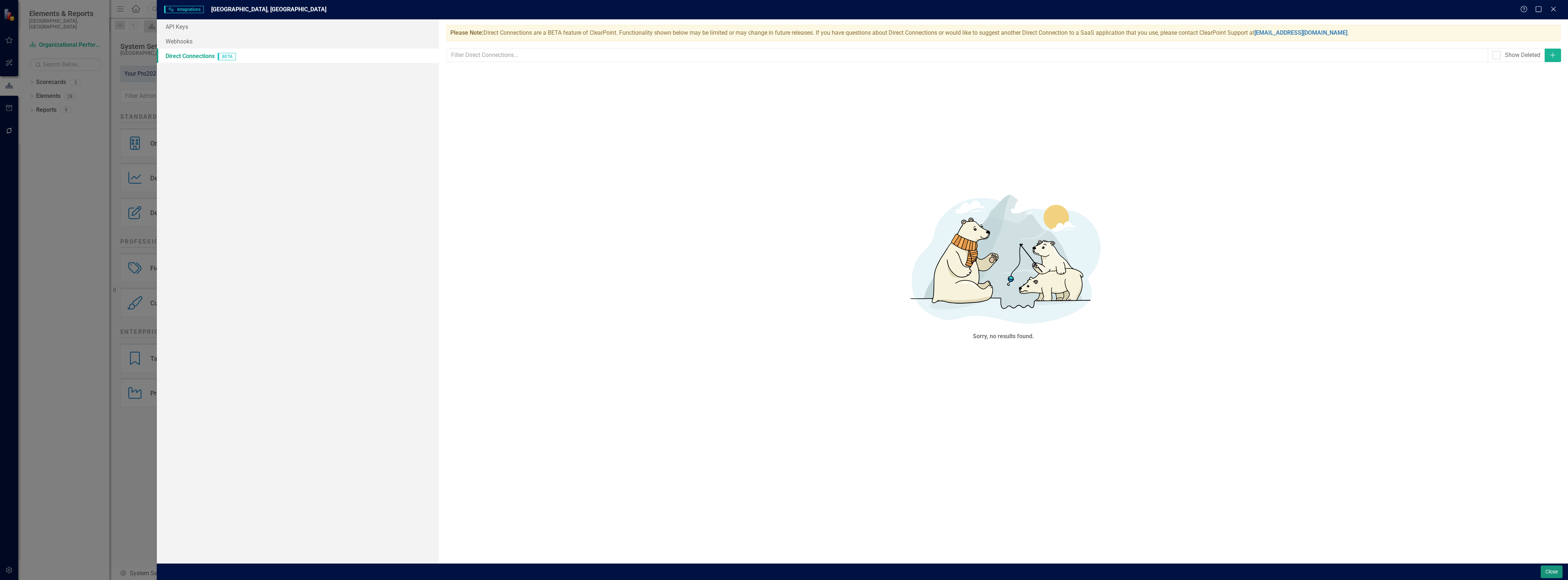
click at [1550, 568] on button "Close" at bounding box center [1551, 571] width 22 height 13
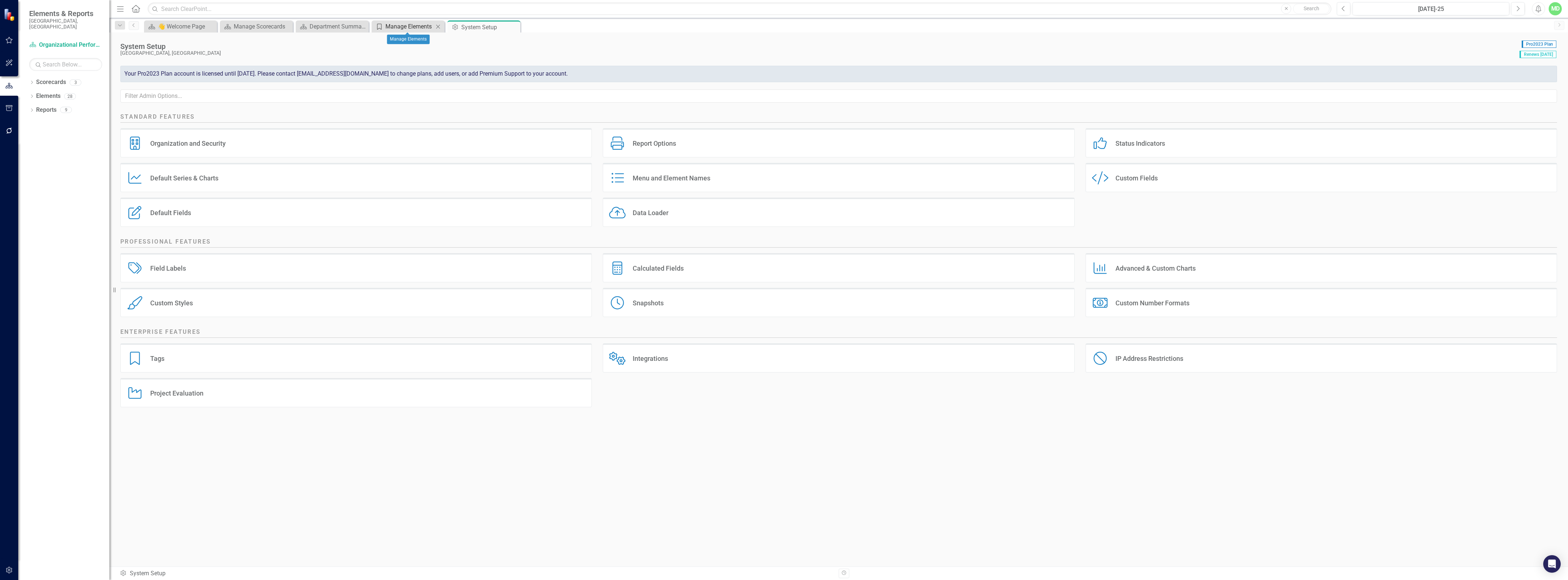
click at [405, 27] on div "Manage Elements" at bounding box center [409, 26] width 48 height 9
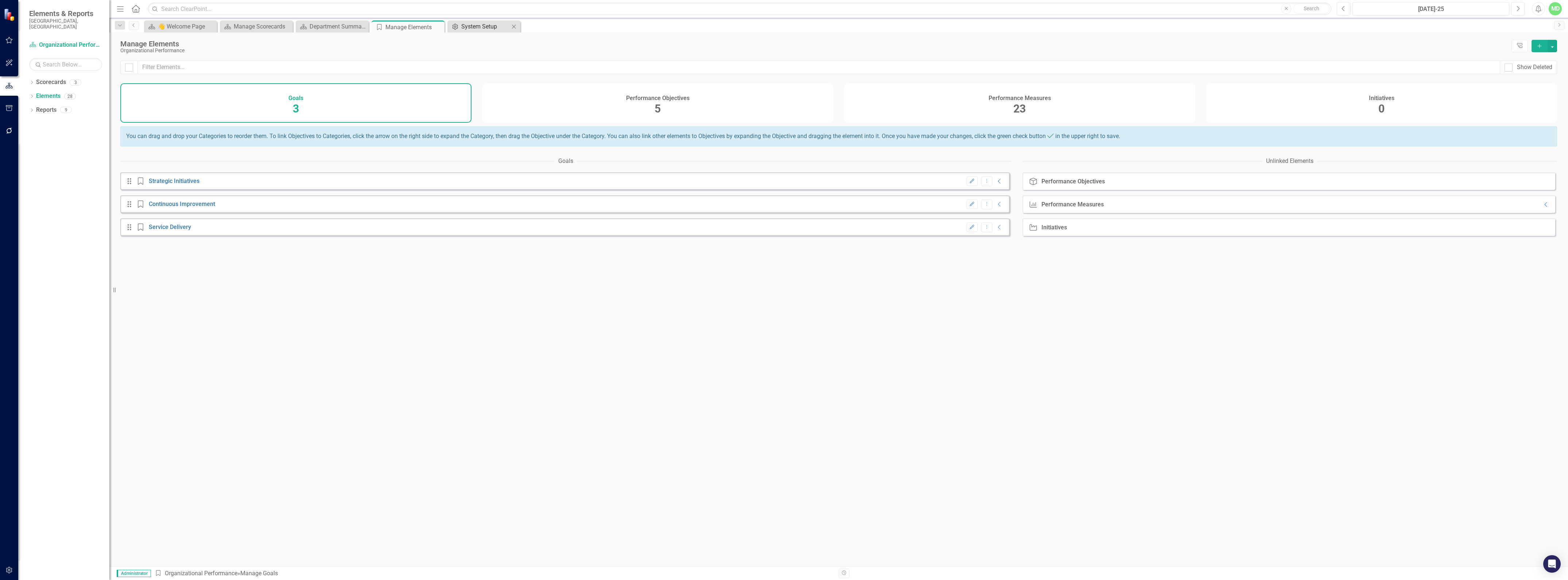
click at [495, 24] on div "System Setup" at bounding box center [485, 26] width 48 height 9
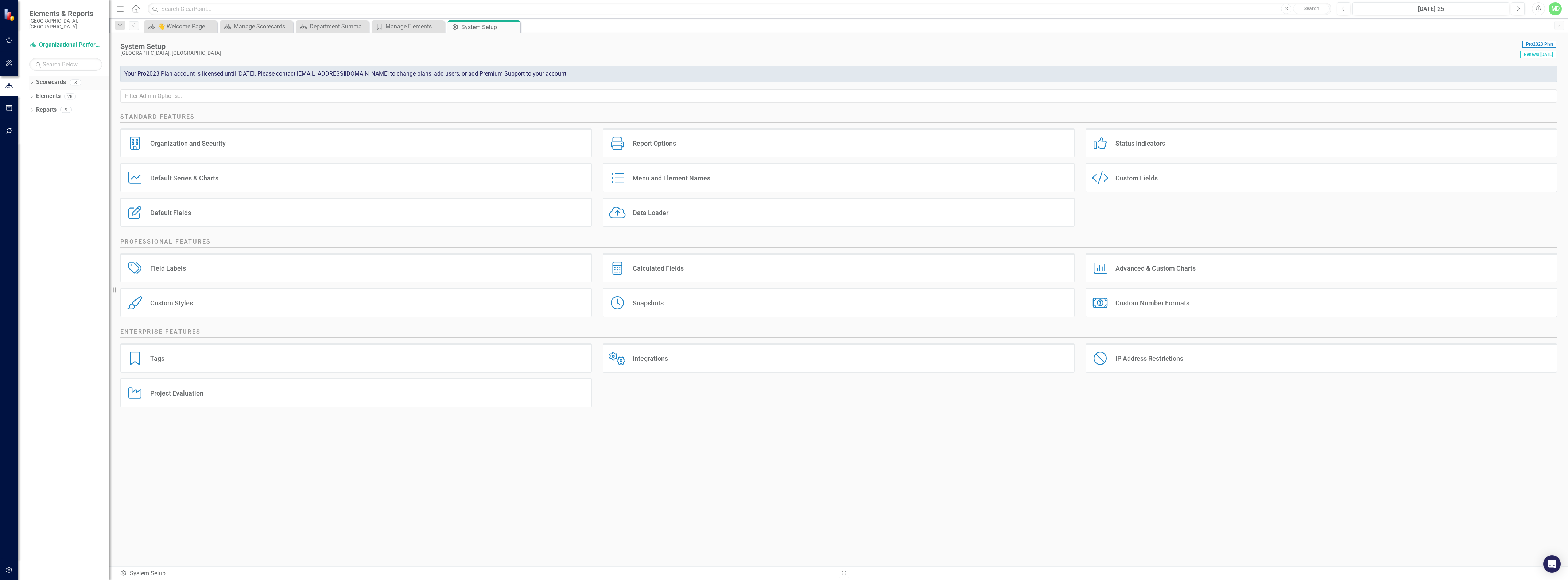
click at [48, 78] on link "Scorecards" at bounding box center [51, 82] width 29 height 9
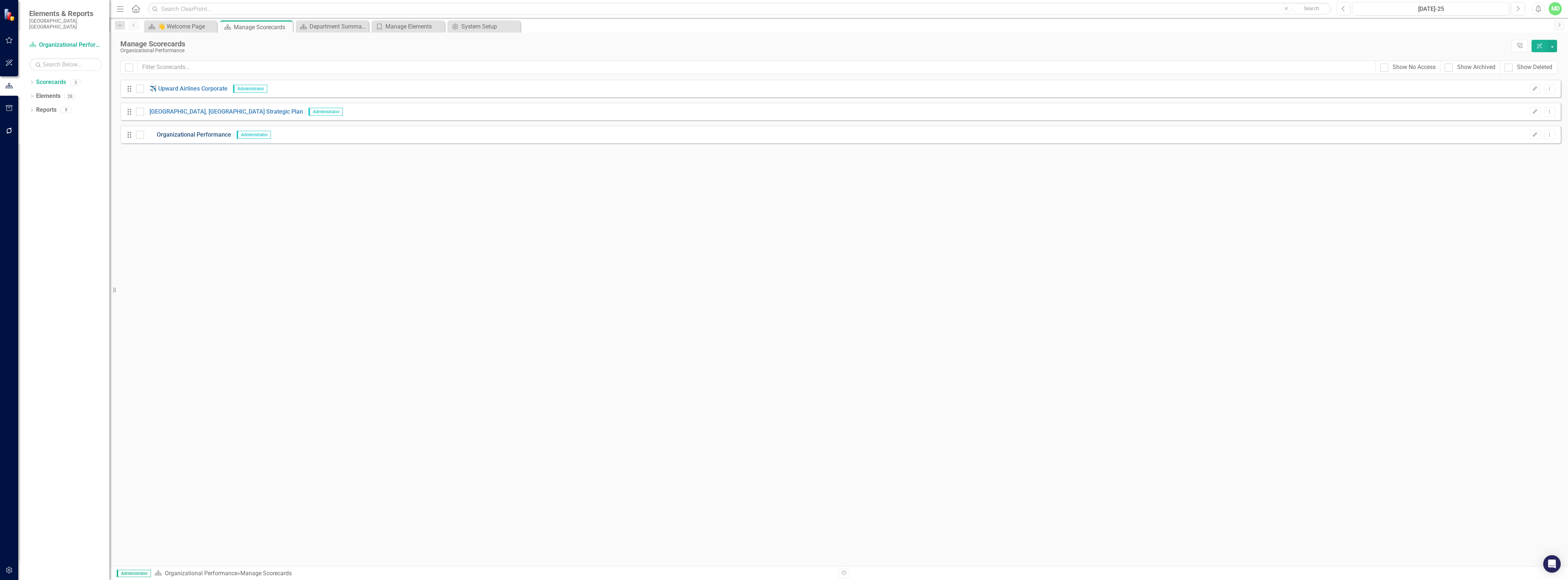
click at [209, 134] on link "Organizational Performance" at bounding box center [188, 135] width 87 height 9
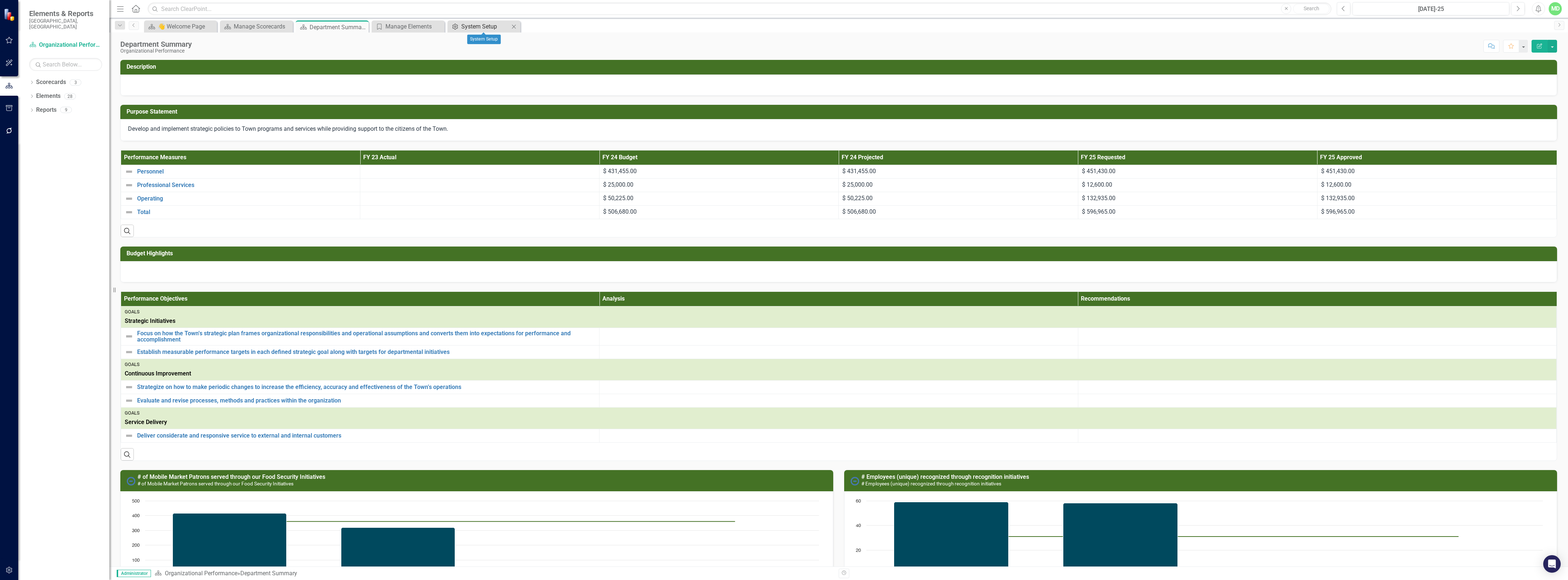
click at [484, 29] on div "System Setup" at bounding box center [485, 26] width 48 height 9
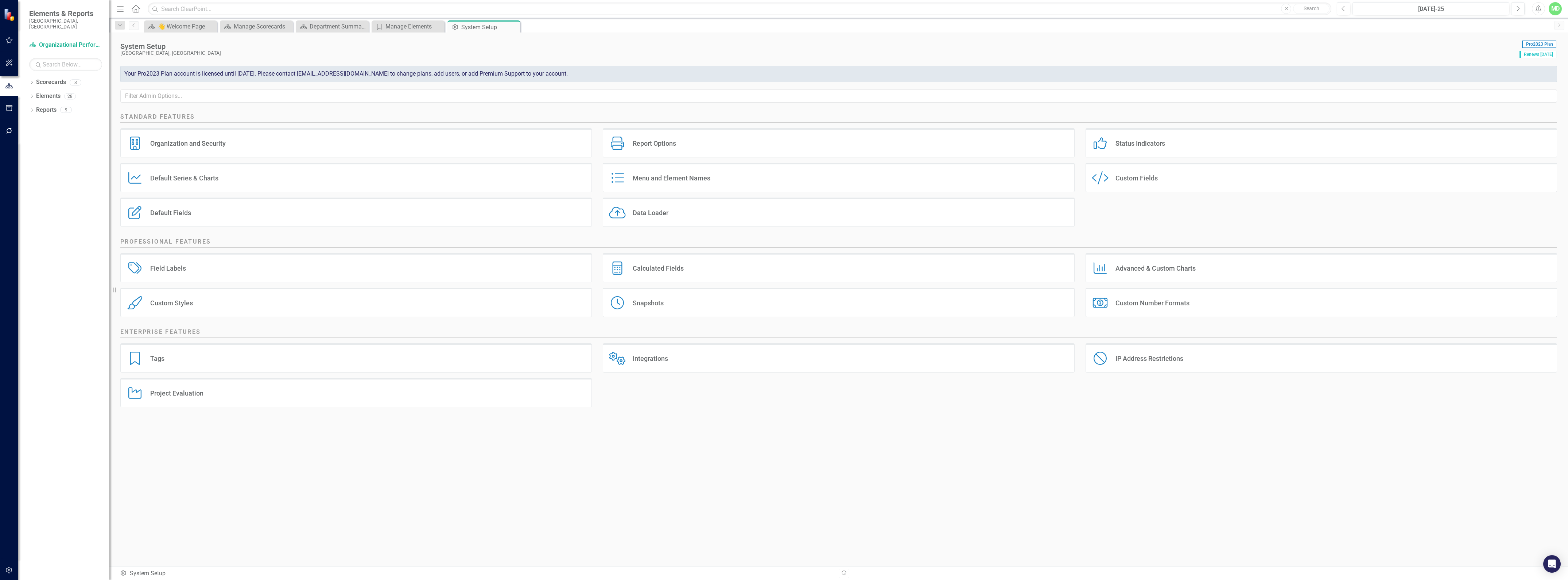
click at [1136, 184] on div "Custom Style Custom Fields" at bounding box center [1321, 178] width 472 height 29
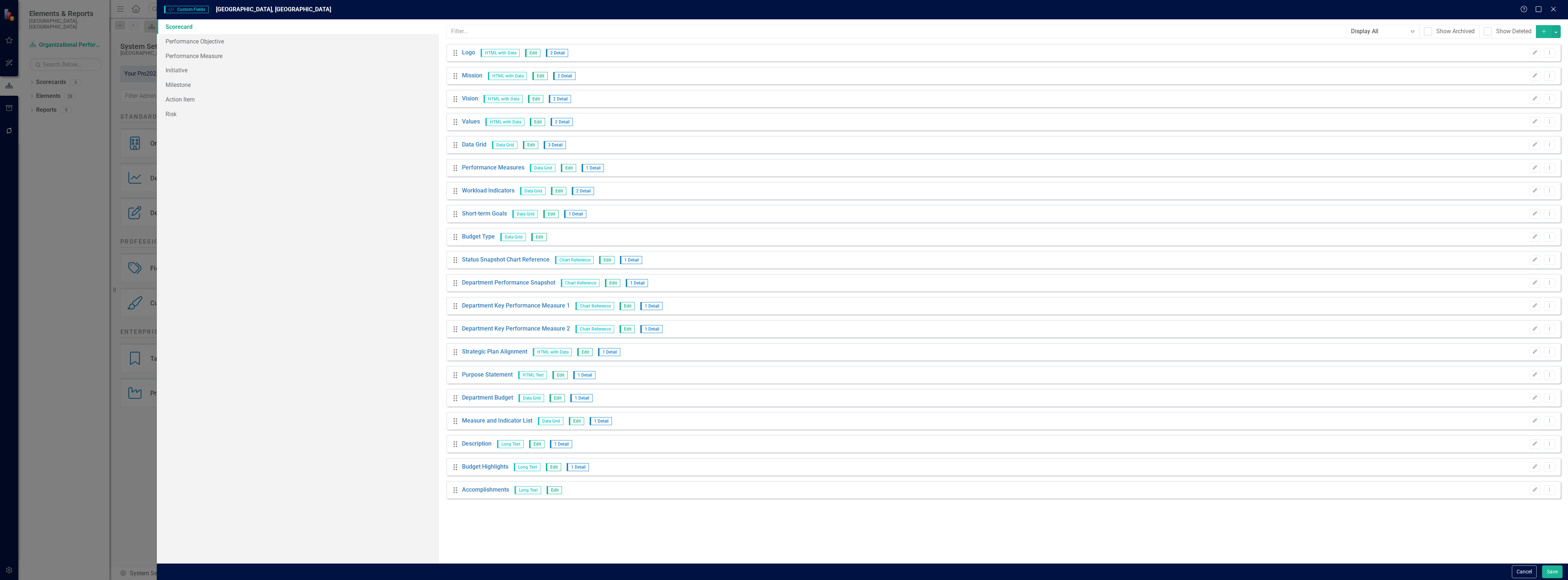
click at [1544, 32] on icon "Add" at bounding box center [1543, 30] width 7 height 5
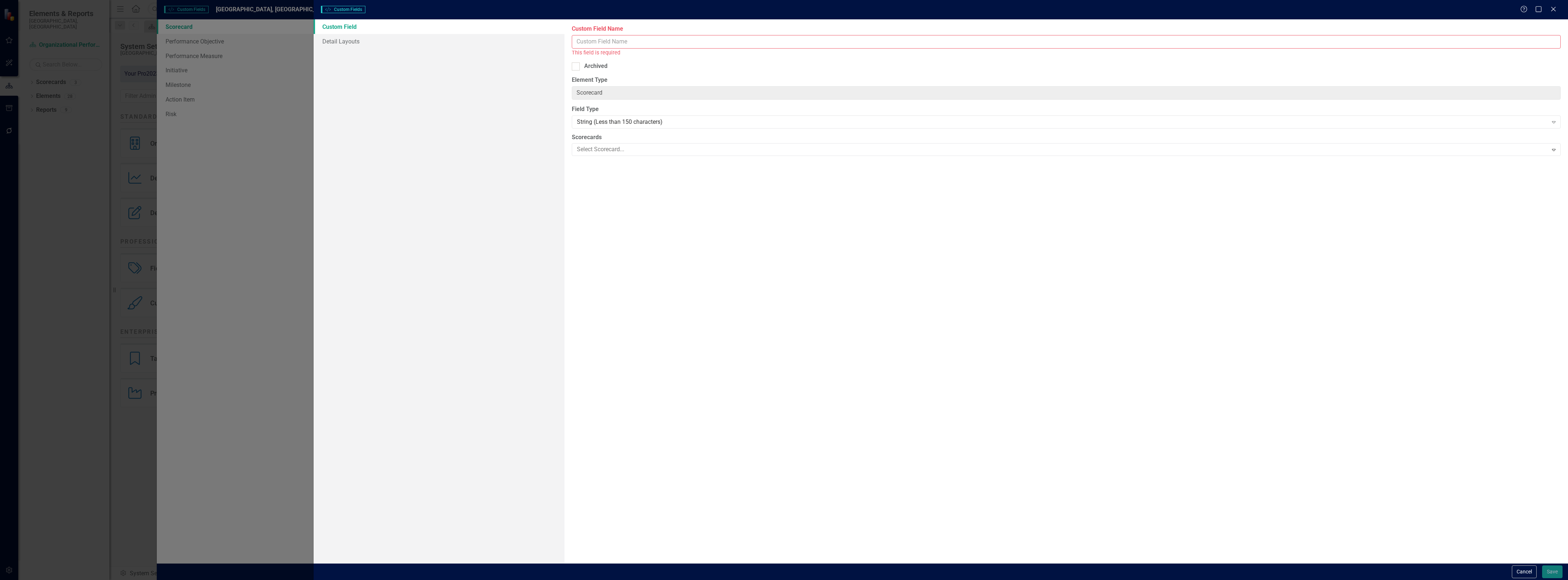
click at [586, 41] on input "Custom Field Name" at bounding box center [1066, 42] width 989 height 14
type input "Departmental Functions"
click at [593, 114] on div "String (Less than 150 characters)" at bounding box center [1062, 113] width 972 height 9
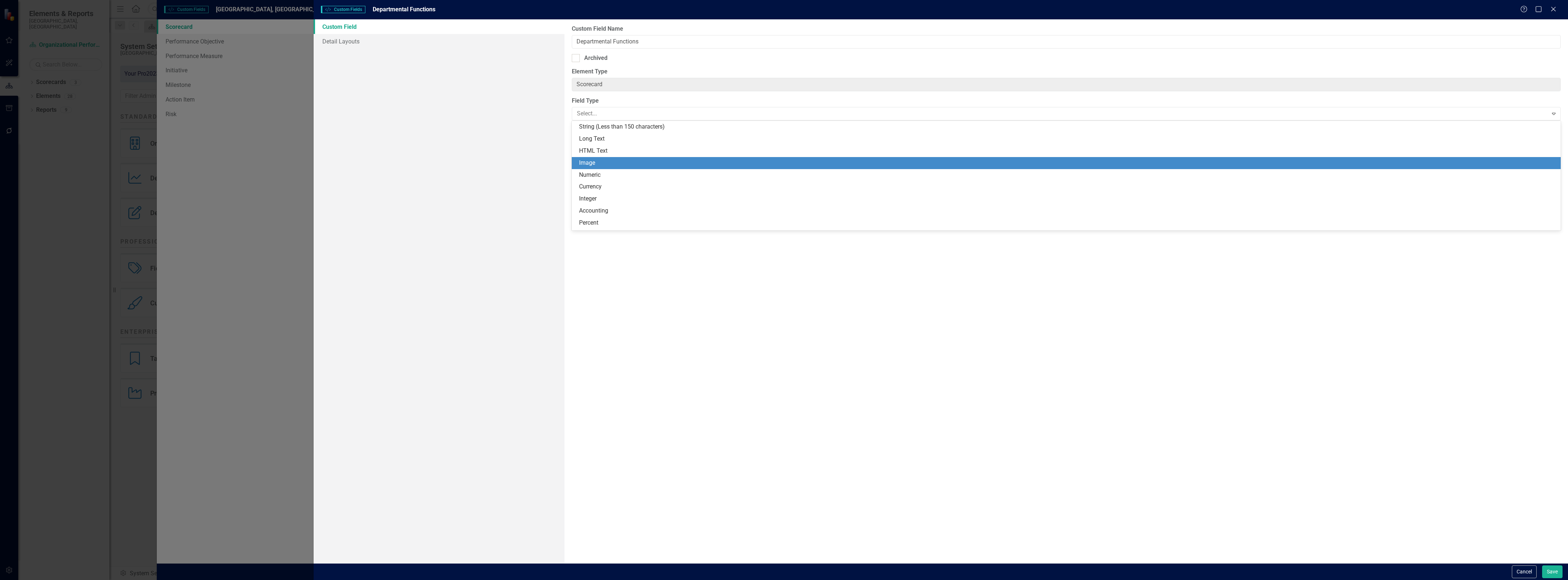
drag, startPoint x: 588, startPoint y: 132, endPoint x: 585, endPoint y: 160, distance: 28.2
click at [585, 161] on div "String (Less than 150 characters) Long Text HTML Text Image Numeric Currency In…" at bounding box center [1066, 175] width 989 height 109
click at [598, 163] on div "Image" at bounding box center [1068, 162] width 978 height 9
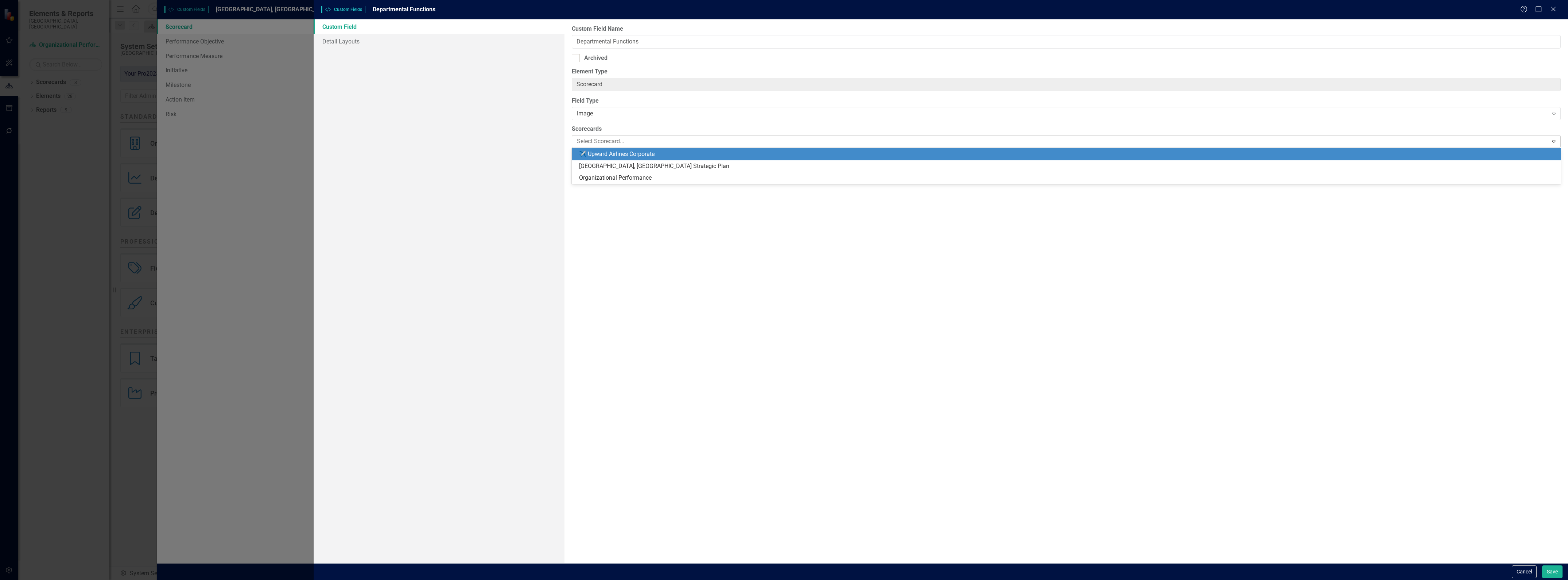
click at [598, 142] on div at bounding box center [1061, 142] width 975 height 10
click at [596, 144] on div at bounding box center [1061, 142] width 975 height 10
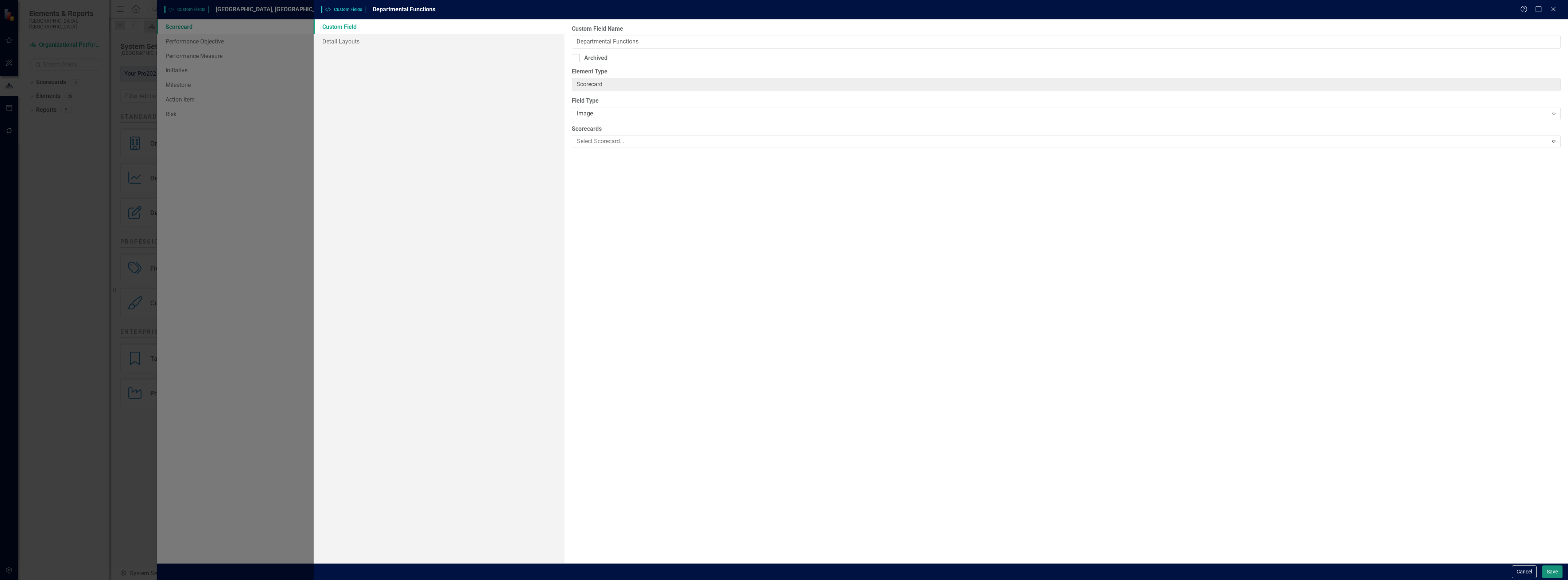
click at [1553, 566] on button "Save" at bounding box center [1552, 571] width 21 height 13
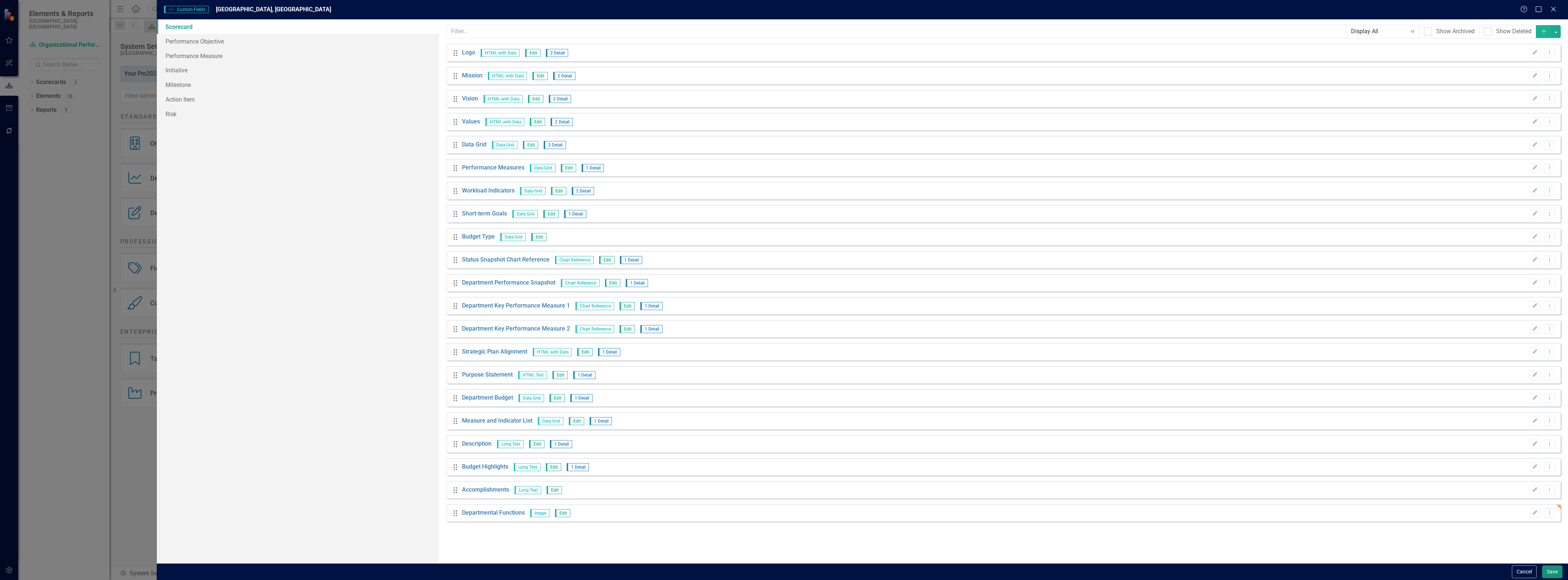
drag, startPoint x: 1551, startPoint y: 570, endPoint x: 1547, endPoint y: 572, distance: 4.5
click at [1547, 572] on button "Save" at bounding box center [1552, 571] width 21 height 13
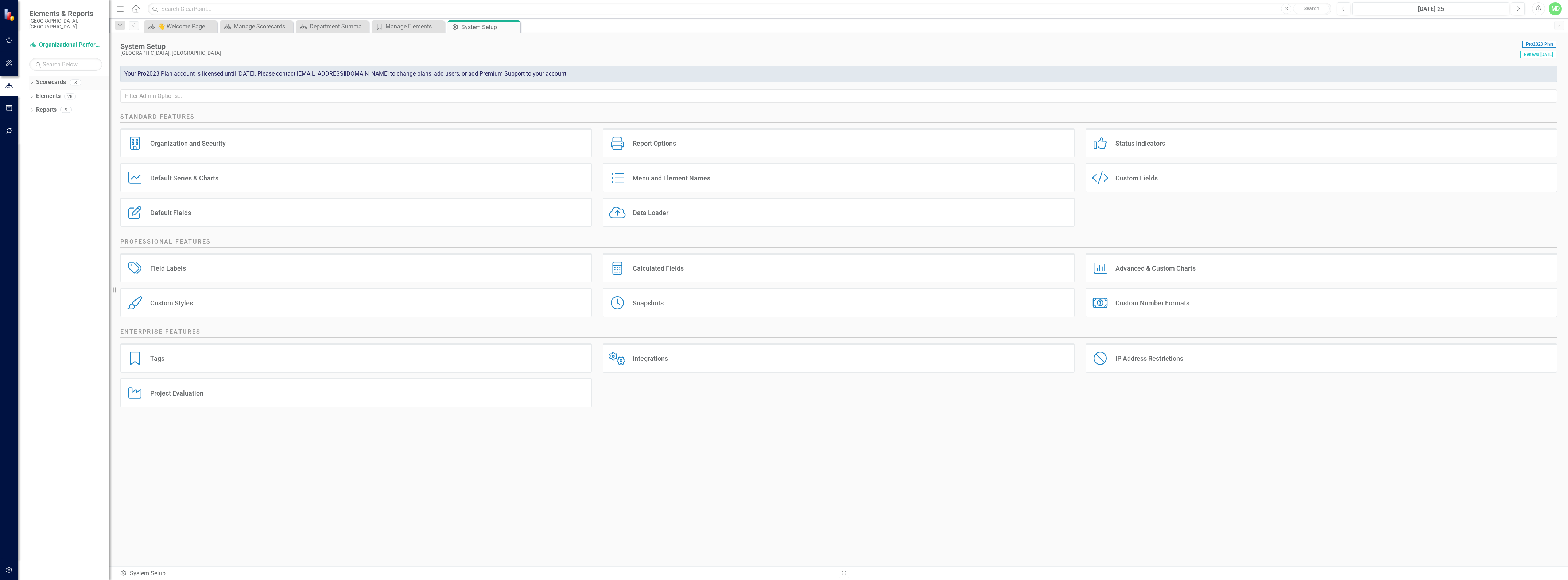
click at [40, 78] on link "Scorecards" at bounding box center [51, 82] width 29 height 9
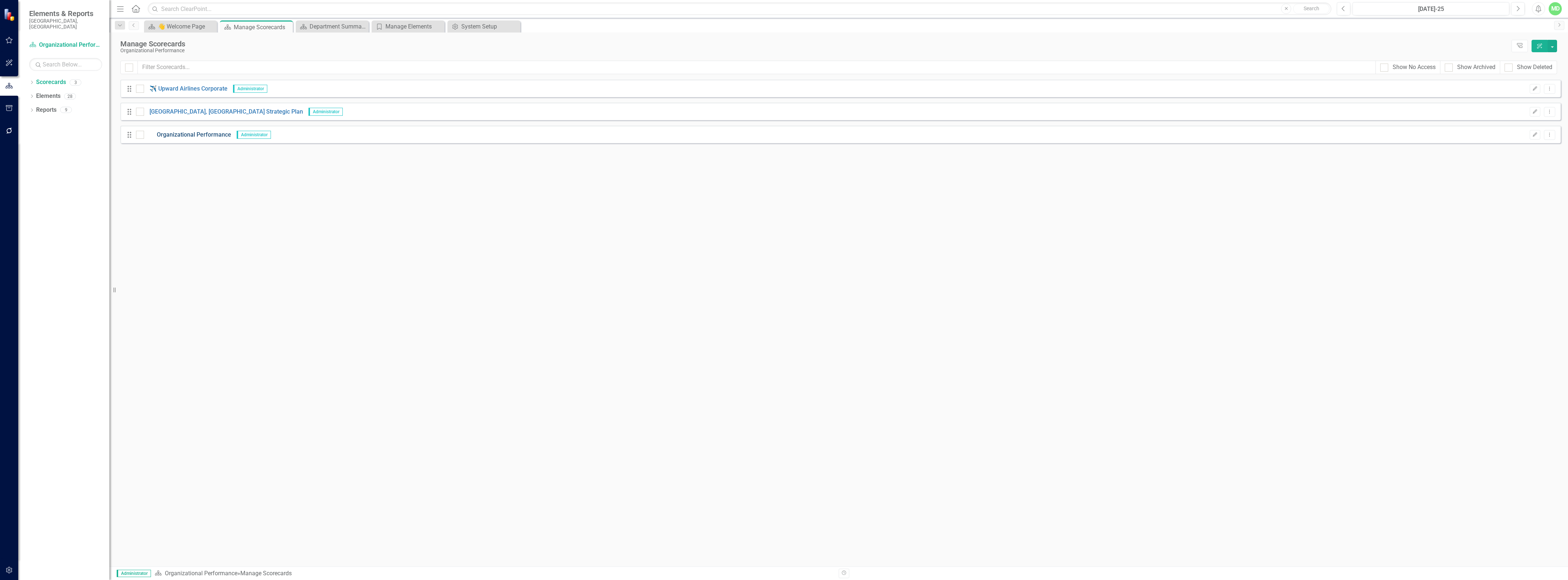
click at [188, 131] on link "Organizational Performance" at bounding box center [188, 135] width 87 height 9
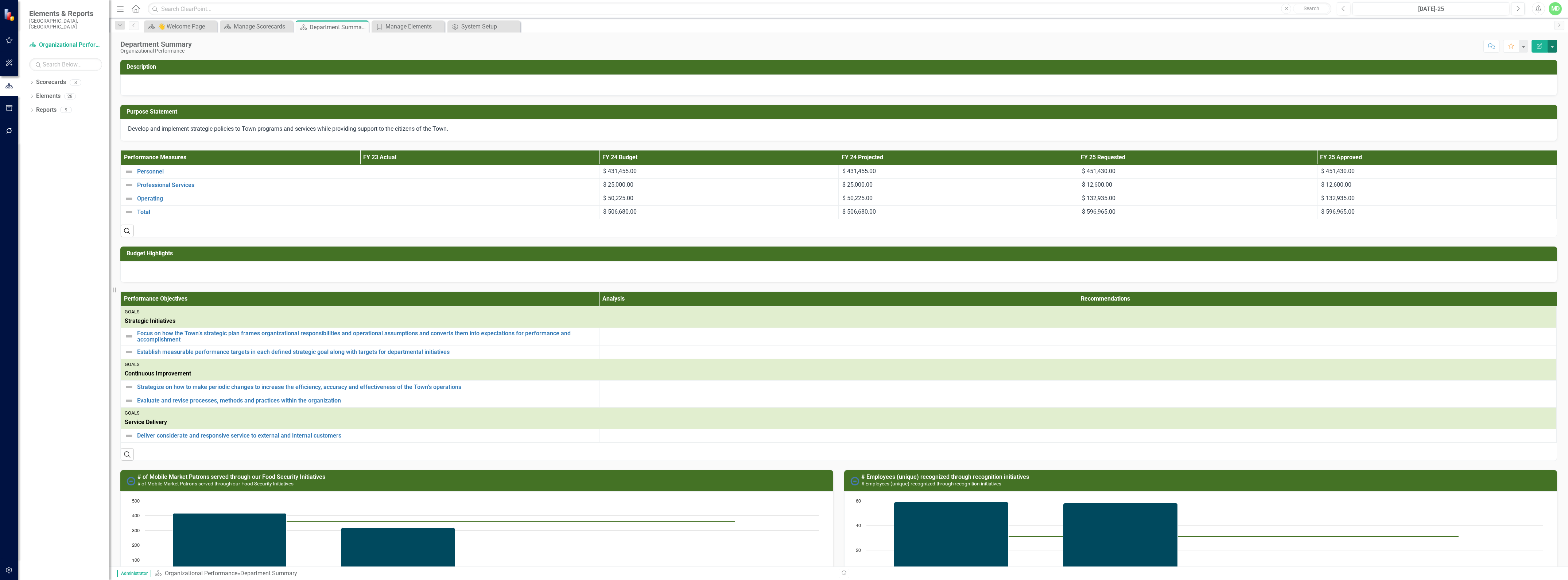
click at [1552, 44] on button "button" at bounding box center [1553, 45] width 10 height 13
click at [1522, 74] on link "Edit Report Edit Layout" at bounding box center [1528, 74] width 59 height 14
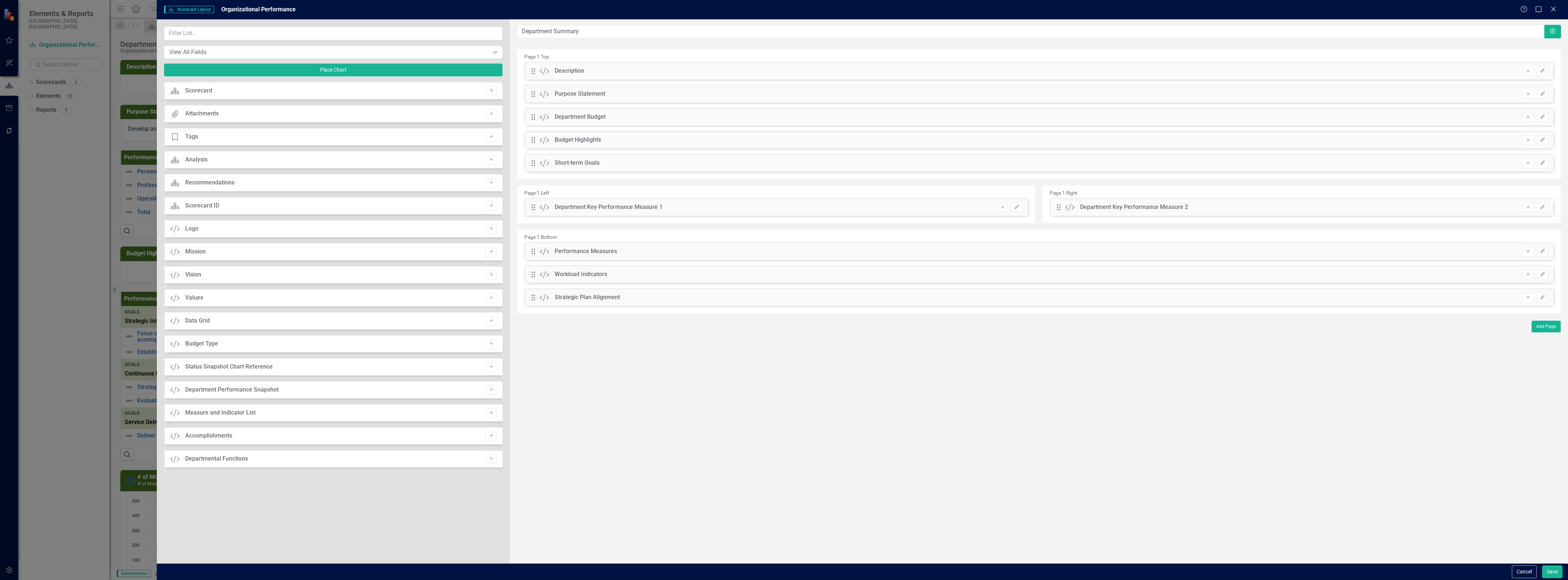
click at [215, 463] on div "Custom Departmental Functions Add" at bounding box center [333, 458] width 339 height 18
click at [490, 459] on icon "Add" at bounding box center [491, 458] width 6 height 4
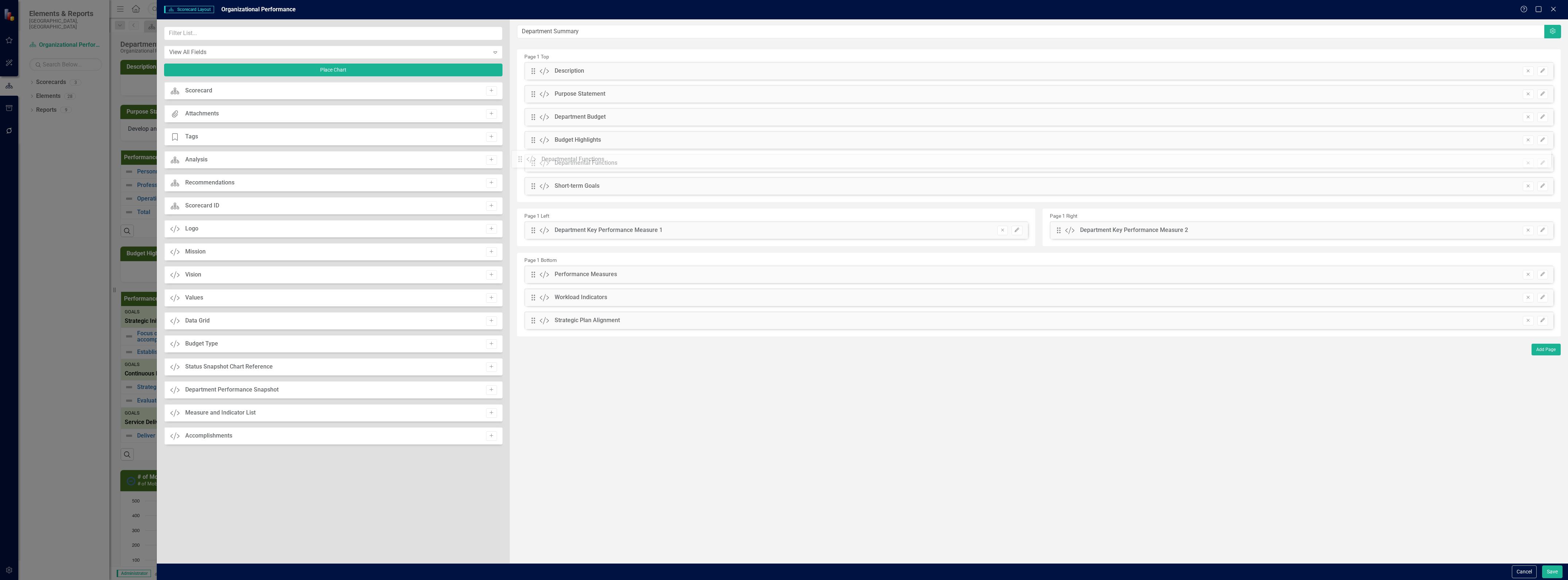
drag, startPoint x: 537, startPoint y: 70, endPoint x: 530, endPoint y: 158, distance: 88.3
click at [1548, 570] on button "Save" at bounding box center [1552, 571] width 21 height 13
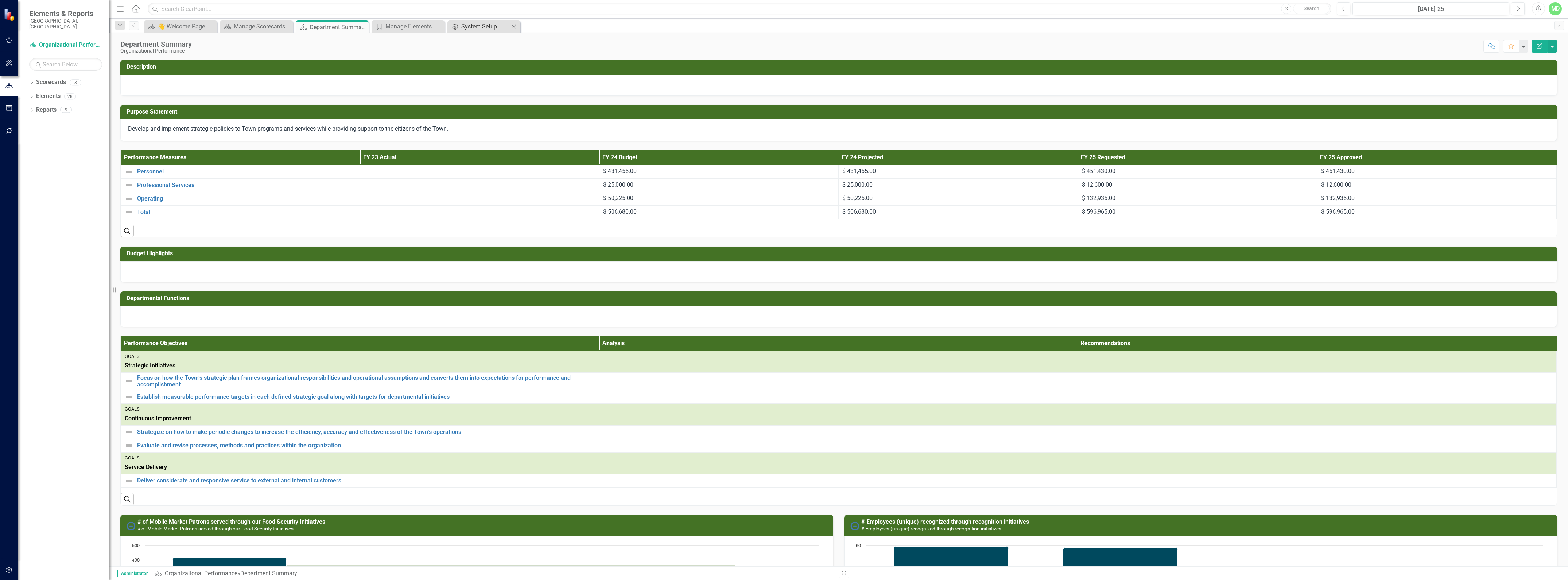
click at [476, 28] on div "System Setup" at bounding box center [485, 26] width 48 height 9
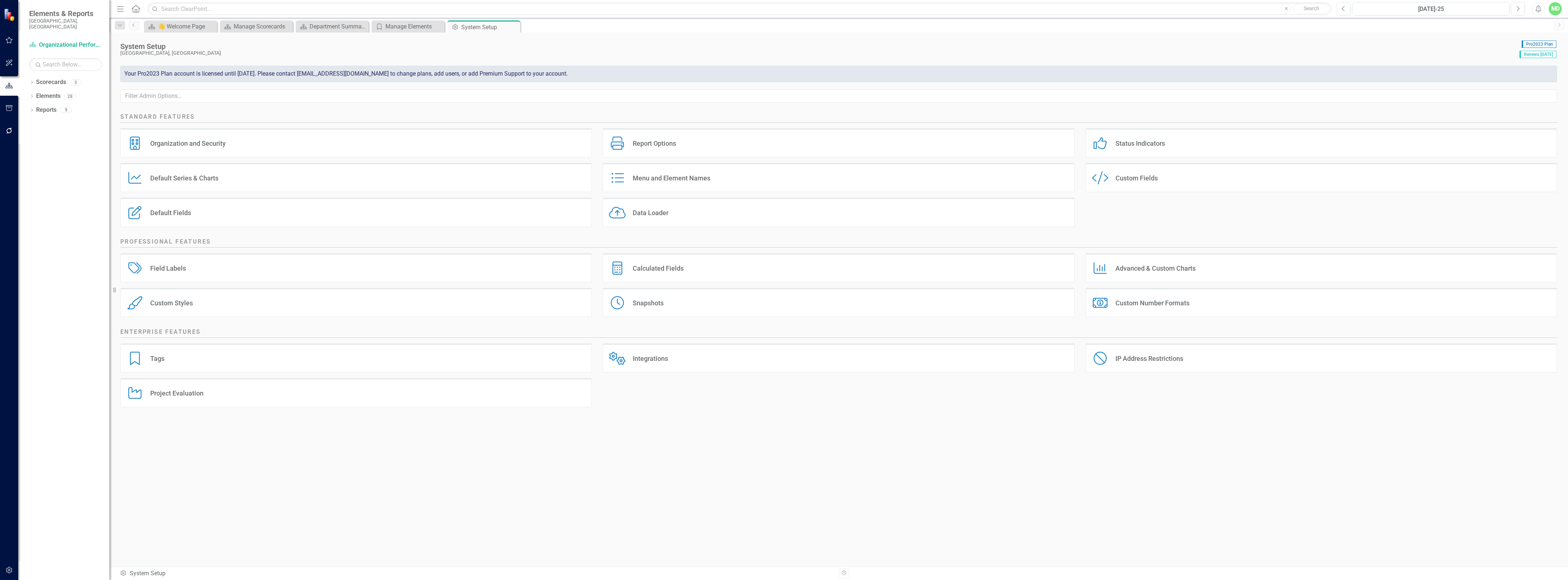
click at [1133, 186] on div "Custom Style Custom Fields" at bounding box center [1321, 178] width 472 height 29
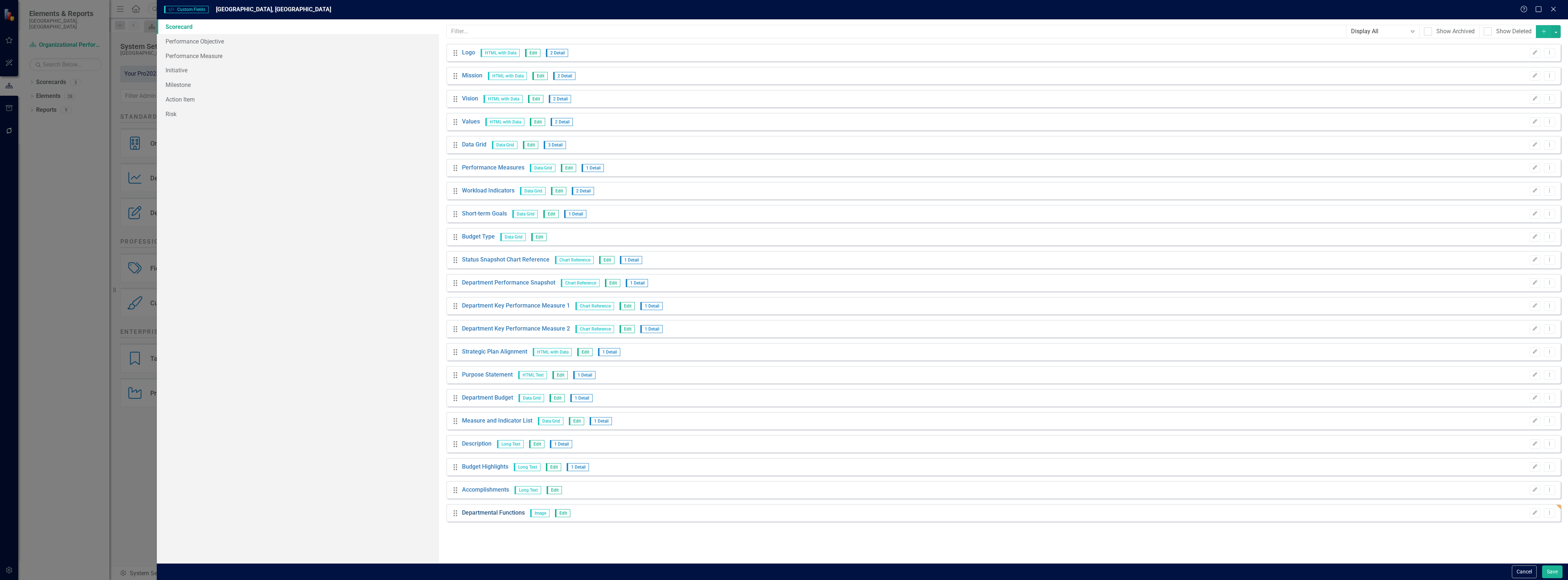
click at [497, 511] on link "Departmental Functions" at bounding box center [493, 512] width 63 height 9
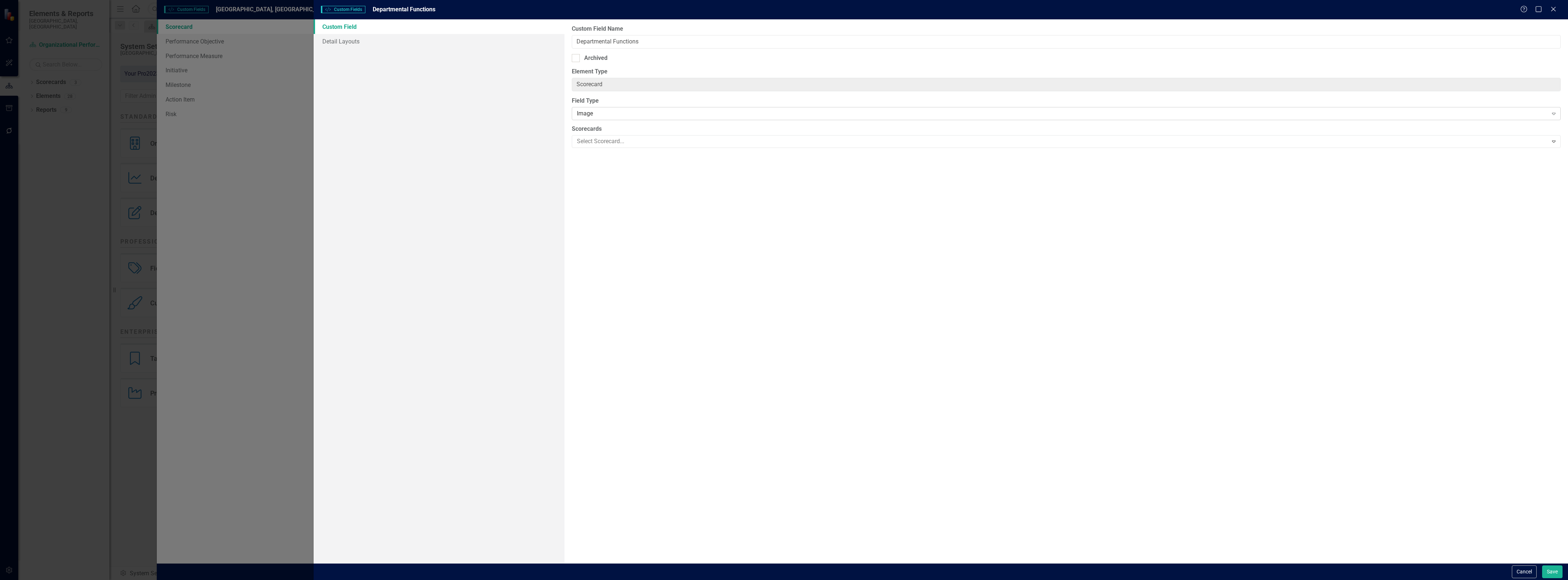
click at [649, 118] on div "Image" at bounding box center [1062, 113] width 972 height 9
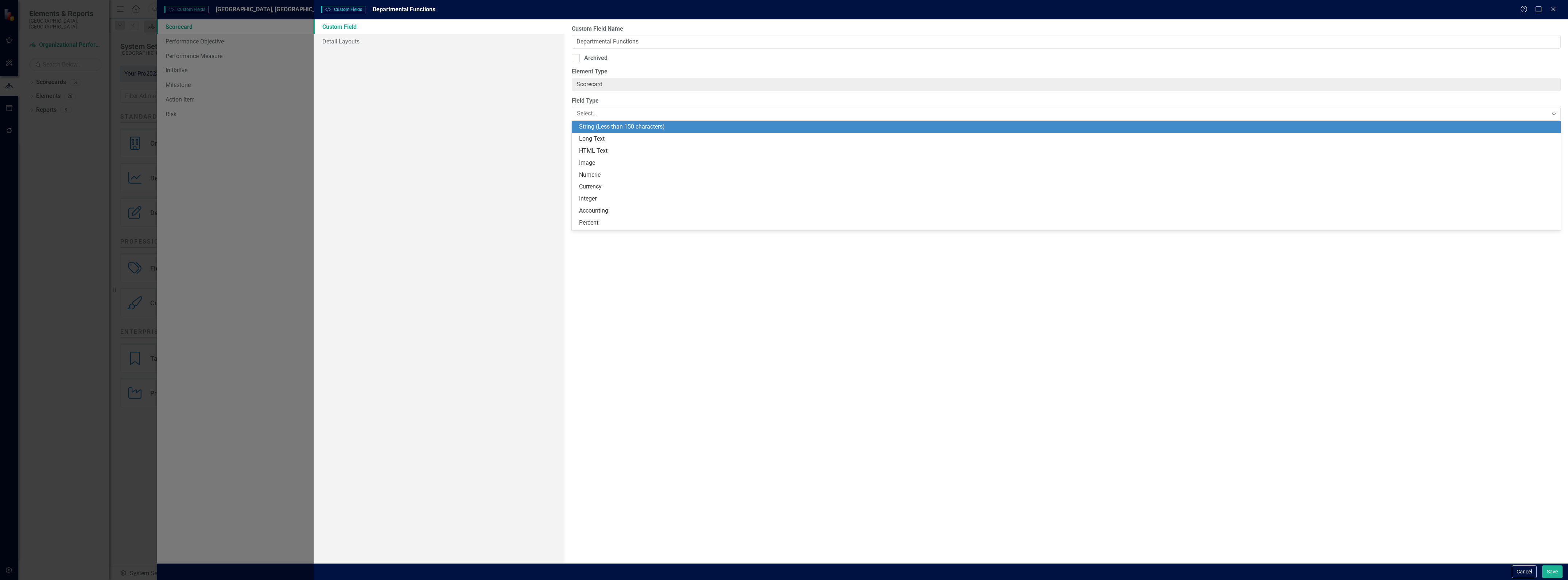
click at [596, 127] on div "String (Less than 150 characters)" at bounding box center [1068, 127] width 978 height 9
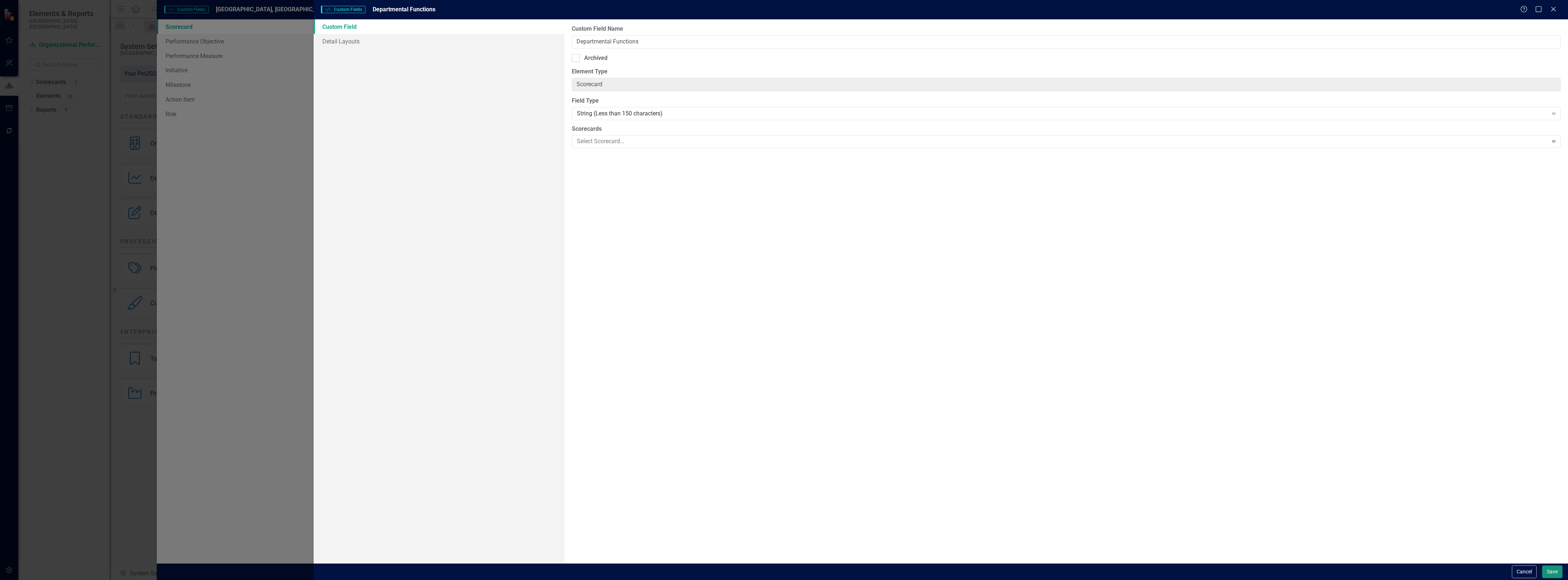
click at [1559, 565] on button "Save" at bounding box center [1552, 571] width 21 height 13
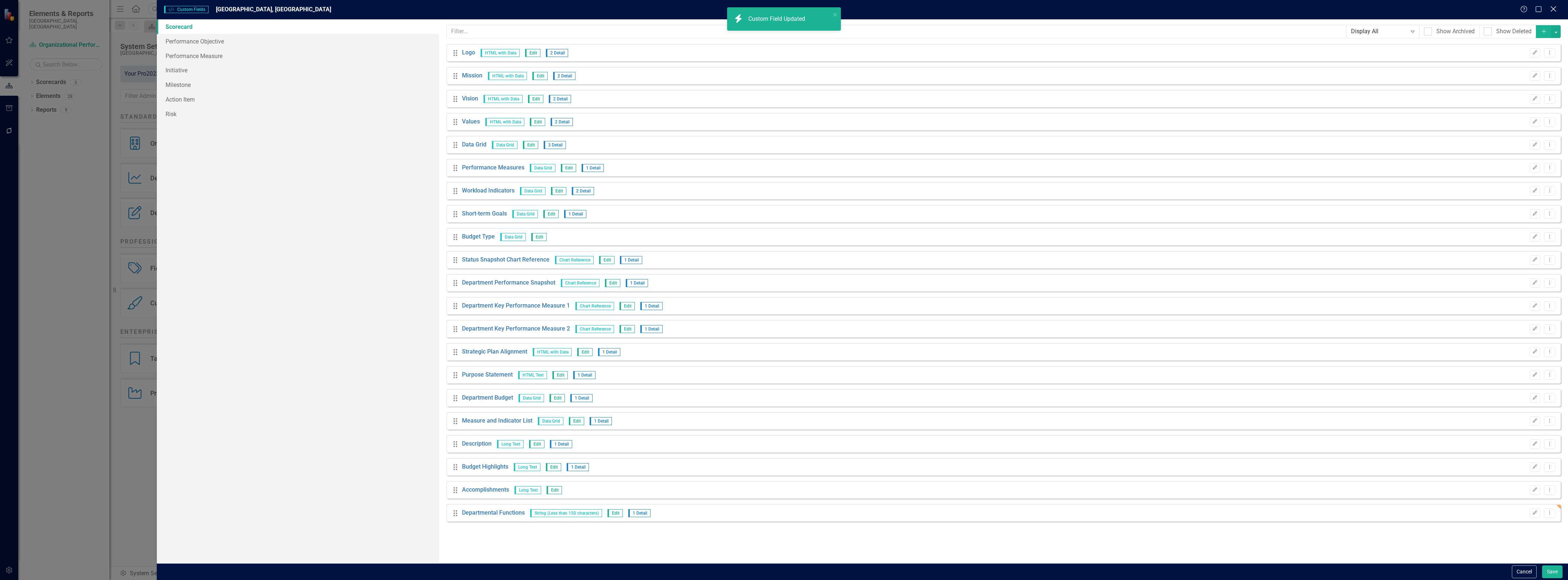
click at [1555, 7] on icon "Close" at bounding box center [1553, 9] width 9 height 7
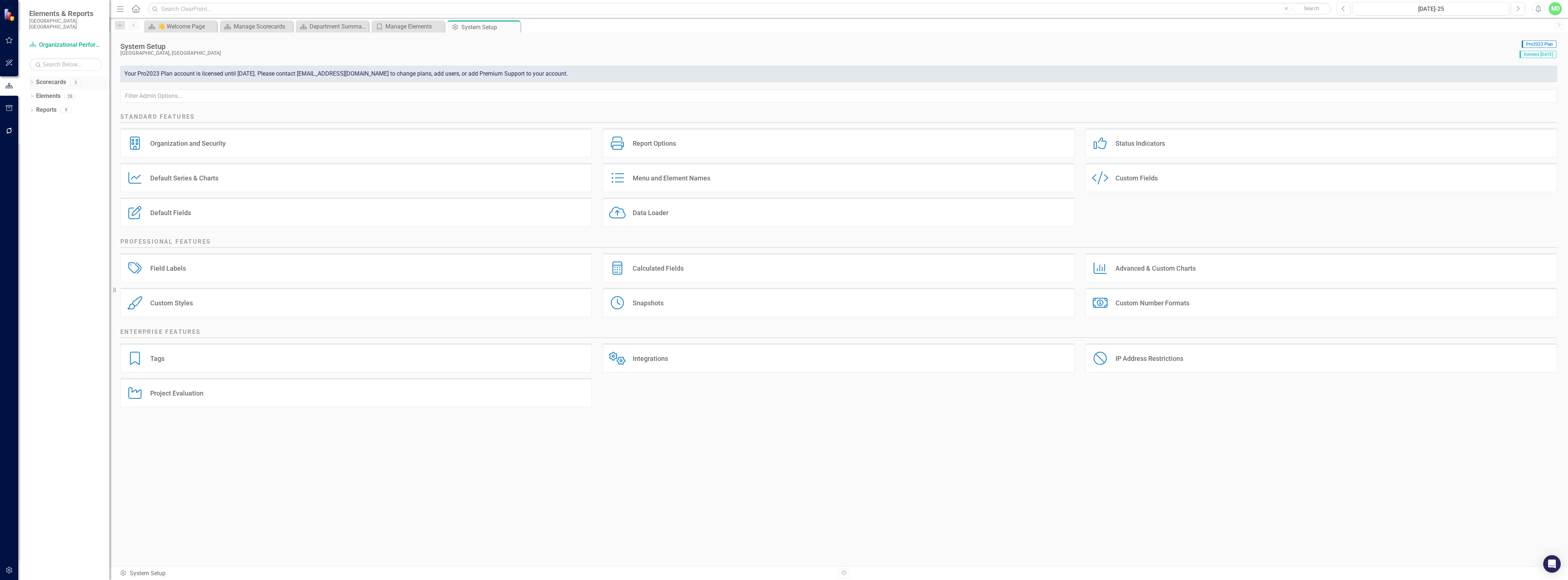
click at [49, 78] on link "Scorecards" at bounding box center [51, 82] width 29 height 9
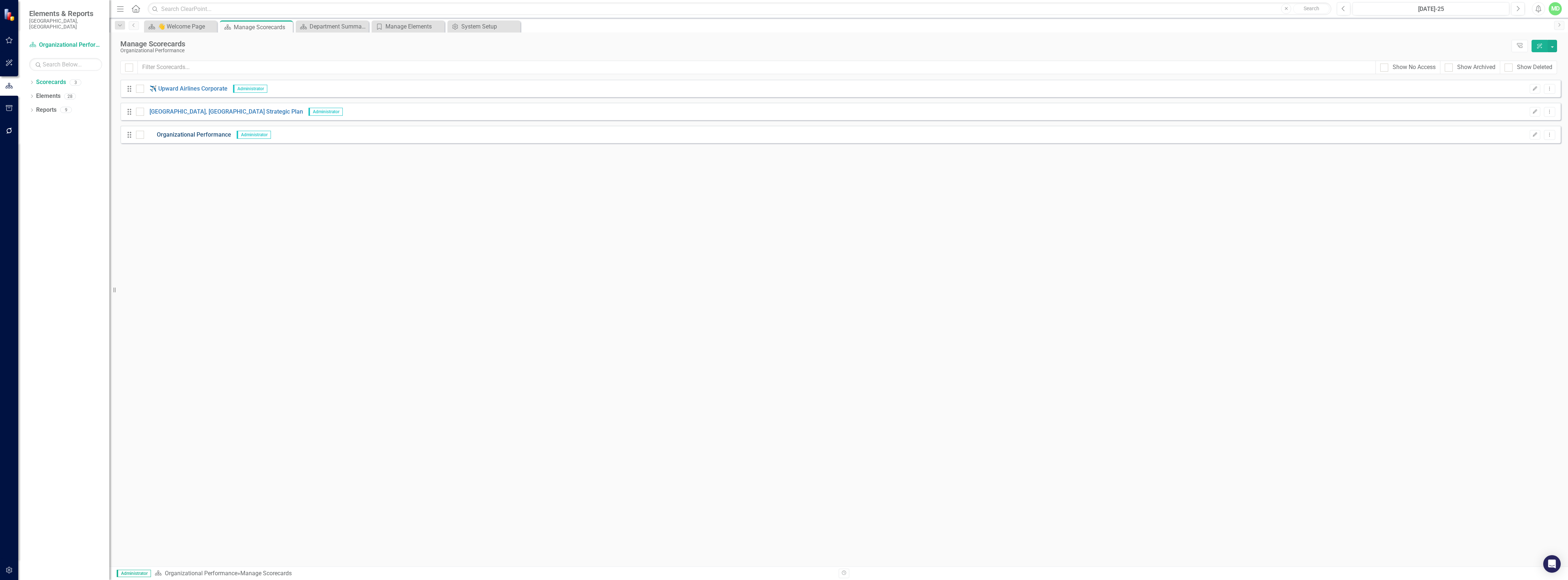
click at [178, 133] on link "Organizational Performance" at bounding box center [188, 135] width 87 height 9
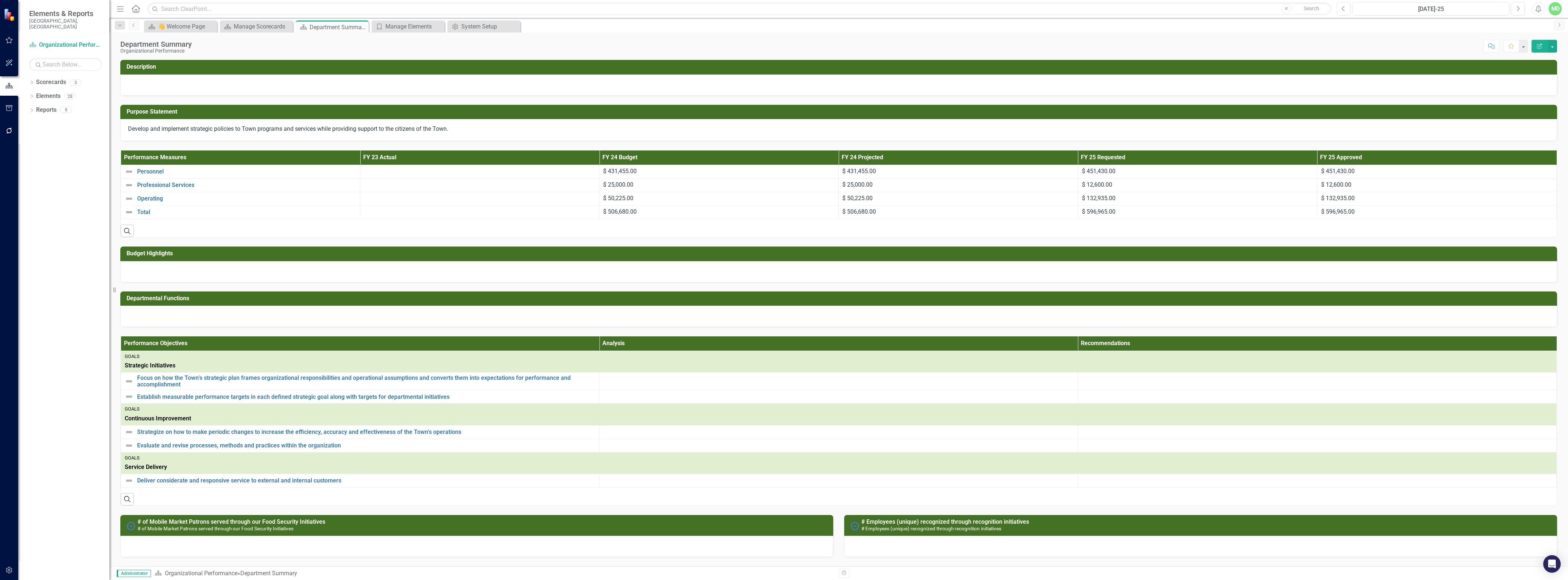
click at [156, 317] on div at bounding box center [839, 317] width 1437 height 22
click at [156, 316] on div at bounding box center [839, 317] width 1437 height 22
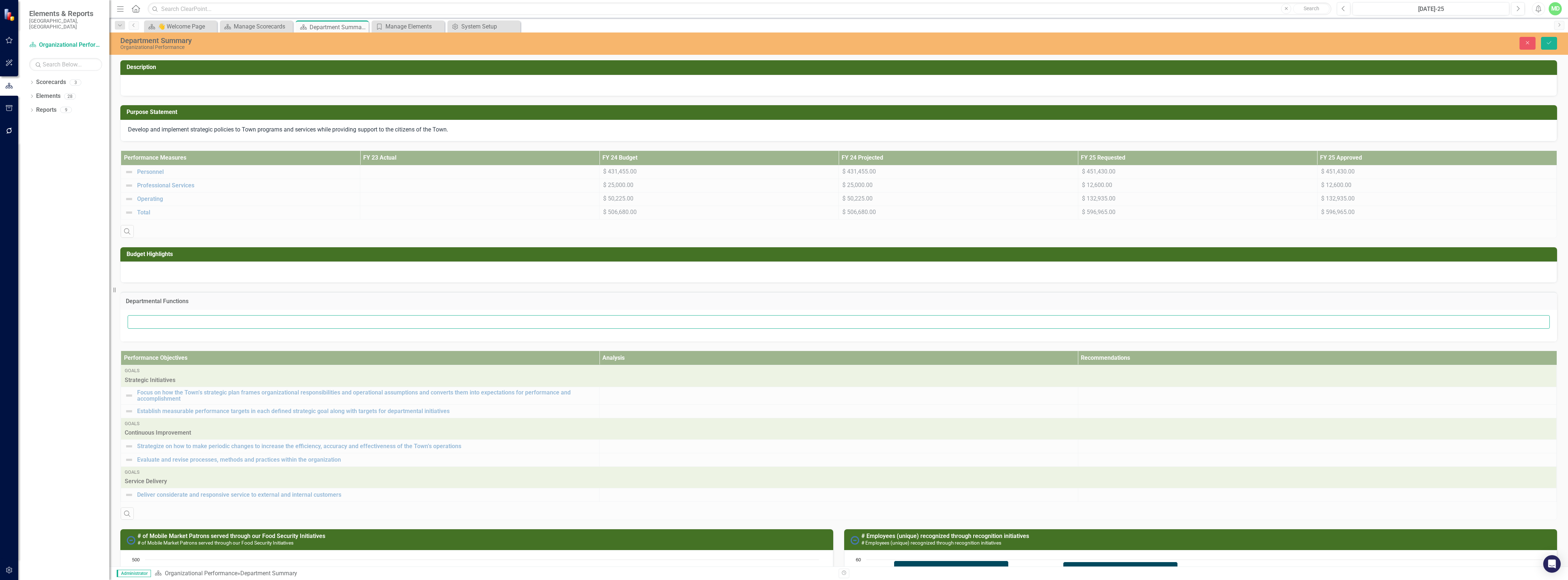
click at [176, 320] on input "text" at bounding box center [839, 321] width 1423 height 14
type input "Jkdj"
click at [1541, 36] on button "Save" at bounding box center [1549, 42] width 16 height 13
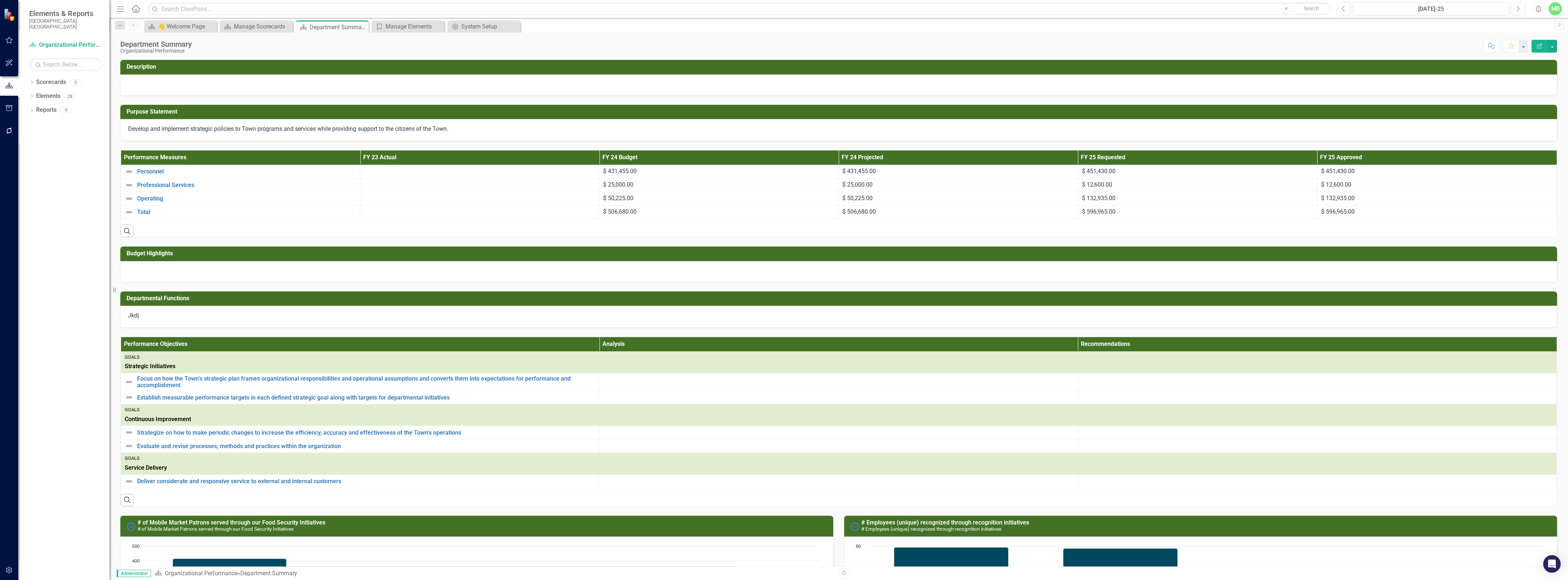
click at [139, 312] on div "Jkdj" at bounding box center [839, 317] width 1437 height 22
click at [140, 314] on div "Jkdj" at bounding box center [839, 317] width 1437 height 22
click at [140, 316] on div "Jkdj" at bounding box center [839, 317] width 1437 height 22
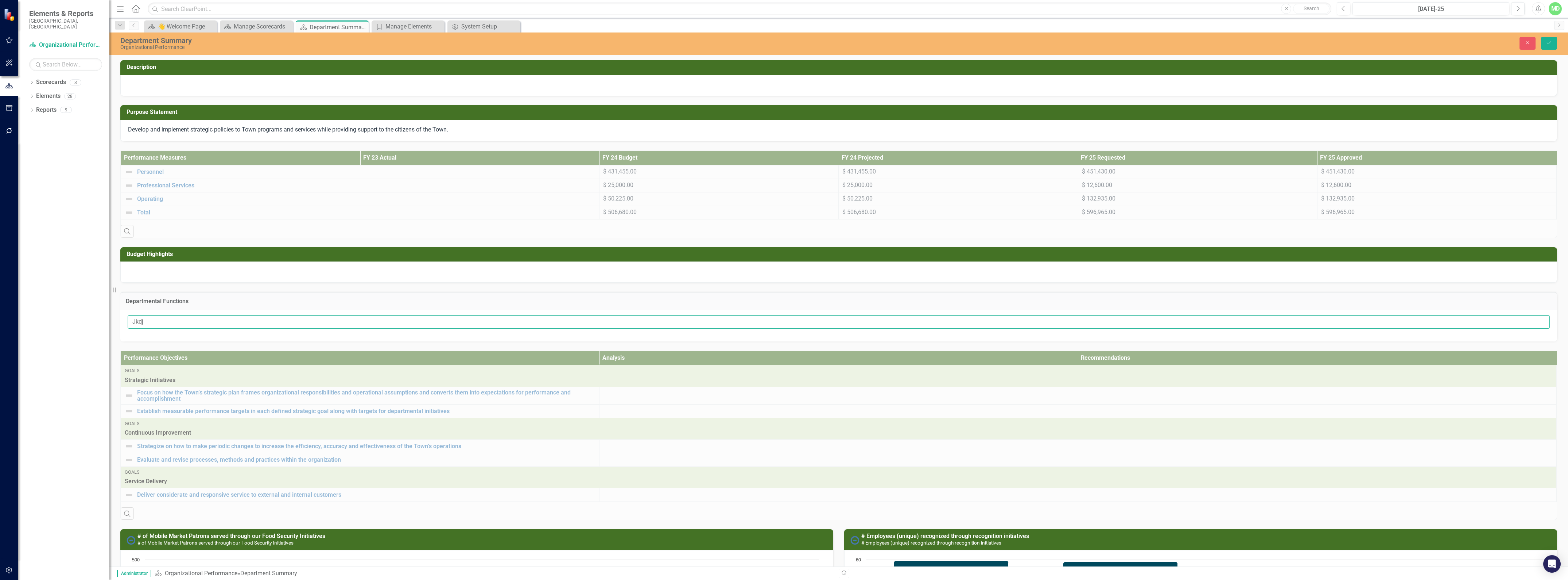
click at [135, 319] on input "Jkdj" at bounding box center [839, 321] width 1423 height 14
type input "Strate"
click at [1527, 36] on button "Close" at bounding box center [1528, 42] width 16 height 13
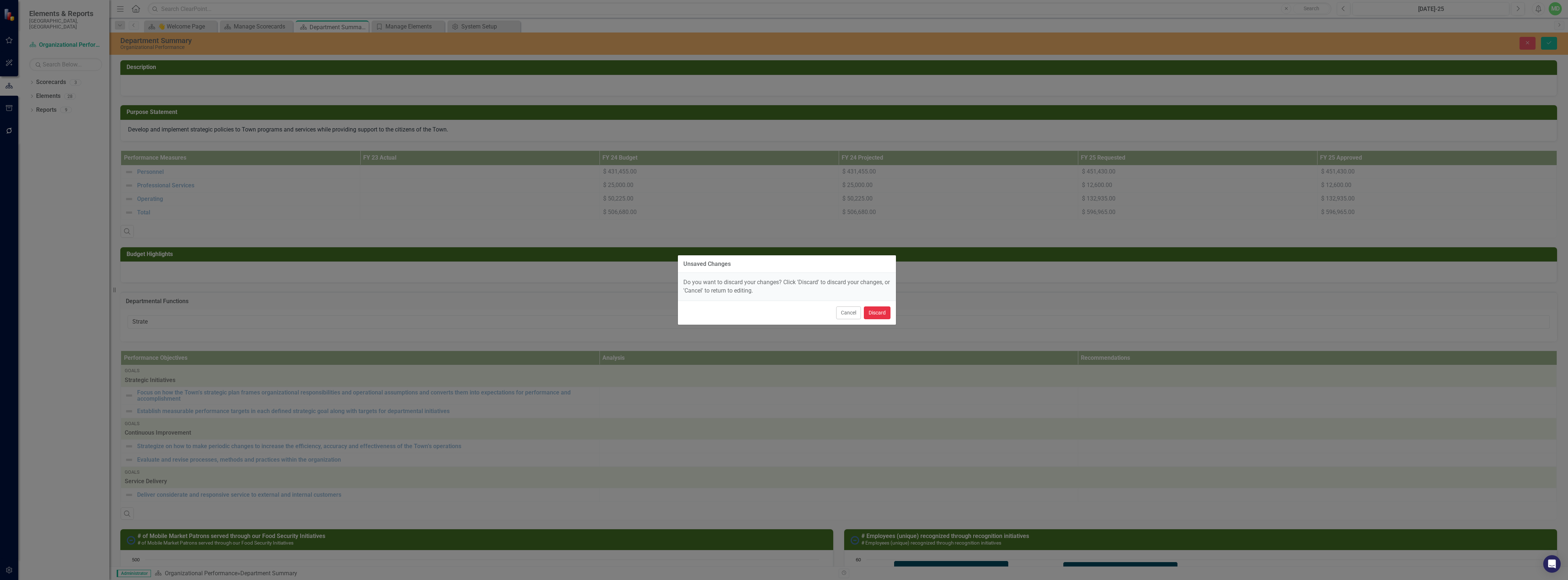
click at [877, 311] on button "Discard" at bounding box center [876, 312] width 27 height 13
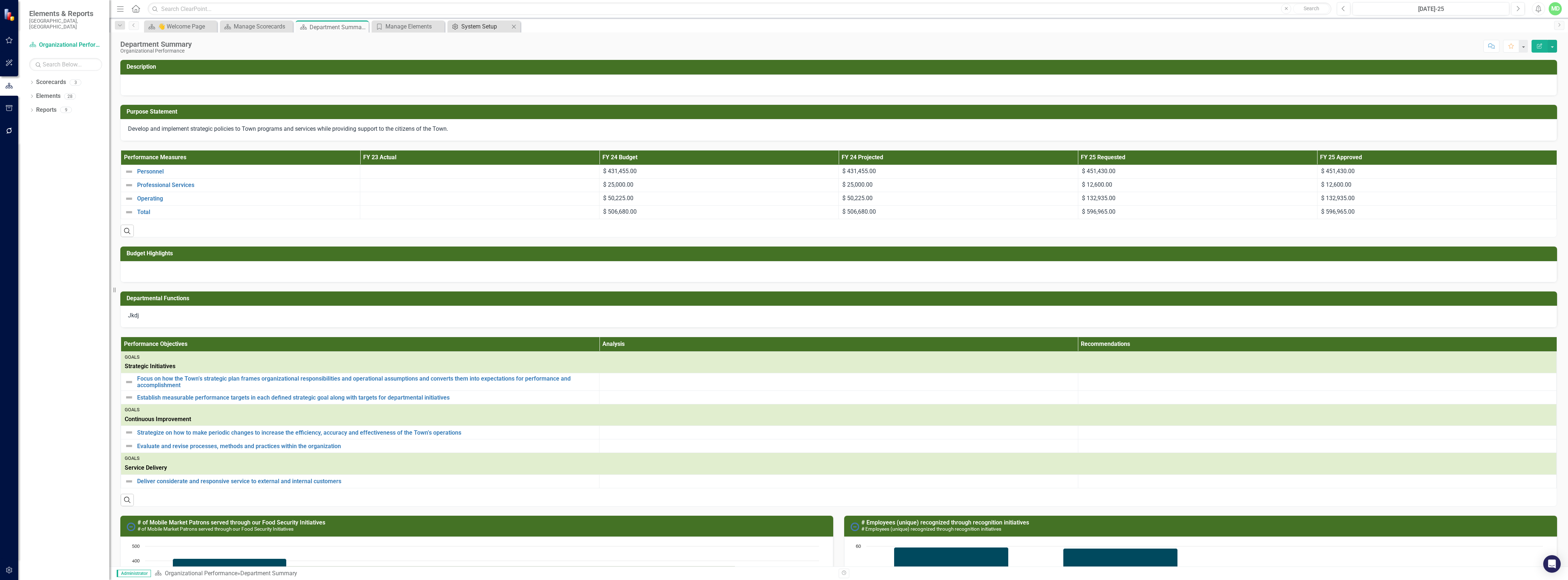
click at [473, 28] on div "System Setup" at bounding box center [485, 26] width 48 height 9
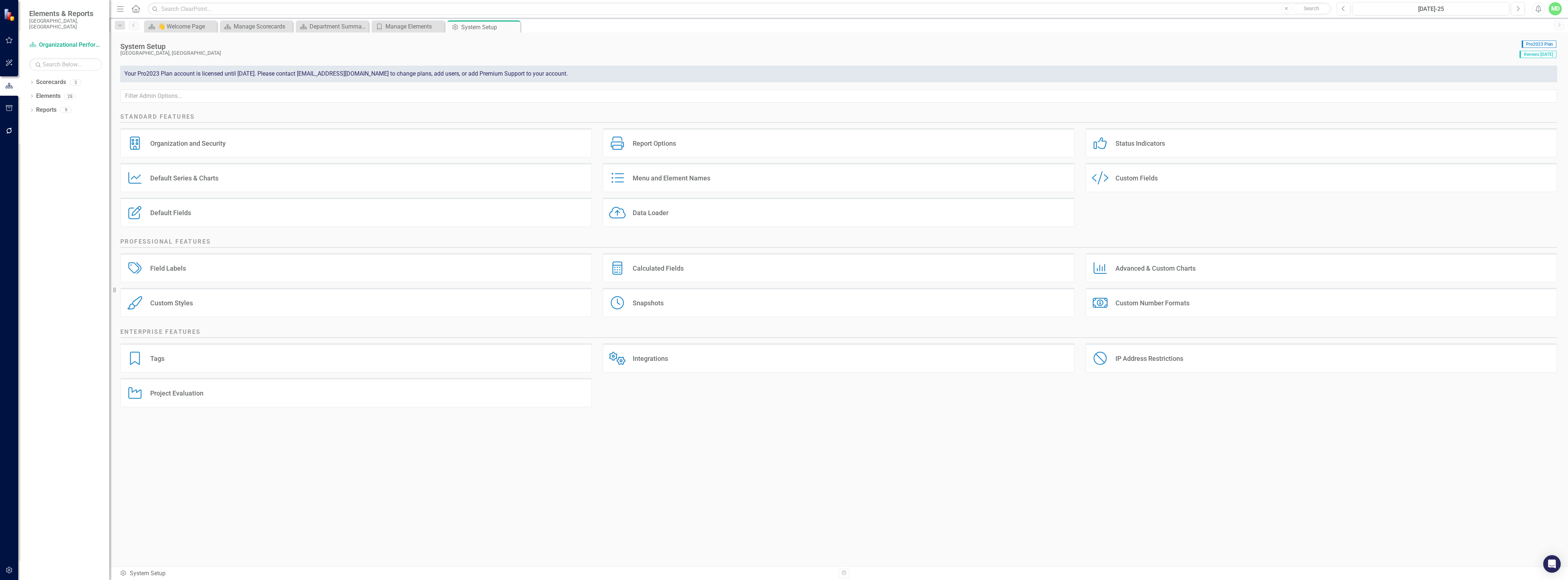
click at [1175, 176] on div "Custom Style Custom Fields" at bounding box center [1321, 178] width 472 height 29
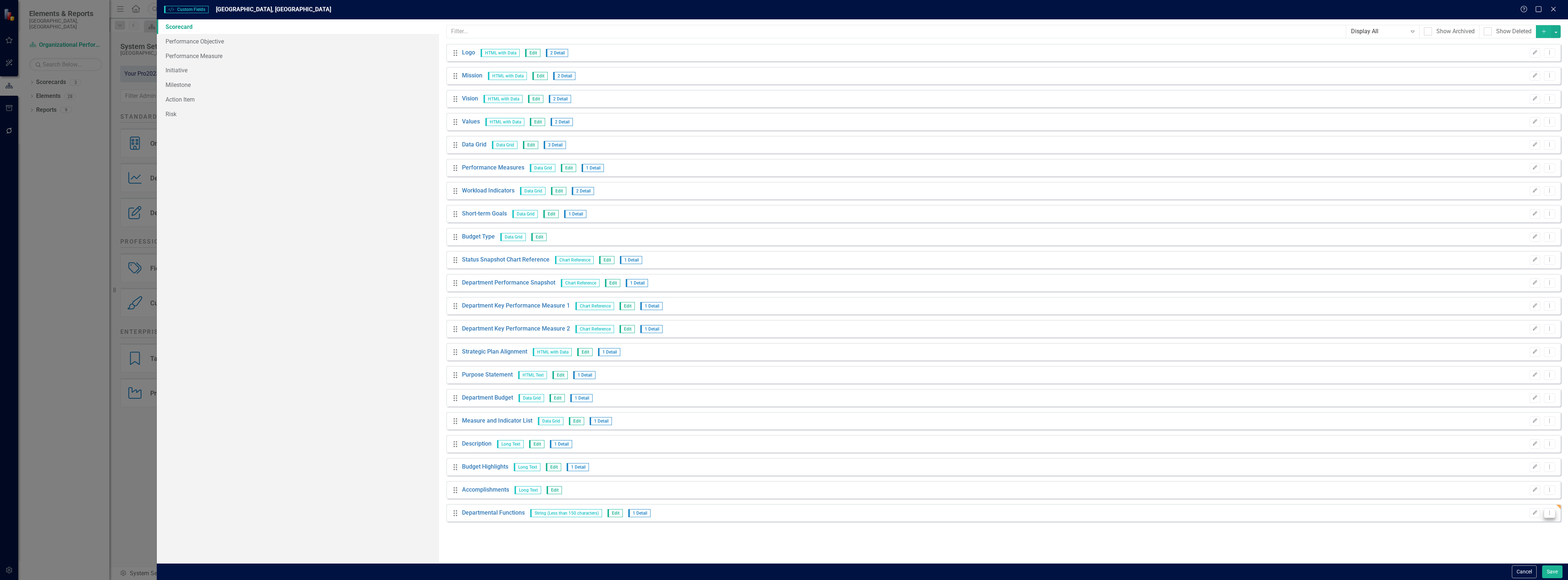
click at [1551, 513] on icon "Dropdown Menu" at bounding box center [1549, 512] width 6 height 5
click at [1524, 551] on link "Trash Delete Custom Field" at bounding box center [1516, 552] width 78 height 14
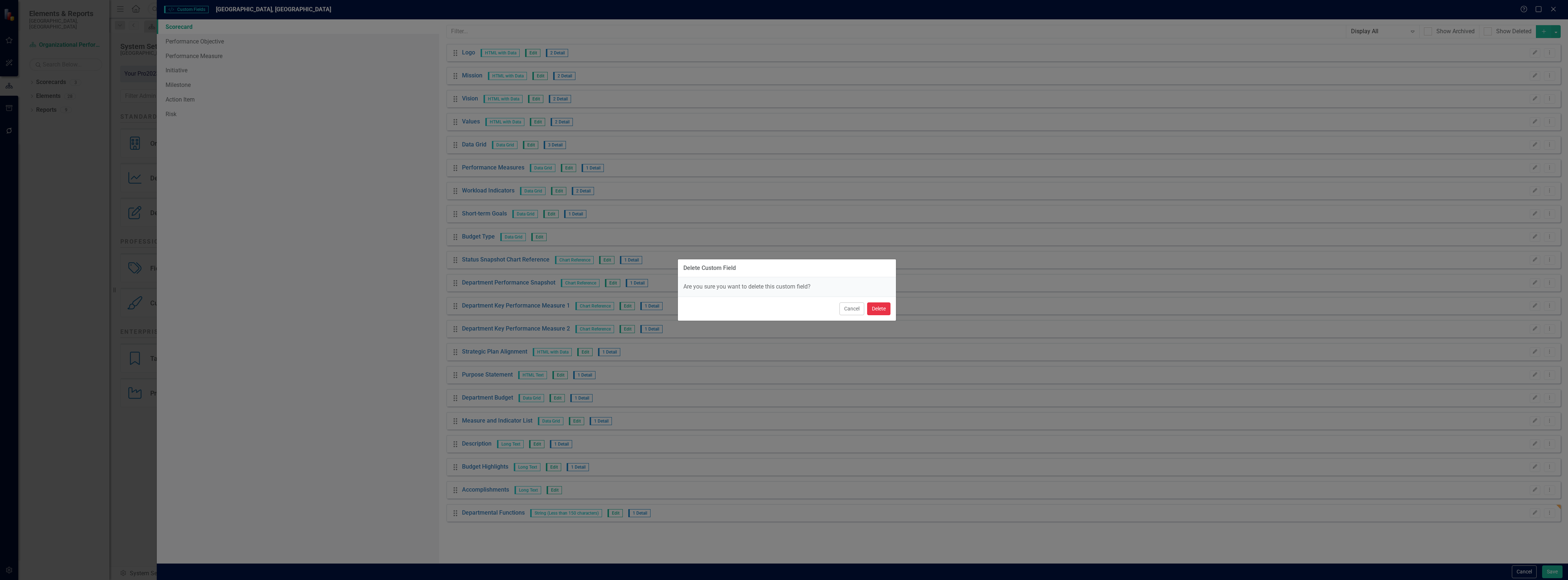
click at [877, 311] on button "Delete" at bounding box center [879, 308] width 24 height 13
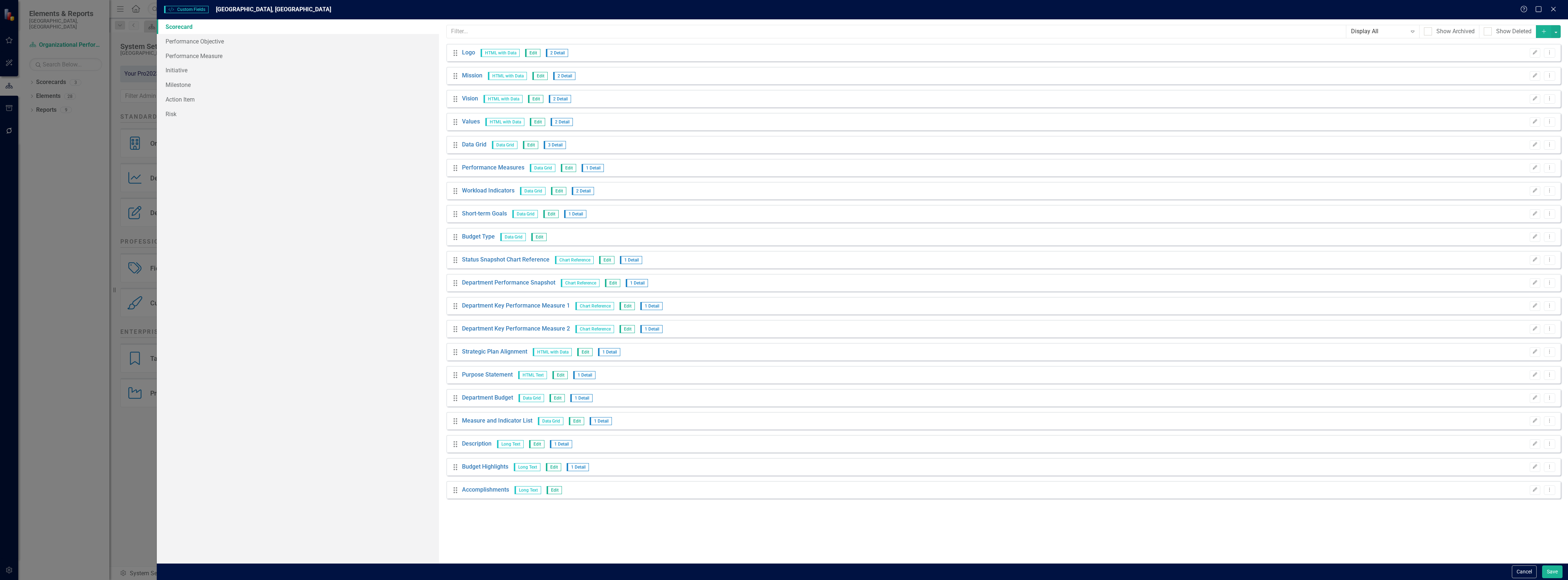
click at [110, 200] on div "Custom Style Custom Fields Wake Forest, NC Help Maximize Close Scorecard Perfor…" at bounding box center [784, 290] width 1568 height 580
click at [1550, 569] on button "Save" at bounding box center [1552, 571] width 21 height 13
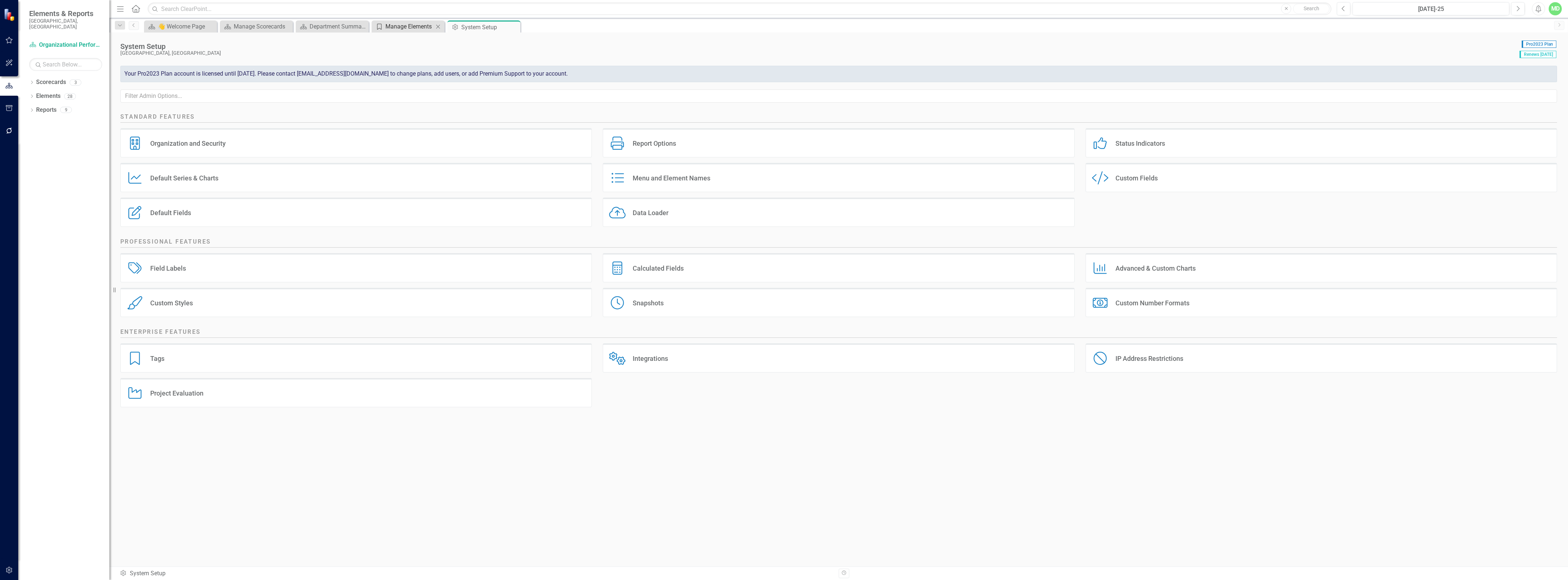
click at [422, 25] on div "Manage Elements" at bounding box center [409, 26] width 48 height 9
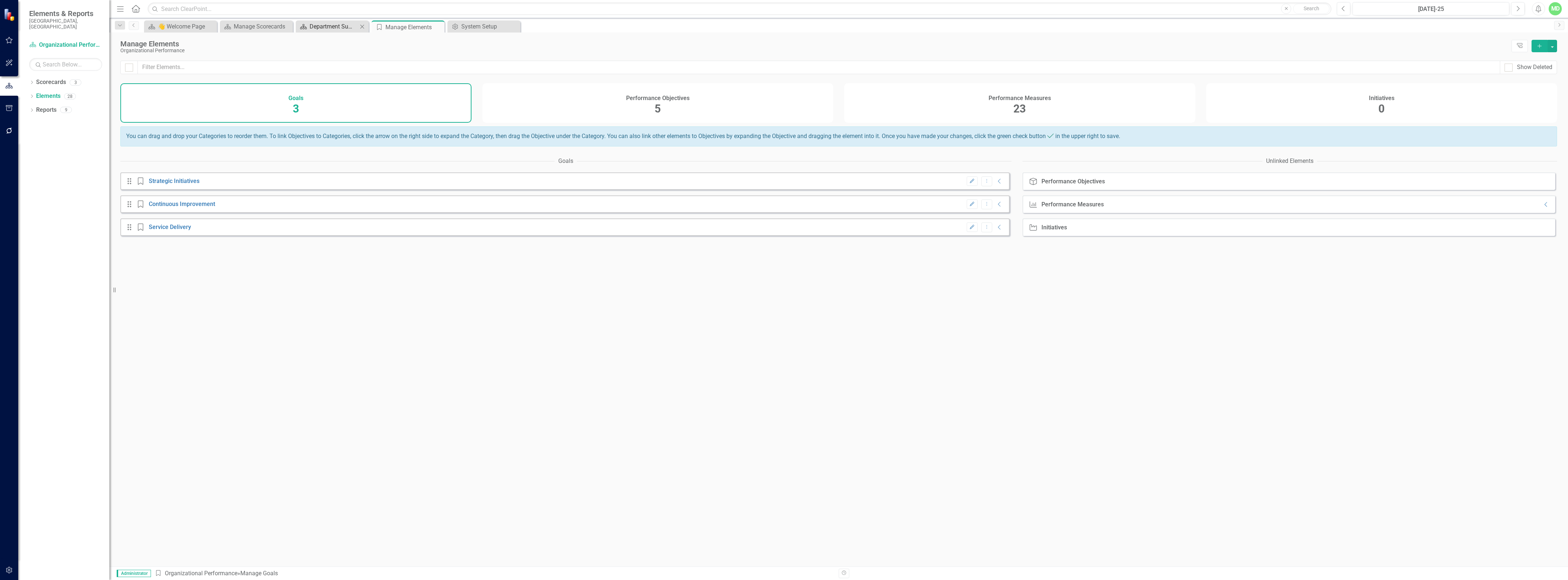
click at [334, 27] on div "Department Summary" at bounding box center [333, 26] width 48 height 9
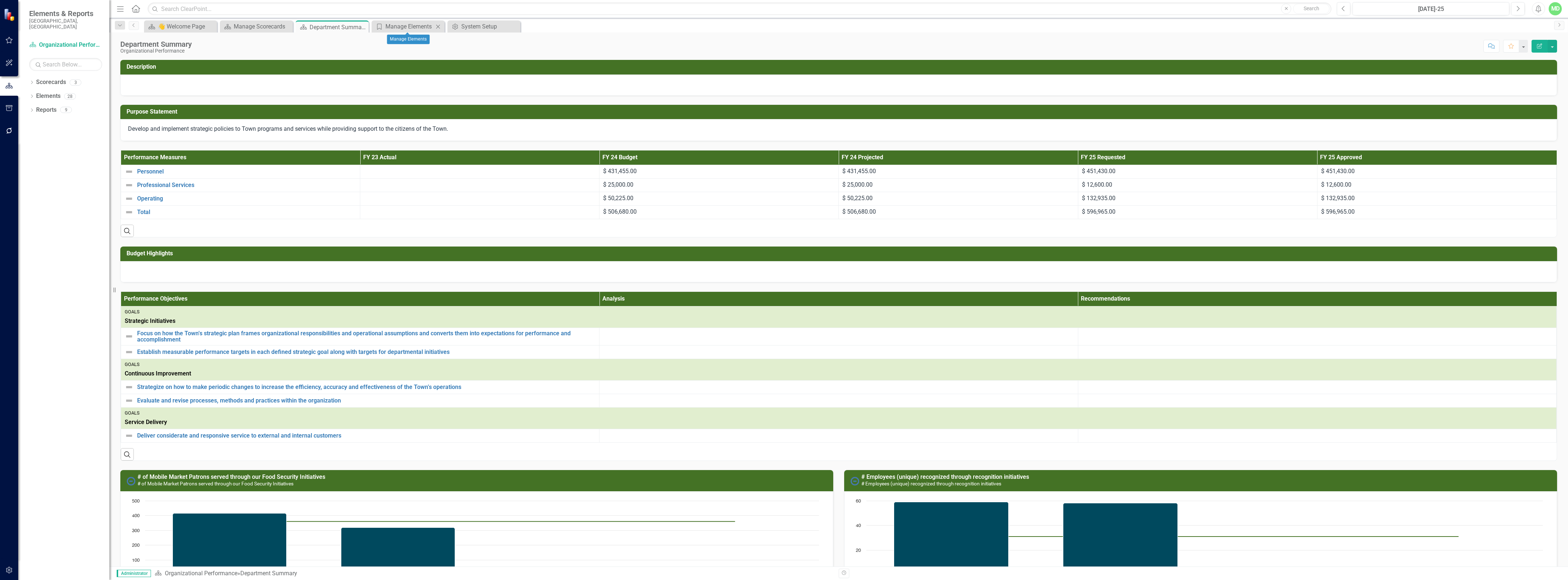
click at [439, 27] on icon "Close" at bounding box center [437, 27] width 7 height 6
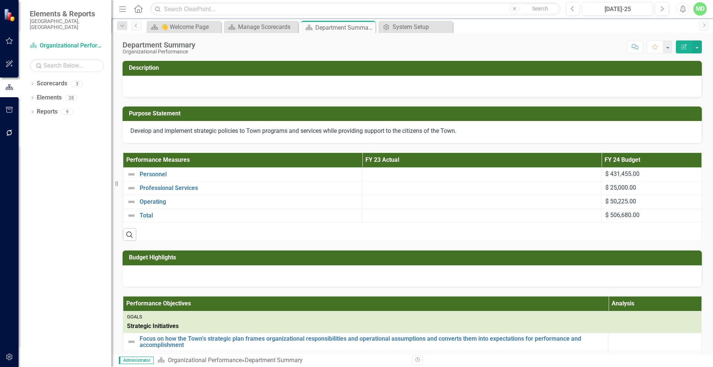
drag, startPoint x: 711, startPoint y: 57, endPoint x: 711, endPoint y: 45, distance: 12.3
click at [711, 45] on div "Department Summary Organizational Performance Score: N/A Jul-25 Completed Comme…" at bounding box center [411, 193] width 601 height 320
drag, startPoint x: 711, startPoint y: 45, endPoint x: 711, endPoint y: 50, distance: 5.2
click at [711, 48] on div "Department Summary Organizational Performance Score: N/A Jul-25 Completed Comme…" at bounding box center [411, 44] width 601 height 22
click at [179, 83] on div at bounding box center [412, 87] width 579 height 22
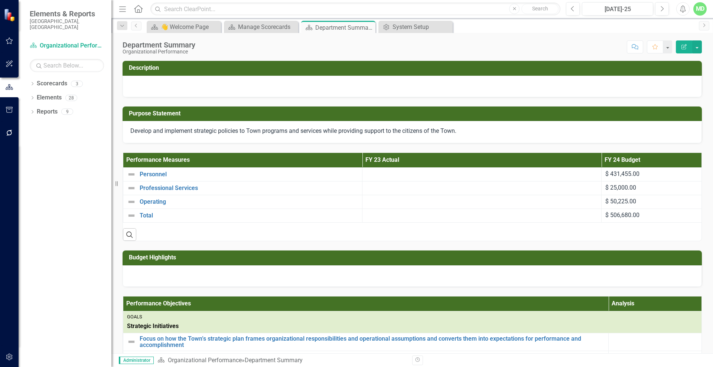
click at [170, 87] on div at bounding box center [412, 87] width 579 height 22
click at [171, 87] on div at bounding box center [412, 87] width 579 height 22
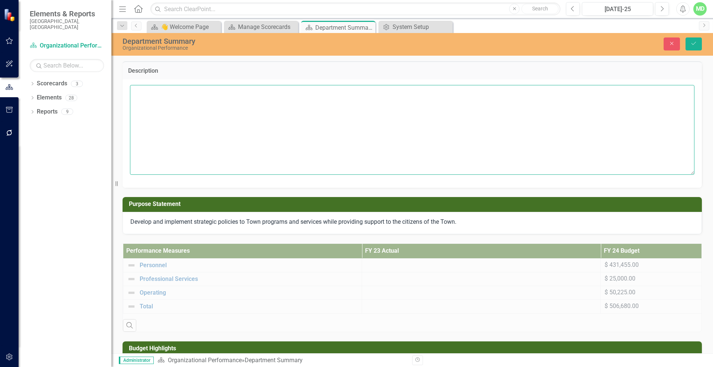
click at [164, 98] on textarea at bounding box center [412, 130] width 564 height 90
drag, startPoint x: 158, startPoint y: 119, endPoint x: 158, endPoint y: 101, distance: 17.5
click at [156, 102] on textarea at bounding box center [412, 130] width 564 height 90
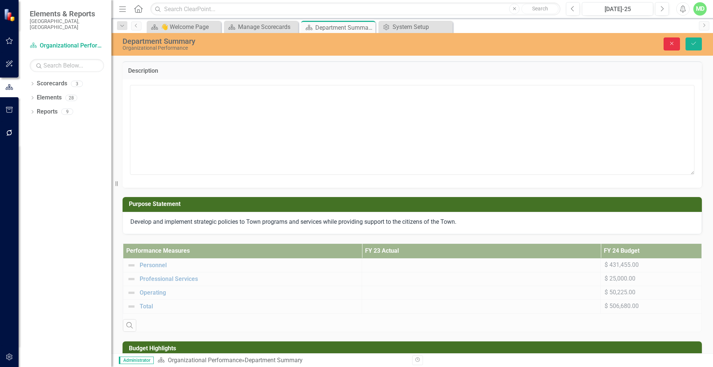
click at [669, 43] on icon "Close" at bounding box center [671, 43] width 7 height 5
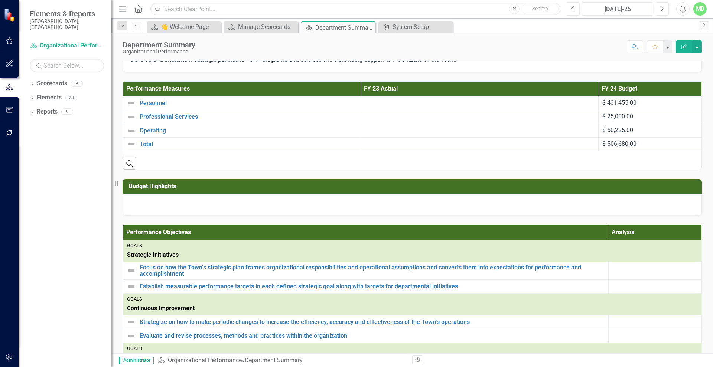
scroll to position [93, 0]
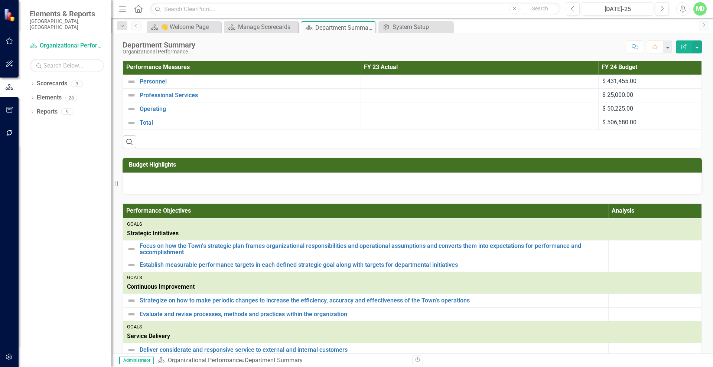
click at [131, 202] on div "Performance Objectives Analysis Recommendations Goals Strategic Initiatives Foc…" at bounding box center [412, 285] width 590 height 182
click at [414, 26] on div "System Setup" at bounding box center [416, 26] width 49 height 9
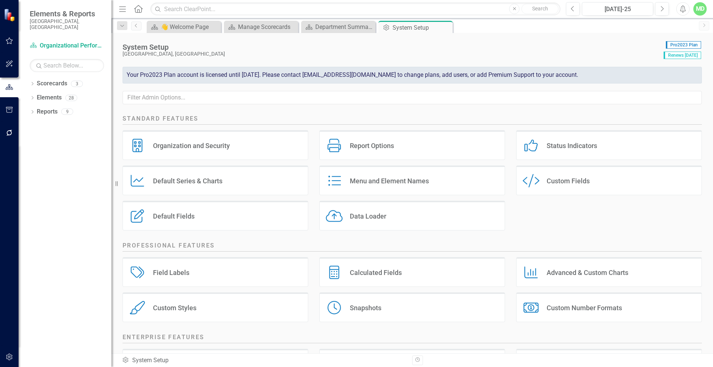
click at [587, 177] on div "Custom Style Custom Fields" at bounding box center [609, 181] width 186 height 30
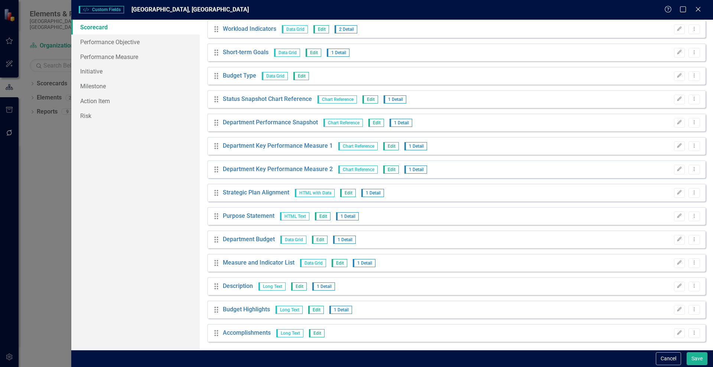
scroll to position [168, 0]
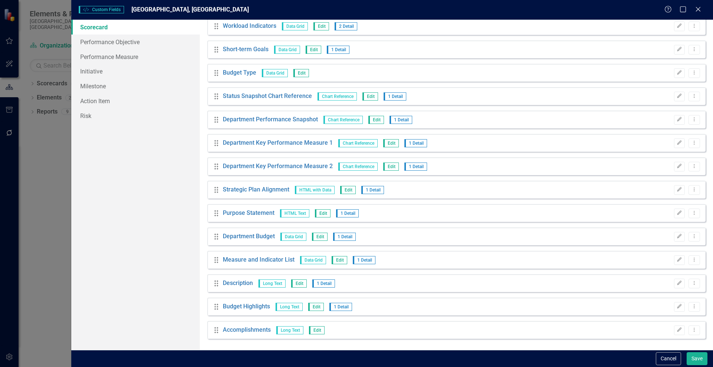
drag, startPoint x: 653, startPoint y: 106, endPoint x: 681, endPoint y: 113, distance: 28.7
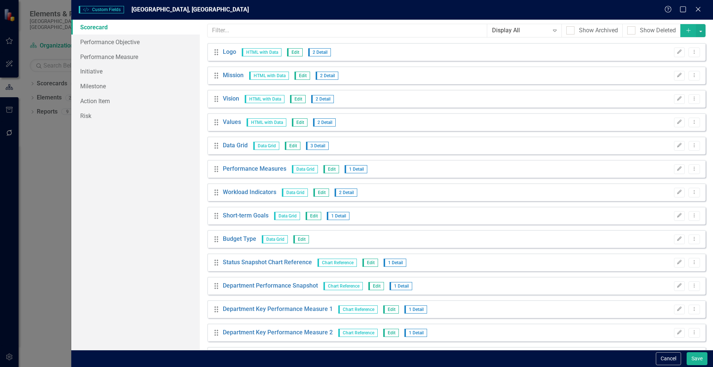
scroll to position [0, 0]
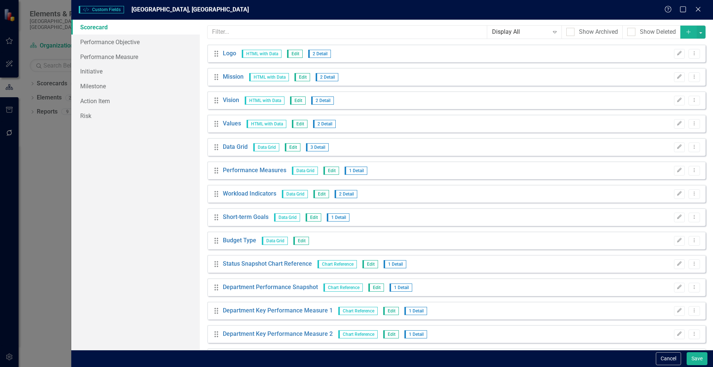
click at [682, 28] on button "Add" at bounding box center [688, 32] width 16 height 13
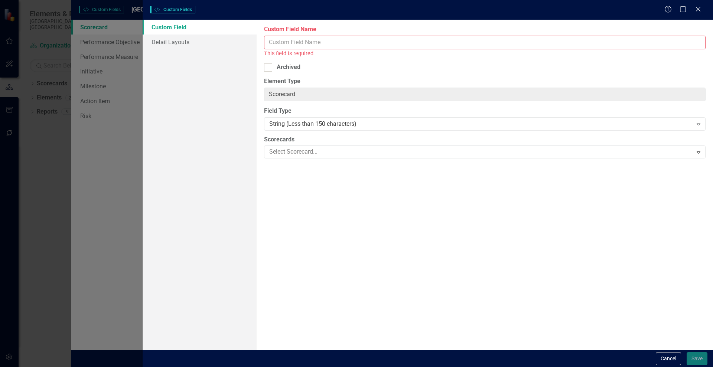
click at [372, 45] on input "Custom Field Name" at bounding box center [484, 43] width 441 height 14
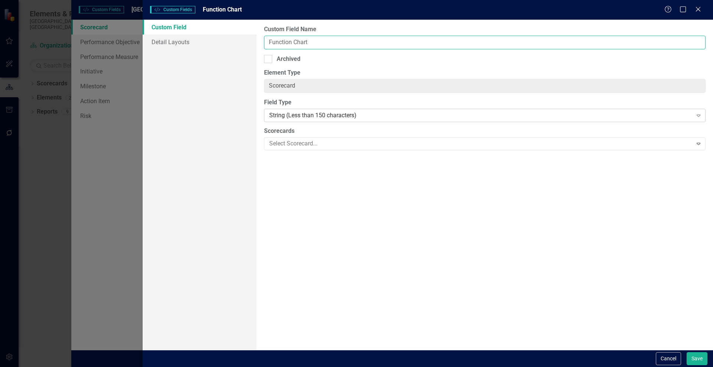
type input "Function Chart"
click at [291, 114] on div "String (Less than 150 characters)" at bounding box center [480, 115] width 423 height 9
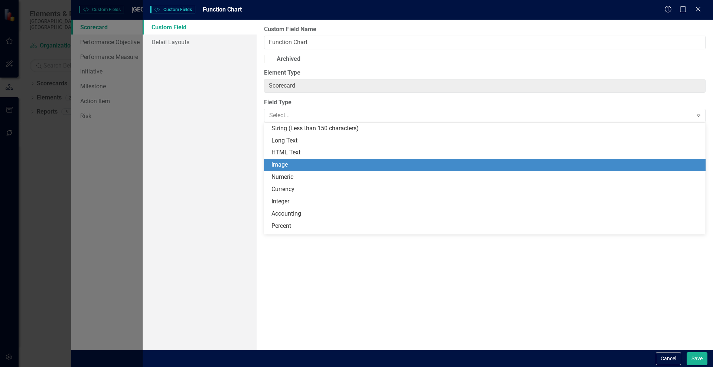
click at [286, 164] on div "Image" at bounding box center [486, 165] width 430 height 9
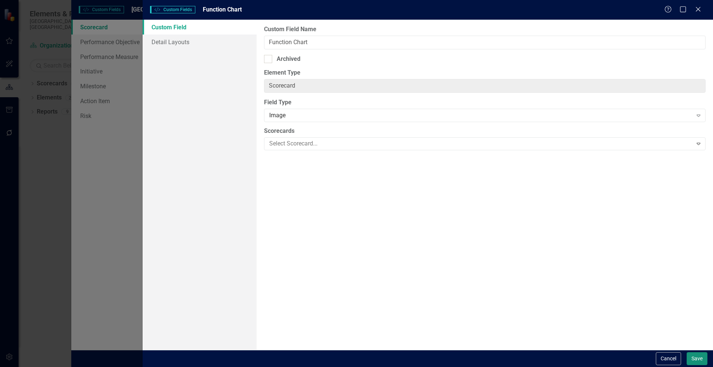
click at [696, 357] on button "Save" at bounding box center [696, 358] width 21 height 13
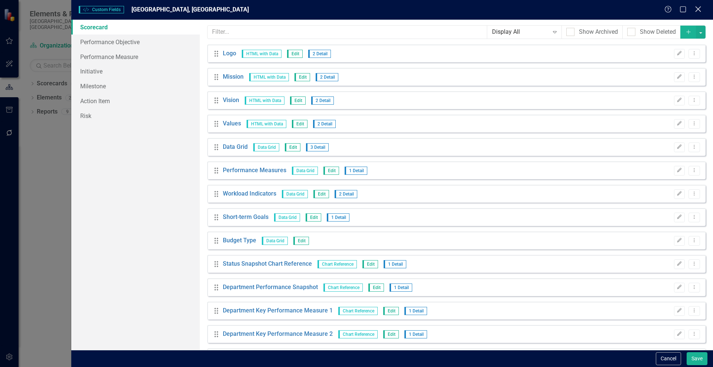
click at [695, 10] on icon "Close" at bounding box center [697, 9] width 9 height 7
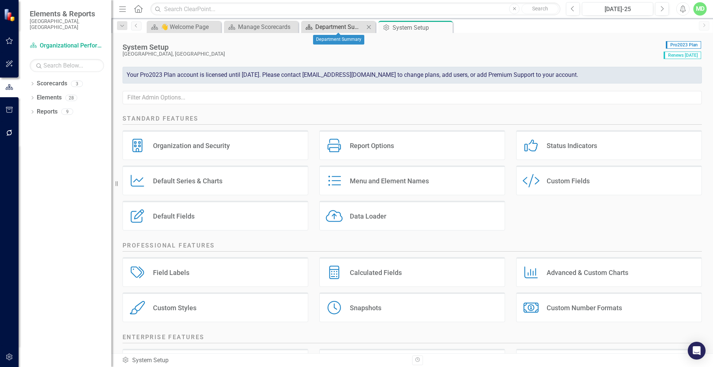
click at [345, 24] on div "Department Summary" at bounding box center [339, 26] width 49 height 9
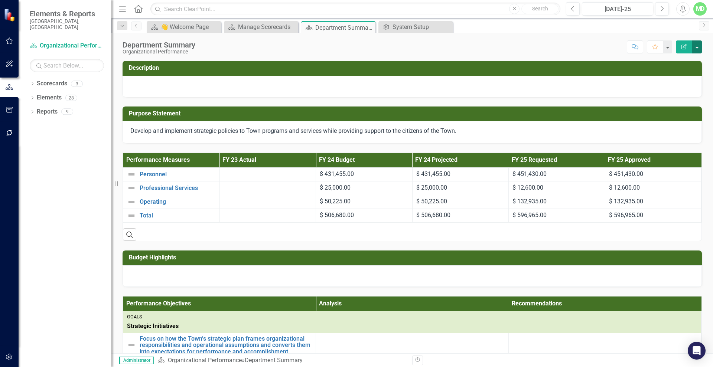
drag, startPoint x: 698, startPoint y: 45, endPoint x: 695, endPoint y: 51, distance: 7.0
click at [698, 45] on button "button" at bounding box center [697, 46] width 10 height 13
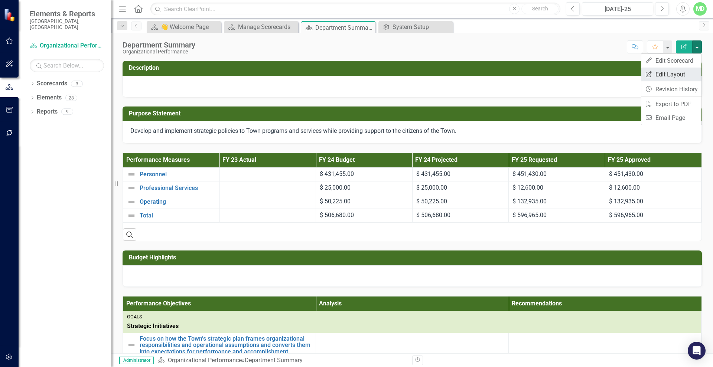
click at [663, 72] on link "Edit Report Edit Layout" at bounding box center [671, 75] width 60 height 14
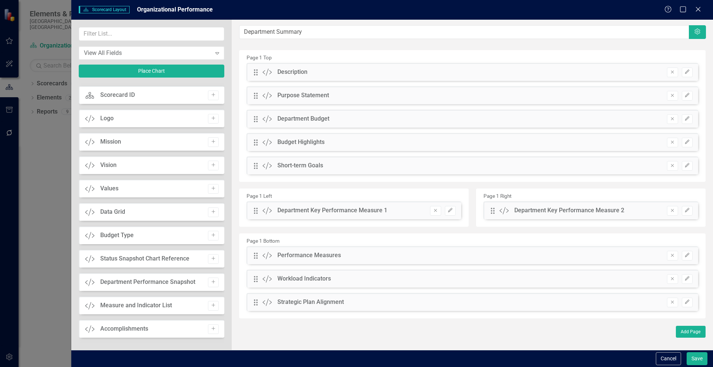
scroll to position [138, 0]
click at [208, 327] on button "Add" at bounding box center [213, 329] width 11 height 10
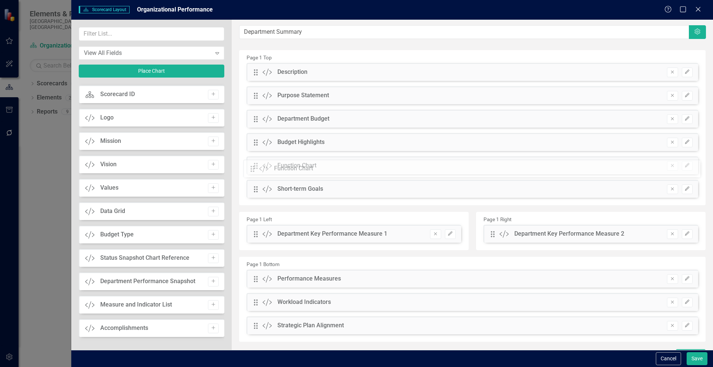
drag, startPoint x: 256, startPoint y: 70, endPoint x: 258, endPoint y: 166, distance: 95.4
click at [685, 187] on icon "button" at bounding box center [687, 188] width 4 height 4
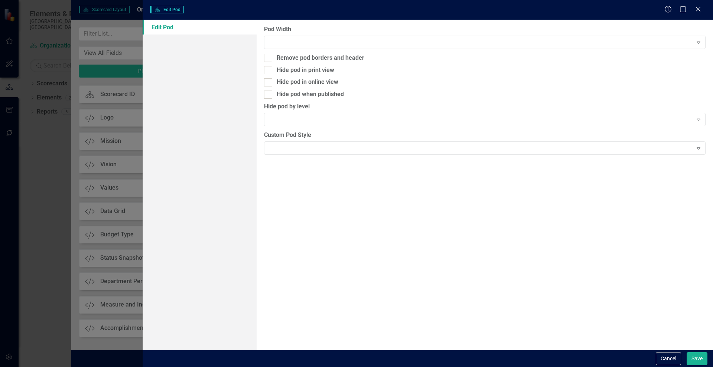
click at [161, 25] on link "Edit Pod" at bounding box center [200, 27] width 114 height 15
click at [699, 7] on icon "Close" at bounding box center [697, 9] width 9 height 7
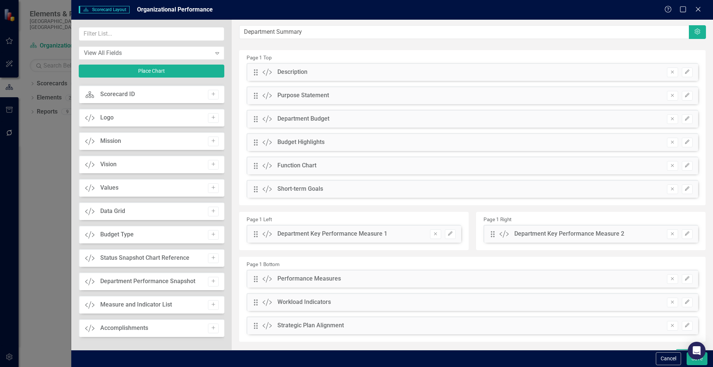
click at [294, 187] on div "Short-term Goals" at bounding box center [300, 189] width 46 height 9
click at [682, 186] on button "Edit" at bounding box center [687, 190] width 11 height 10
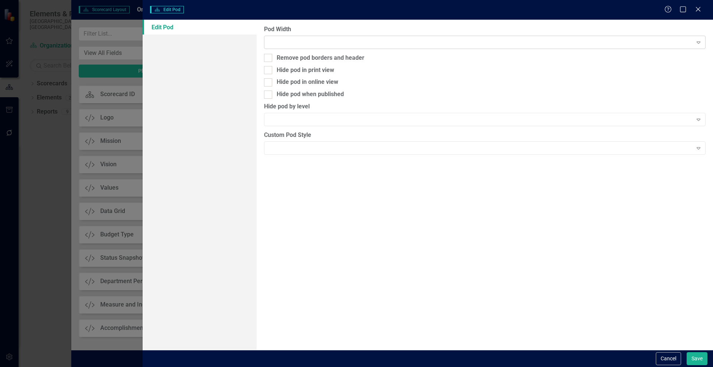
click at [695, 43] on icon "Expand" at bounding box center [698, 42] width 7 height 6
click at [700, 145] on icon "Expand" at bounding box center [698, 148] width 7 height 6
click at [704, 111] on div "Pod Width Expand Remove pod borders and header Hide pod in print view Hide pod …" at bounding box center [485, 185] width 456 height 330
click at [703, 119] on div "Expand" at bounding box center [698, 120] width 13 height 12
click at [698, 8] on icon "Close" at bounding box center [697, 9] width 9 height 7
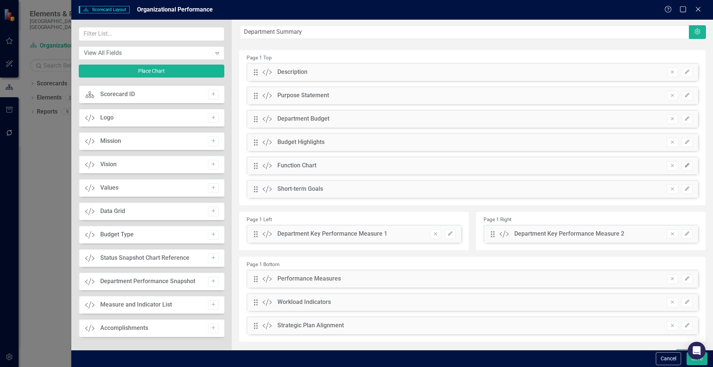
click at [684, 166] on icon "Edit" at bounding box center [687, 165] width 6 height 4
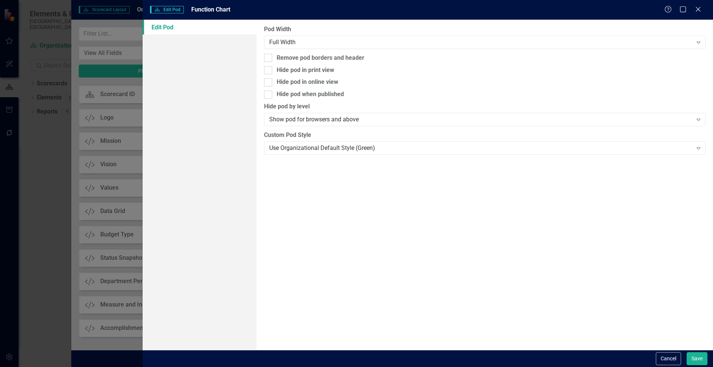
click at [698, 4] on div "Scorecard Edit Pod Function Chart Help Maximize Close" at bounding box center [428, 10] width 570 height 20
click at [699, 9] on icon "Close" at bounding box center [697, 9] width 9 height 7
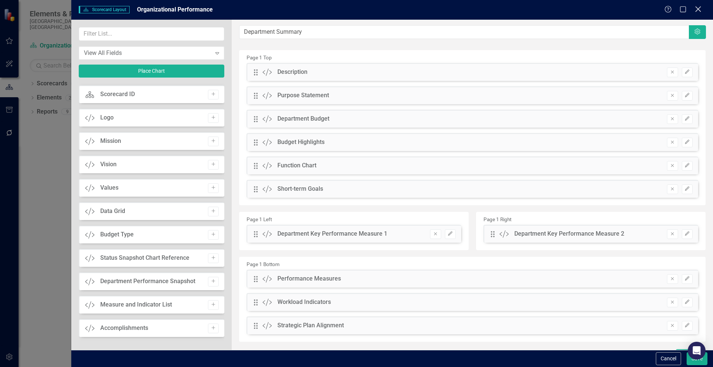
click at [695, 7] on icon "Close" at bounding box center [697, 9] width 9 height 7
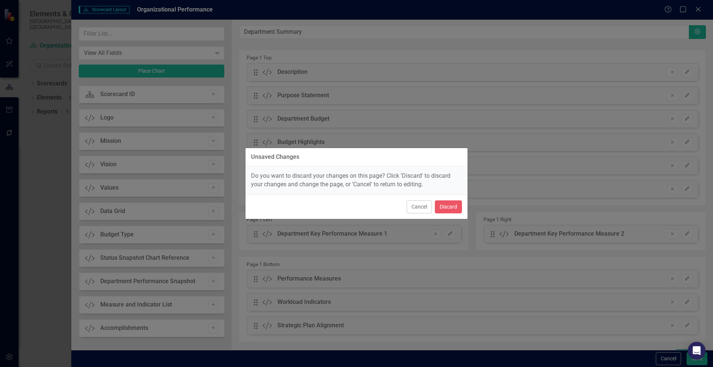
drag, startPoint x: 424, startPoint y: 210, endPoint x: 429, endPoint y: 207, distance: 5.5
click at [426, 209] on button "Cancel" at bounding box center [418, 206] width 25 height 13
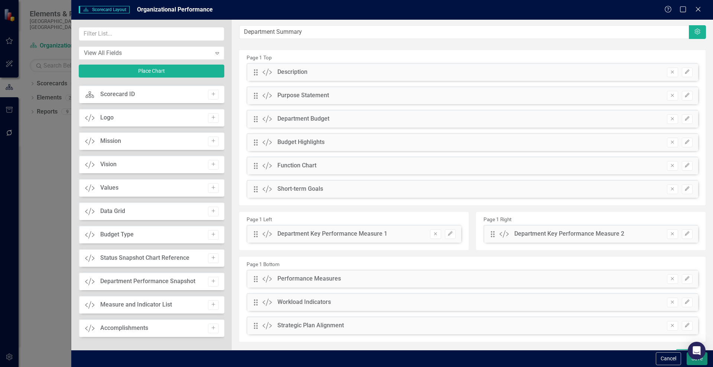
click at [703, 361] on button "Save" at bounding box center [696, 358] width 21 height 13
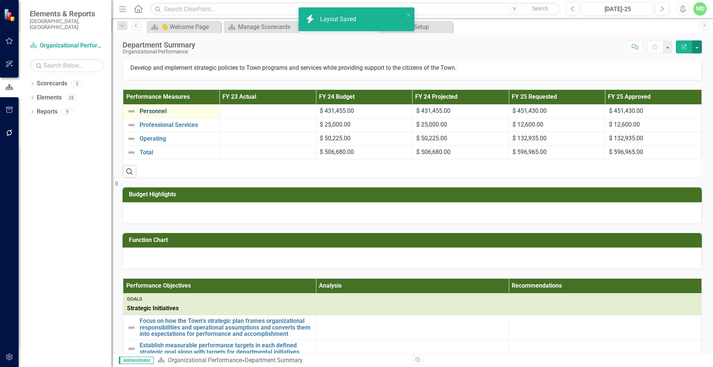
scroll to position [0, 0]
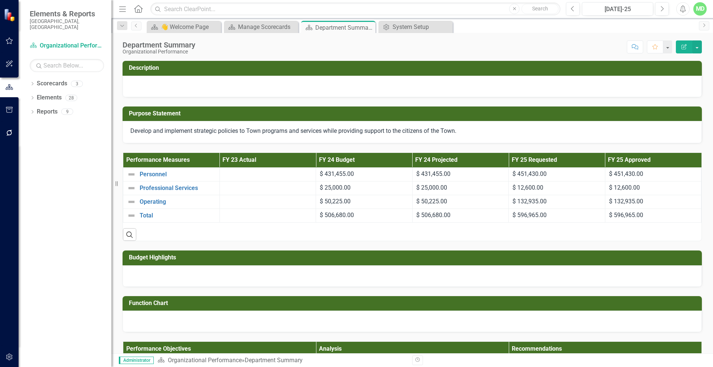
click at [702, 9] on div "MD" at bounding box center [699, 8] width 13 height 13
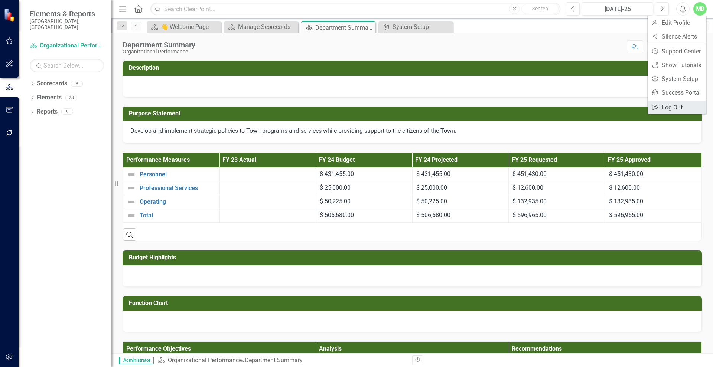
click at [681, 103] on link "Logout Log Out" at bounding box center [676, 108] width 59 height 14
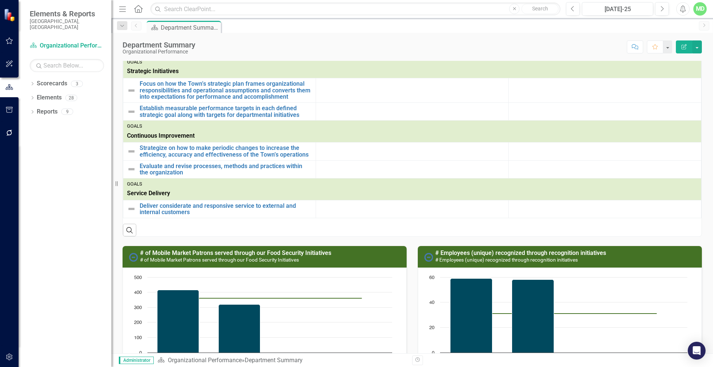
scroll to position [232, 0]
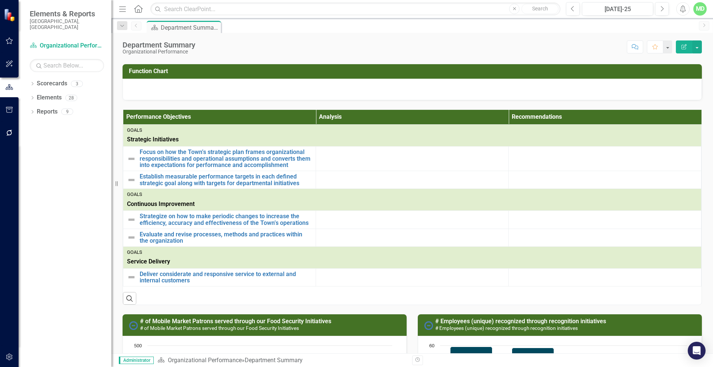
click at [704, 11] on div "MD" at bounding box center [699, 8] width 13 height 13
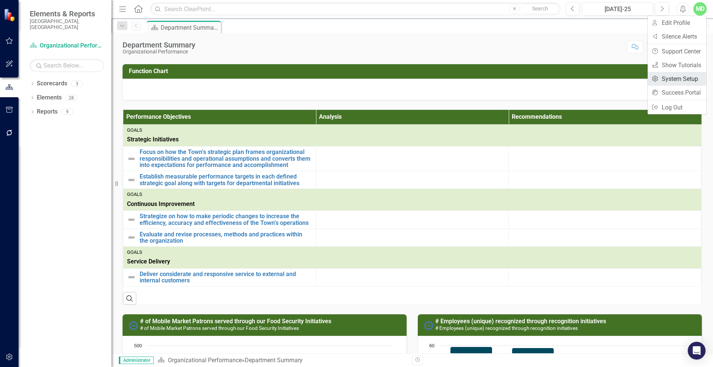
click at [678, 77] on link "Settings System Setup" at bounding box center [676, 79] width 59 height 14
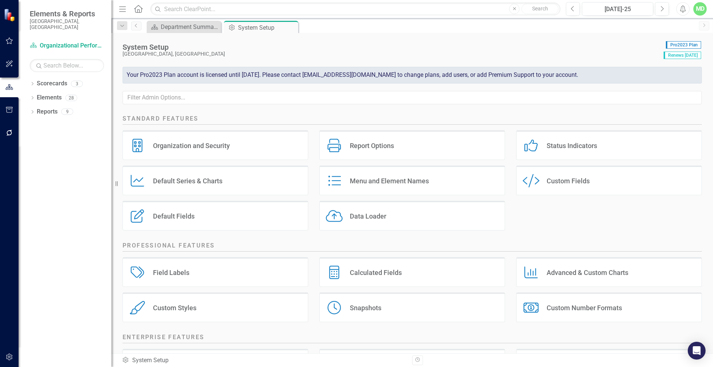
click at [539, 182] on div "Custom Style Custom Fields" at bounding box center [609, 181] width 186 height 30
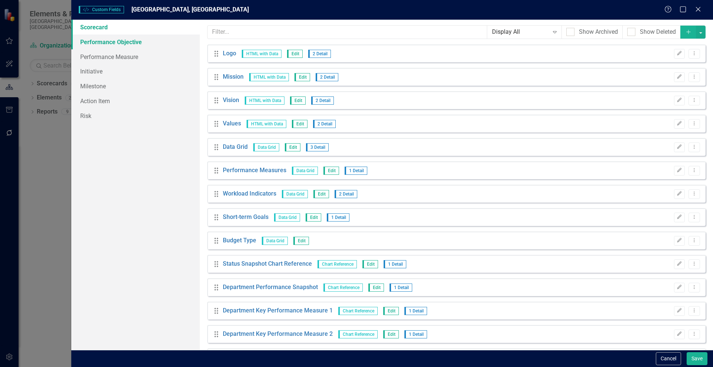
click at [118, 40] on link "Performance Objective" at bounding box center [135, 42] width 128 height 15
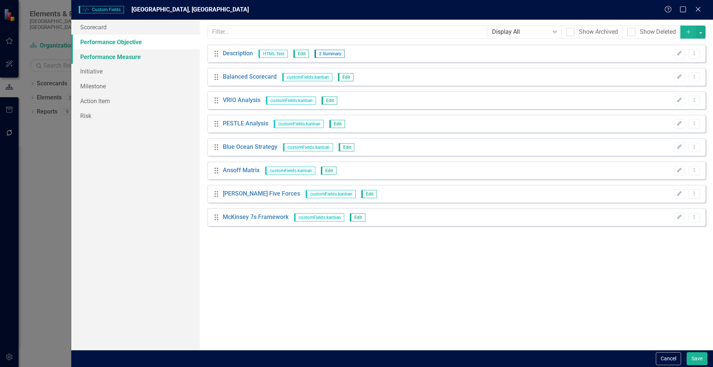
click at [105, 60] on link "Performance Measure" at bounding box center [135, 56] width 128 height 15
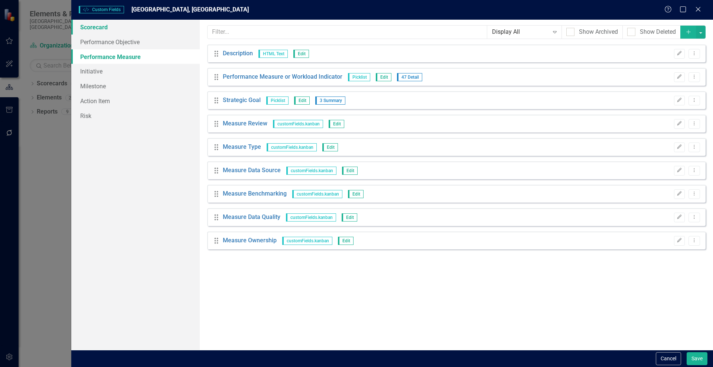
click at [105, 27] on link "Scorecard" at bounding box center [135, 27] width 128 height 15
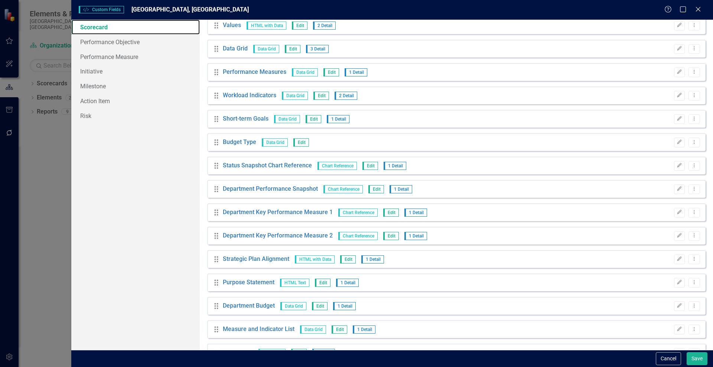
scroll to position [52, 0]
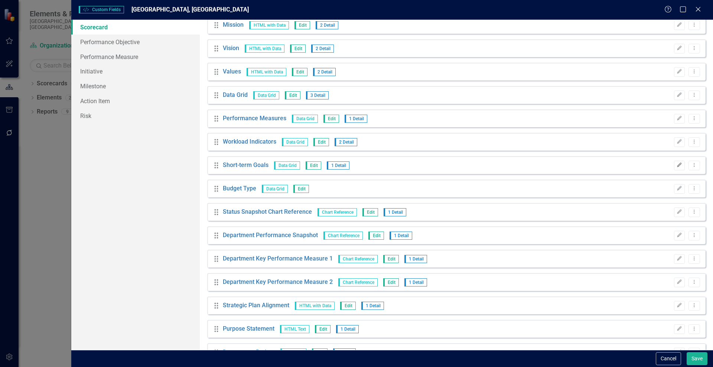
click at [676, 163] on icon "Edit" at bounding box center [679, 165] width 6 height 4
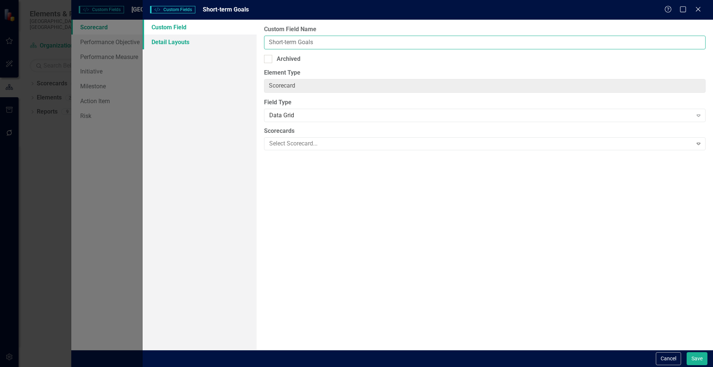
drag, startPoint x: 321, startPoint y: 43, endPoint x: 232, endPoint y: 38, distance: 89.6
click at [237, 40] on div "Custom Field Detail Layouts Custom Field Name Short-term Goals Archived Element…" at bounding box center [428, 185] width 570 height 330
type input "Performance Measures"
click at [176, 44] on link "Detail Layouts" at bounding box center [200, 42] width 114 height 15
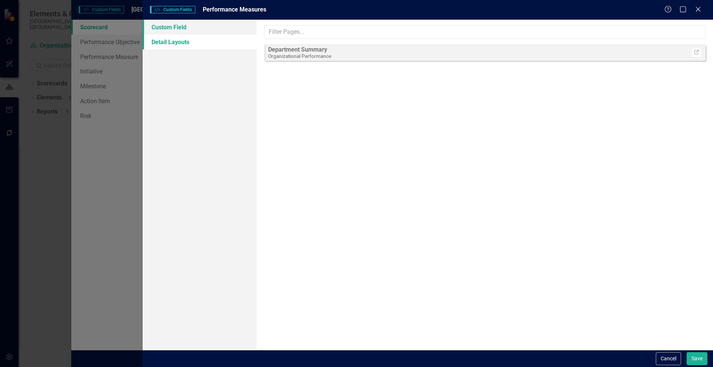
click at [178, 29] on link "Custom Field" at bounding box center [200, 27] width 114 height 15
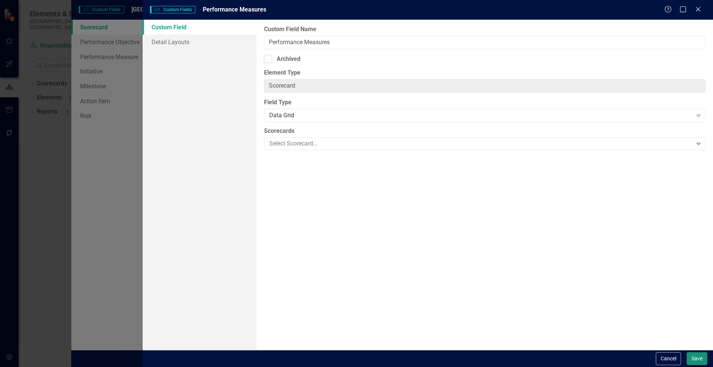
drag, startPoint x: 685, startPoint y: 356, endPoint x: 699, endPoint y: 355, distance: 14.1
click at [701, 357] on div "Cancel Save" at bounding box center [680, 358] width 53 height 13
click at [699, 355] on button "Save" at bounding box center [696, 358] width 21 height 13
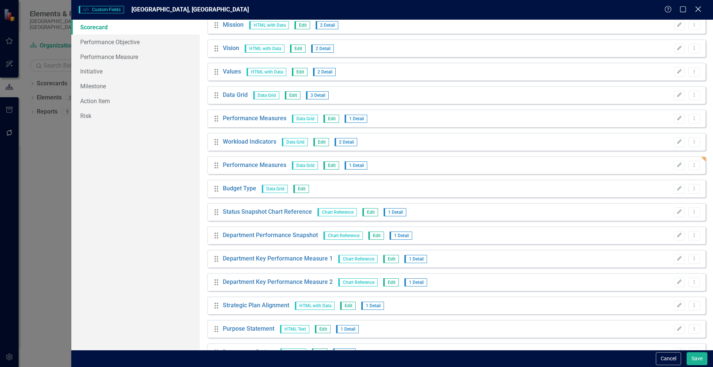
click at [700, 9] on icon "Close" at bounding box center [697, 9] width 9 height 7
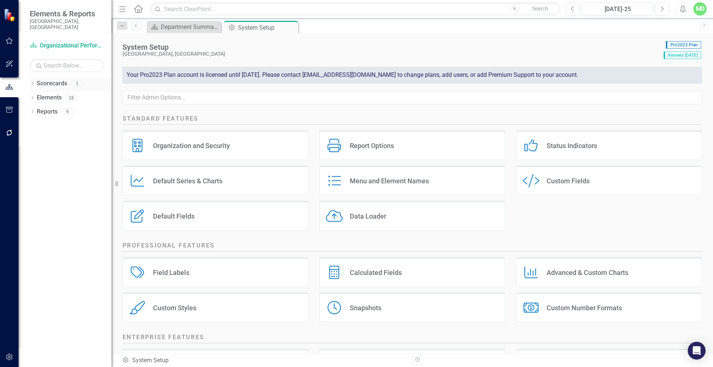
click at [52, 79] on link "Scorecards" at bounding box center [52, 83] width 30 height 9
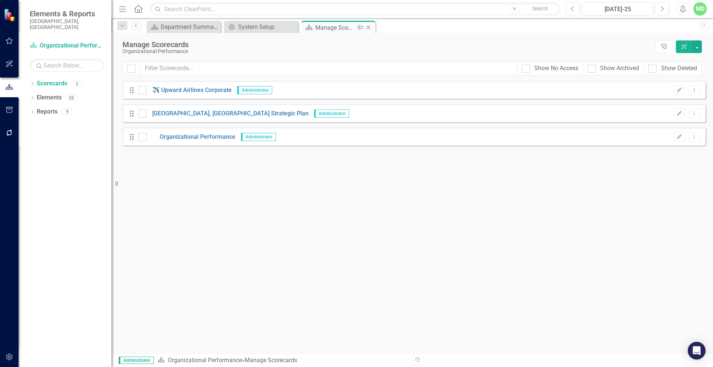
click at [367, 26] on icon "Close" at bounding box center [368, 28] width 7 height 6
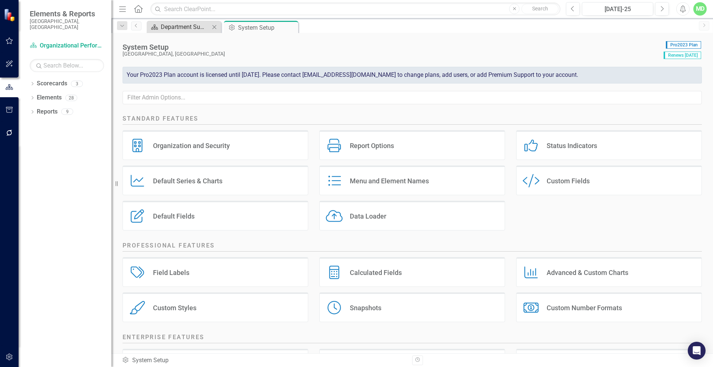
click at [187, 25] on div "Department Summary" at bounding box center [185, 26] width 49 height 9
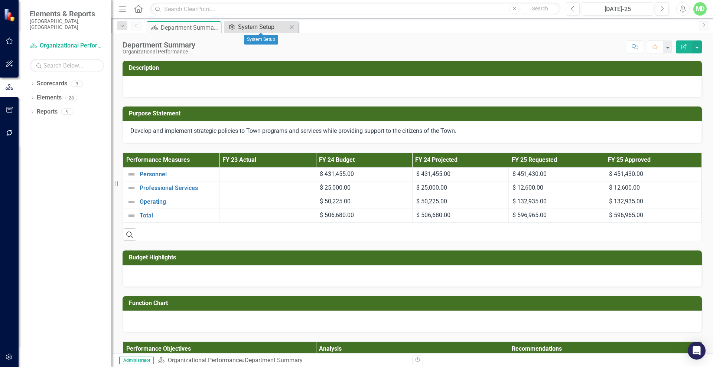
click at [253, 27] on div "System Setup" at bounding box center [262, 26] width 49 height 9
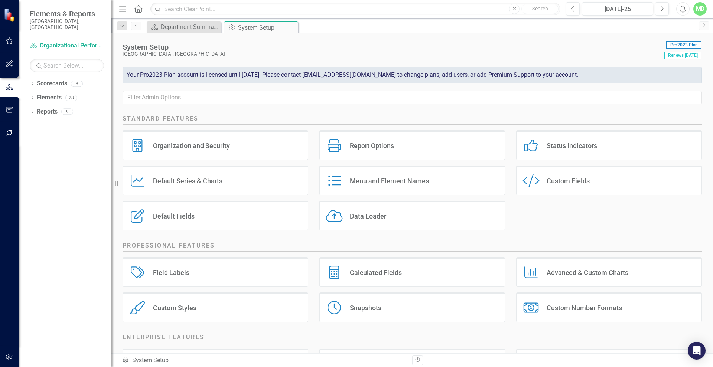
click at [585, 182] on div "Custom Fields" at bounding box center [567, 181] width 43 height 9
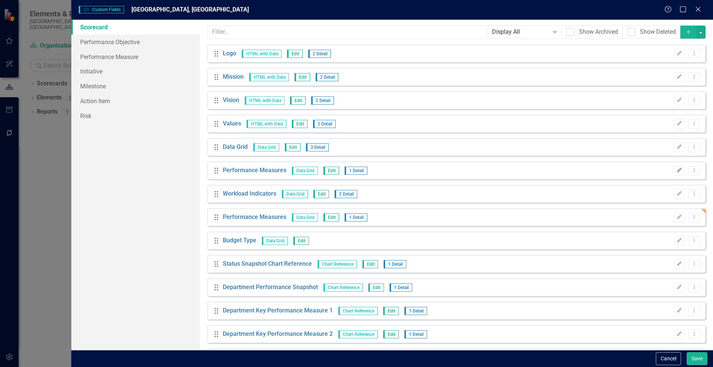
click at [675, 167] on button "Edit" at bounding box center [679, 171] width 11 height 10
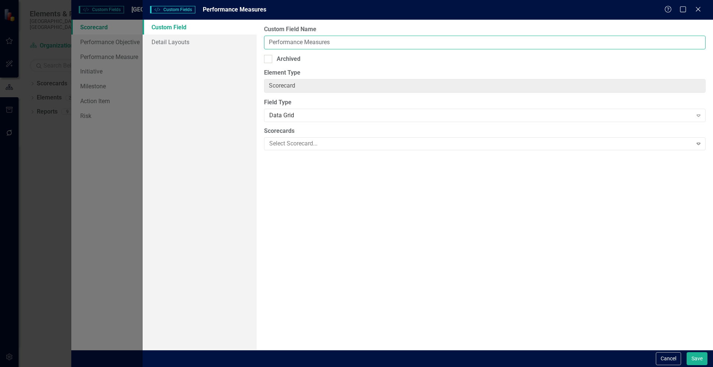
click at [316, 42] on input "Performance Measures" at bounding box center [484, 43] width 441 height 14
type input "Performance Objectives"
drag, startPoint x: 693, startPoint y: 359, endPoint x: 698, endPoint y: 358, distance: 4.5
click at [694, 359] on button "Save" at bounding box center [696, 358] width 21 height 13
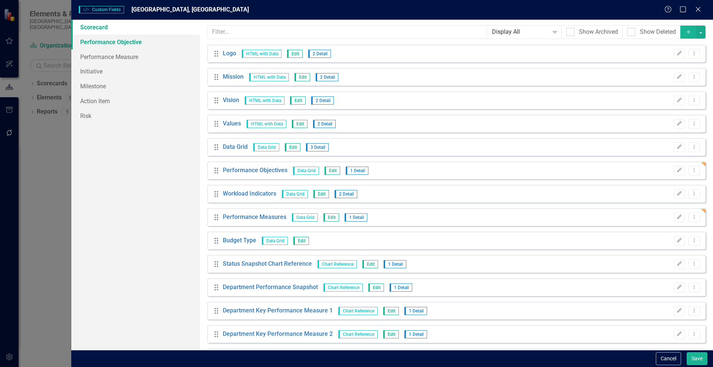
click at [127, 40] on link "Performance Objective" at bounding box center [135, 42] width 128 height 15
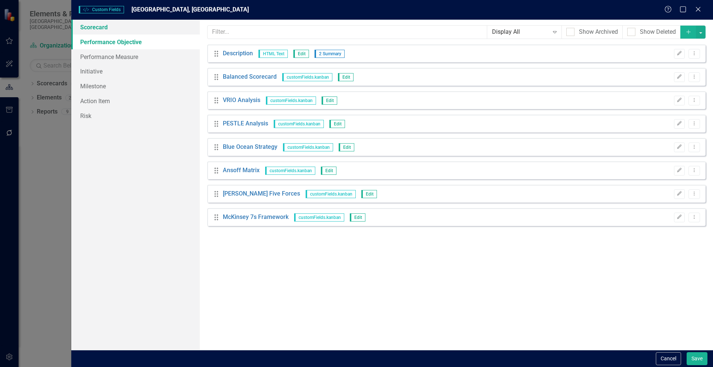
click at [105, 27] on link "Scorecard" at bounding box center [135, 27] width 128 height 15
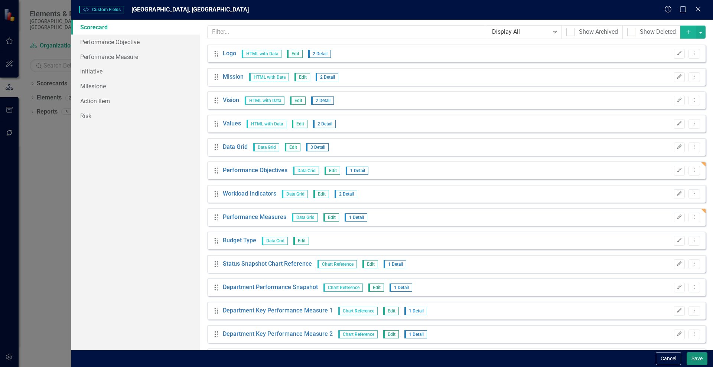
click at [698, 361] on button "Save" at bounding box center [696, 358] width 21 height 13
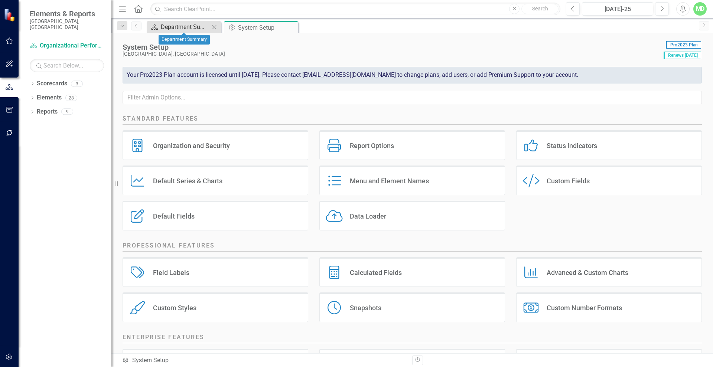
click at [177, 30] on div "Department Summary" at bounding box center [185, 26] width 49 height 9
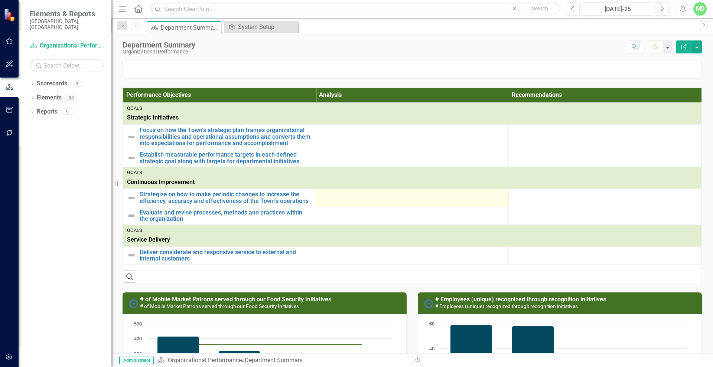
scroll to position [278, 0]
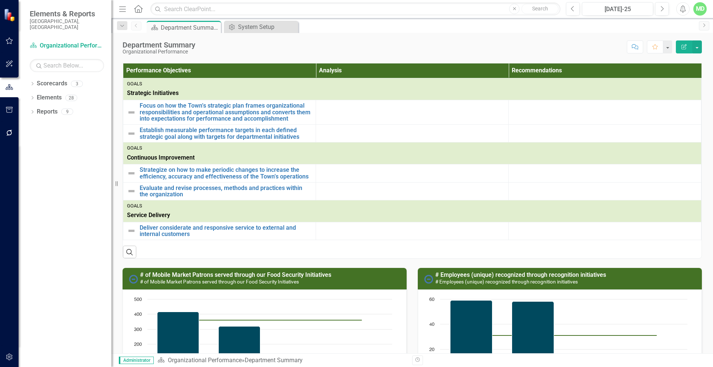
click at [703, 45] on div "Department Summary Organizational Performance Score: N/A Jul-25 Completed Comme…" at bounding box center [411, 44] width 601 height 22
click at [697, 48] on button "button" at bounding box center [697, 46] width 10 height 13
click at [670, 74] on link "Edit Report Edit Layout" at bounding box center [671, 75] width 60 height 14
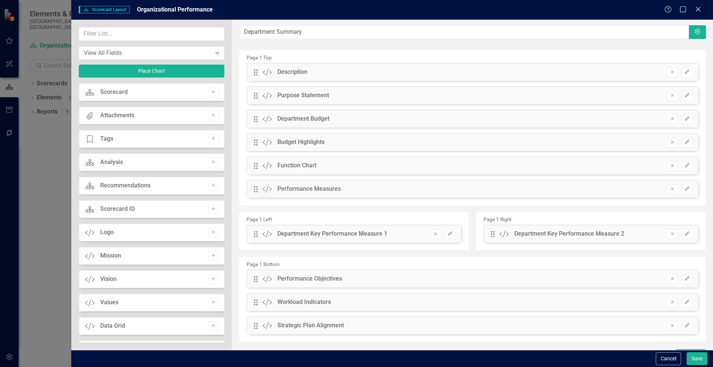
click at [688, 184] on div "Drag Custom Performance Measures Remove Edit" at bounding box center [471, 189] width 451 height 18
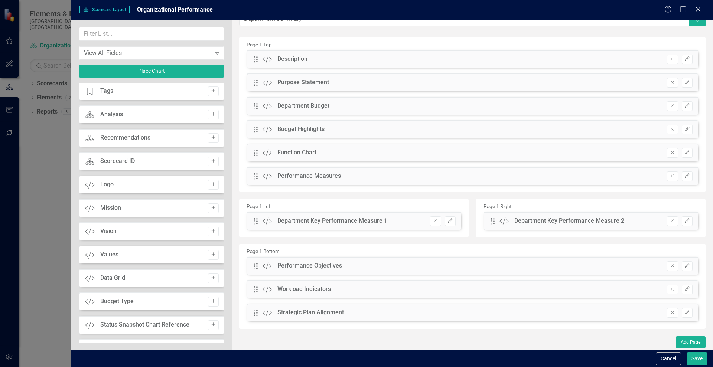
scroll to position [0, 0]
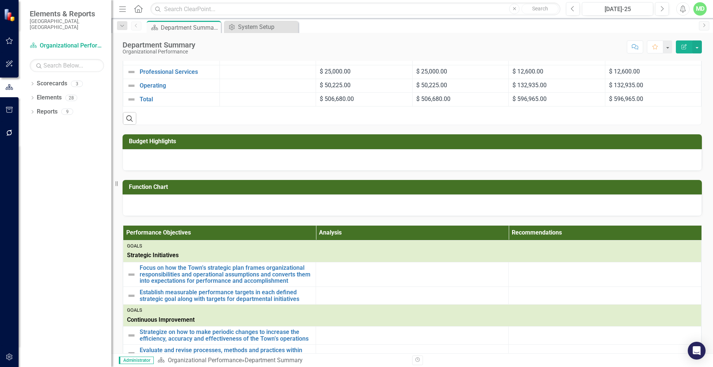
scroll to position [139, 0]
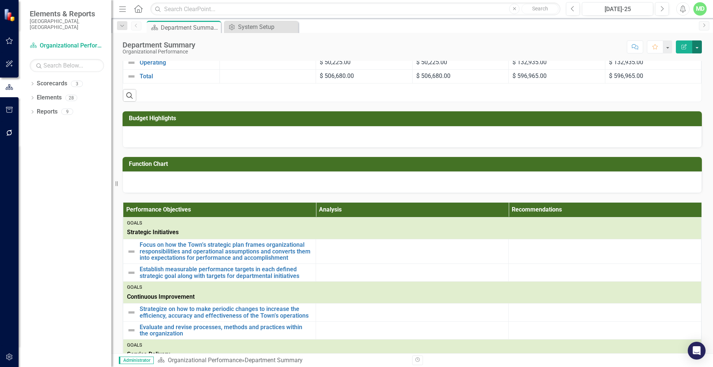
click at [698, 46] on button "button" at bounding box center [697, 46] width 10 height 13
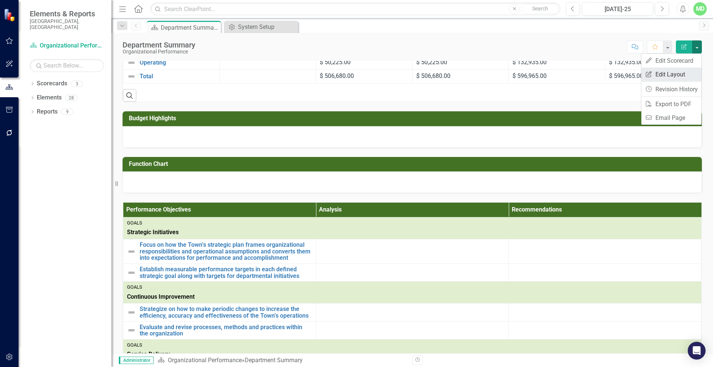
click at [658, 77] on link "Edit Report Edit Layout" at bounding box center [671, 75] width 60 height 14
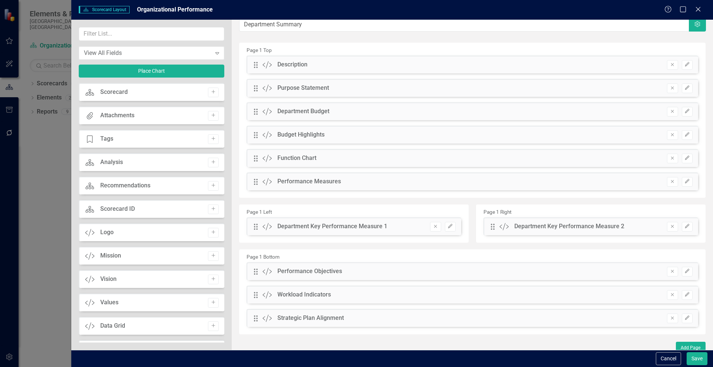
scroll to position [13, 0]
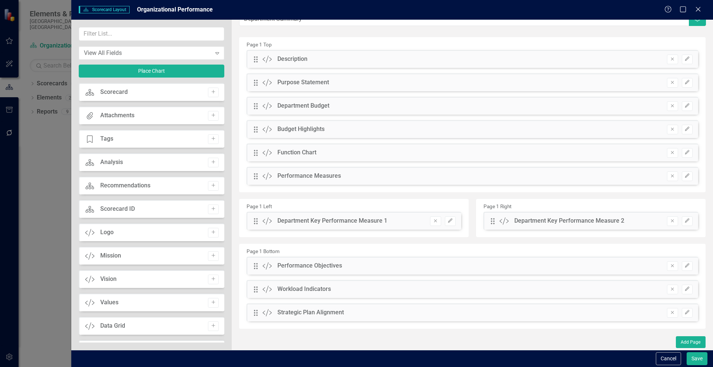
click at [701, 5] on div "Scorecard Scorecard Layout Organizational Performance Help Maximize Close" at bounding box center [391, 10] width 641 height 20
click at [699, 9] on icon "Close" at bounding box center [697, 9] width 7 height 6
click at [667, 358] on button "Cancel" at bounding box center [668, 358] width 25 height 13
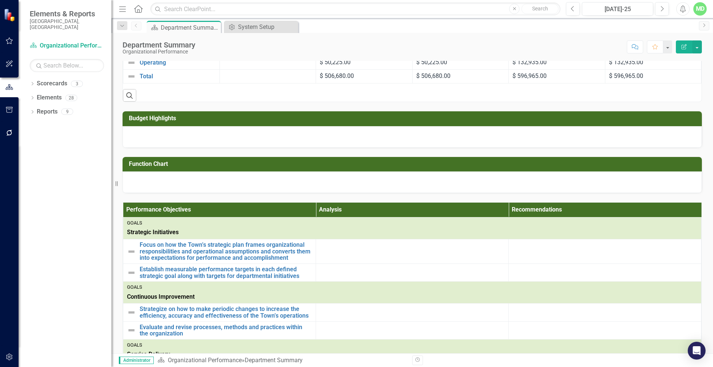
click at [271, 91] on div "Search" at bounding box center [412, 93] width 578 height 18
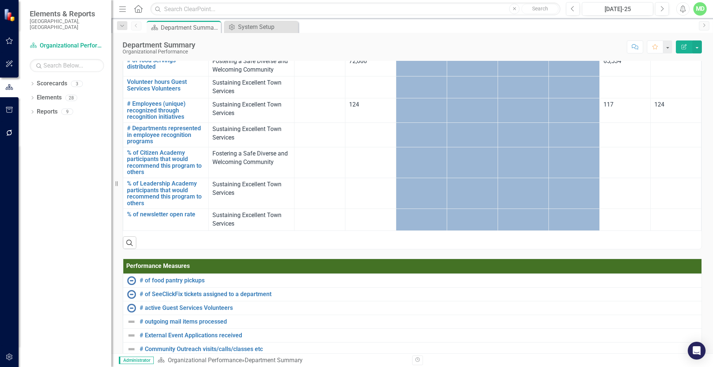
scroll to position [760, 0]
